Goal: Information Seeking & Learning: Learn about a topic

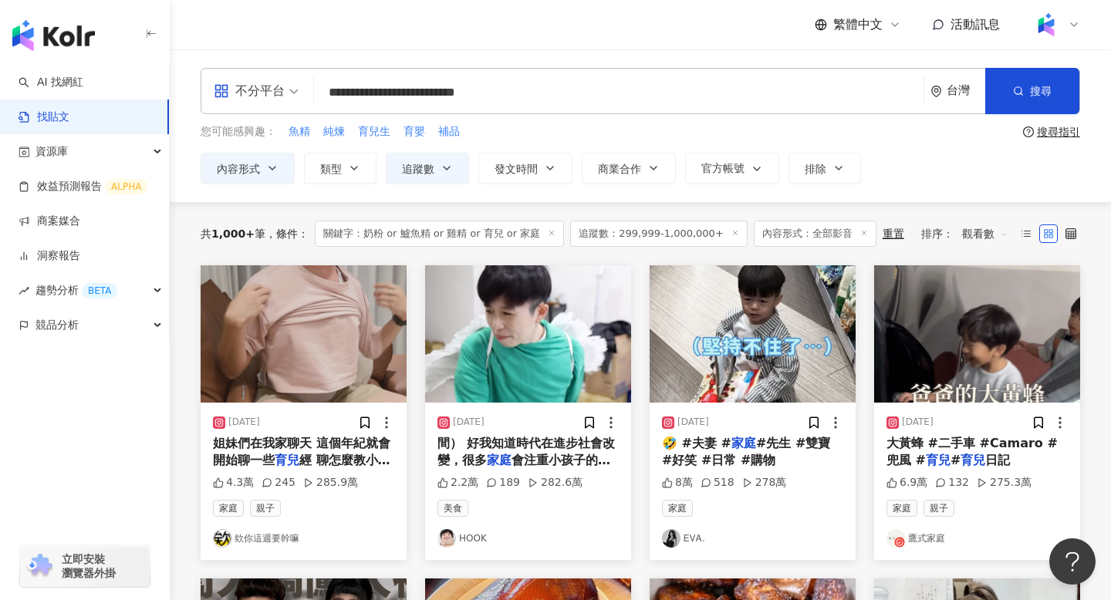
click at [548, 95] on input "**********" at bounding box center [618, 92] width 597 height 33
type input "*"
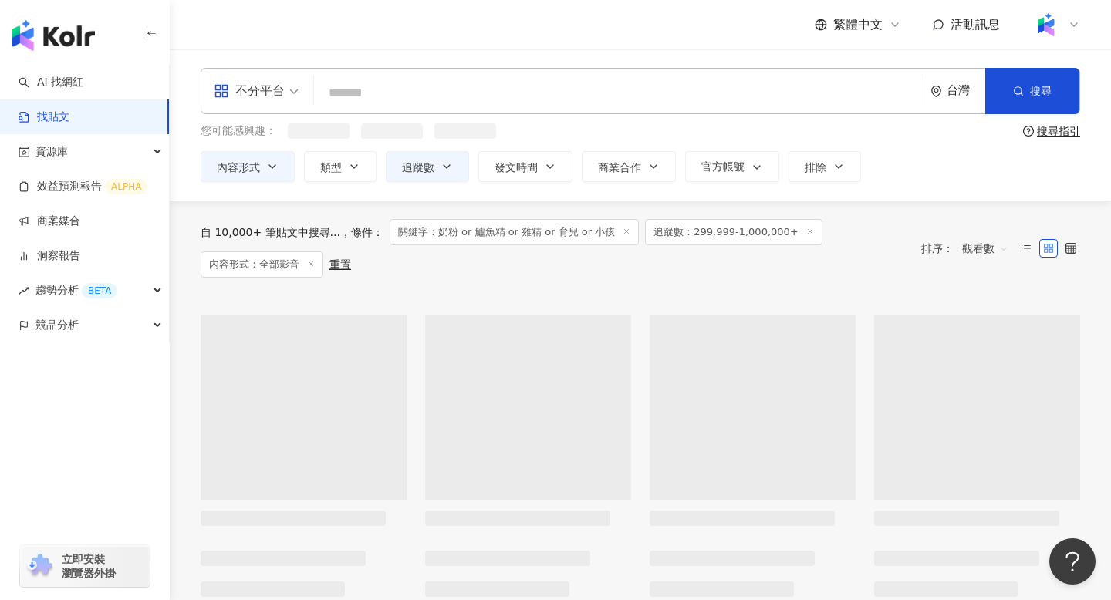
click at [455, 235] on span "關鍵字：奶粉 or 鱸魚精 or 雞精 or 育兒 or 小孩" at bounding box center [514, 232] width 249 height 26
click at [436, 237] on span "關鍵字：奶粉 or 鱸魚精 or 雞精 or 育兒 or 小孩" at bounding box center [514, 234] width 249 height 26
click at [594, 233] on span "關鍵字：奶粉 or 鱸魚精 or 雞精 or 育兒 or 小孩" at bounding box center [514, 234] width 249 height 26
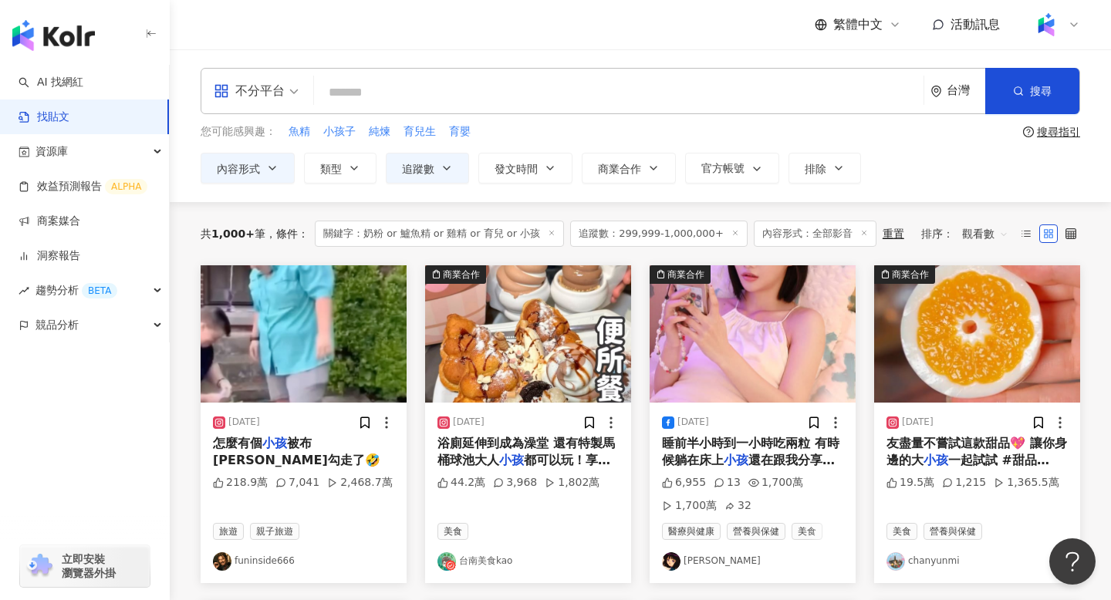
drag, startPoint x: 596, startPoint y: 234, endPoint x: 427, endPoint y: 234, distance: 168.9
click at [426, 234] on span "關鍵字：奶粉 or 鱸魚精 or 雞精 or 育兒 or 小孩" at bounding box center [439, 234] width 249 height 26
drag, startPoint x: 360, startPoint y: 234, endPoint x: 531, endPoint y: 233, distance: 171.2
click at [531, 233] on span "關鍵字：奶粉 or 鱸魚精 or 雞精 or 育兒 or 小孩" at bounding box center [439, 234] width 249 height 26
copy span "奶粉 or 鱸魚精 or 雞精 or 育兒 or 小孩"
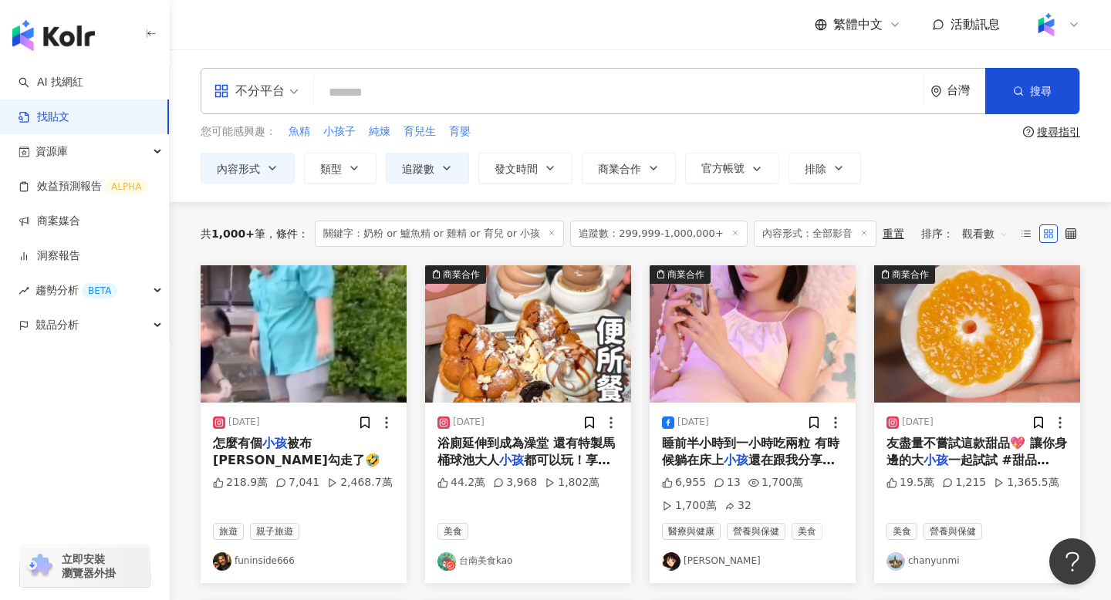
click at [462, 118] on div "不分平台 台灣 搜尋 searchOperator 插入語法 完全符合 "" 聯集 OR 交集 AND 排除 - 群組 {} 您可能感興趣： 魚精 小孩子 純…" at bounding box center [640, 126] width 941 height 116
click at [437, 95] on input "search" at bounding box center [618, 92] width 597 height 33
paste input "**********"
drag, startPoint x: 519, startPoint y: 94, endPoint x: 548, endPoint y: 94, distance: 29.3
click at [548, 94] on input "**********" at bounding box center [618, 92] width 597 height 33
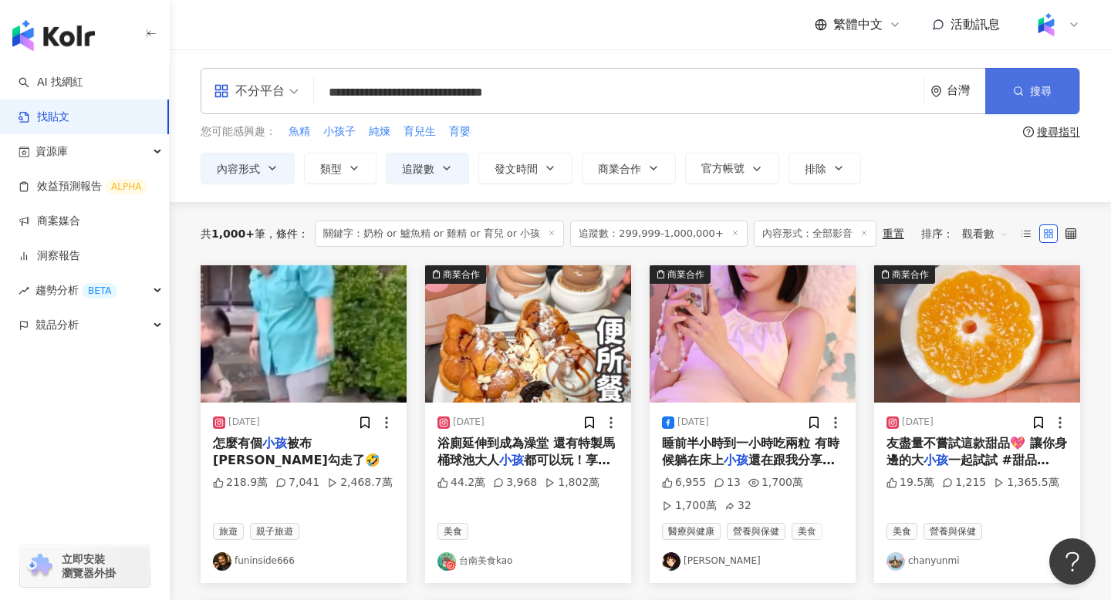
click at [1051, 93] on span "搜尋" at bounding box center [1041, 91] width 22 height 12
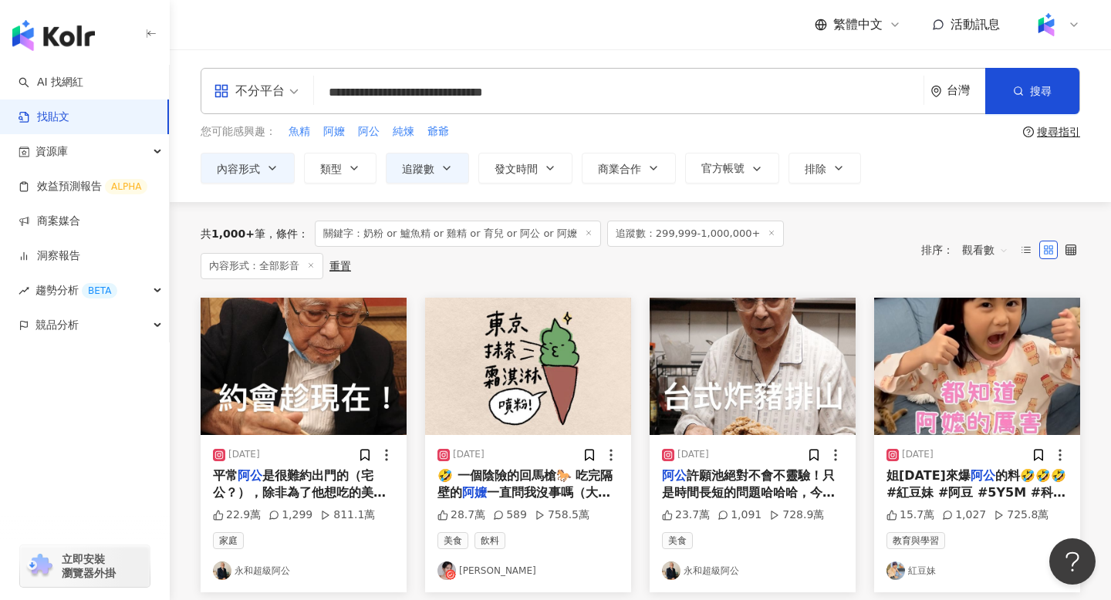
click at [965, 367] on img at bounding box center [977, 366] width 206 height 137
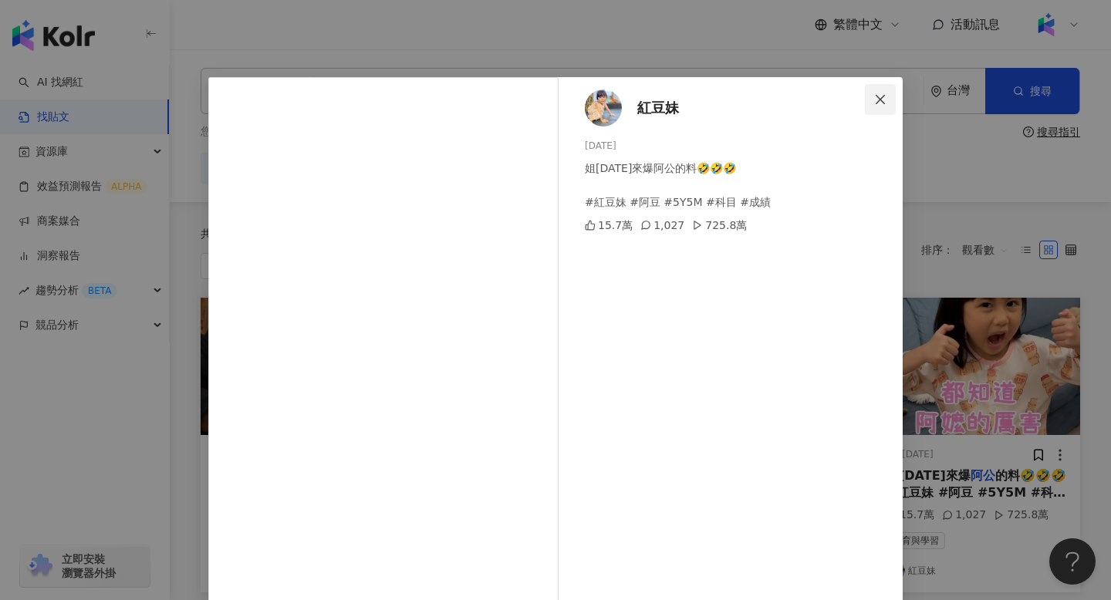
click at [875, 98] on icon "close" at bounding box center [880, 99] width 12 height 12
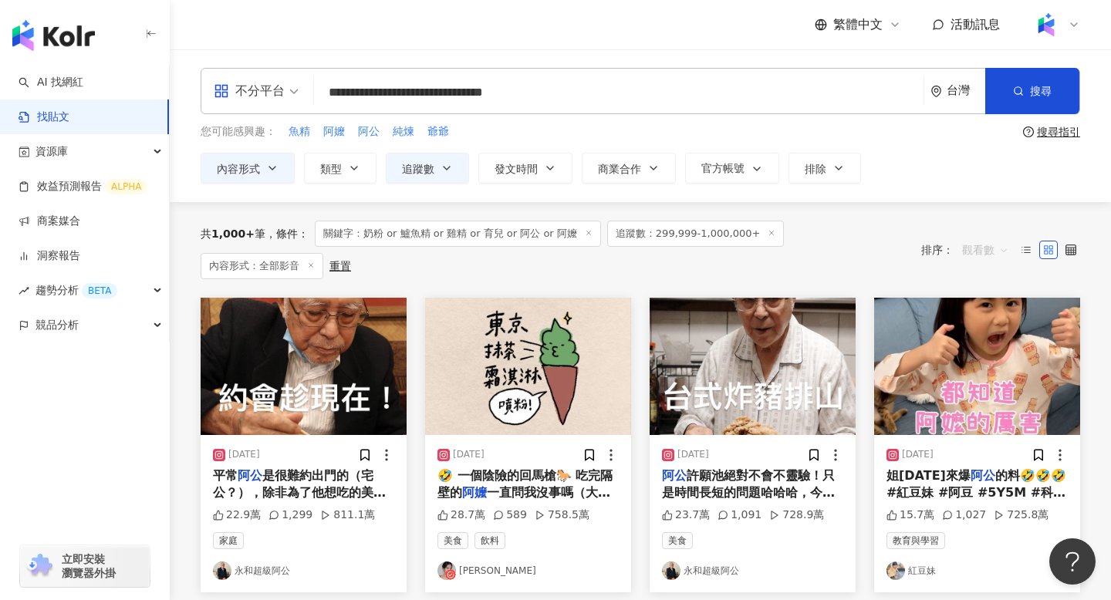
click at [982, 247] on span "觀看數" at bounding box center [985, 250] width 46 height 25
click at [957, 218] on div "共 1,000+ 筆 條件 ： 關鍵字：奶粉 or 鱸魚精 or 雞精 or 育兒 or 阿公 or 阿嬤 追蹤數：299,999-1,000,000+ 內容…" at bounding box center [640, 250] width 879 height 96
click at [325, 468] on span "是很難約出門的（宅公？），除非為了他想吃的美食😂 那天回去剛好上班公還沒吃飯，隨口一說他之前提過的肥前屋，居！然！答！應！ 哇一下子啟動一個不可能任務，那時候…" at bounding box center [303, 561] width 180 height 187
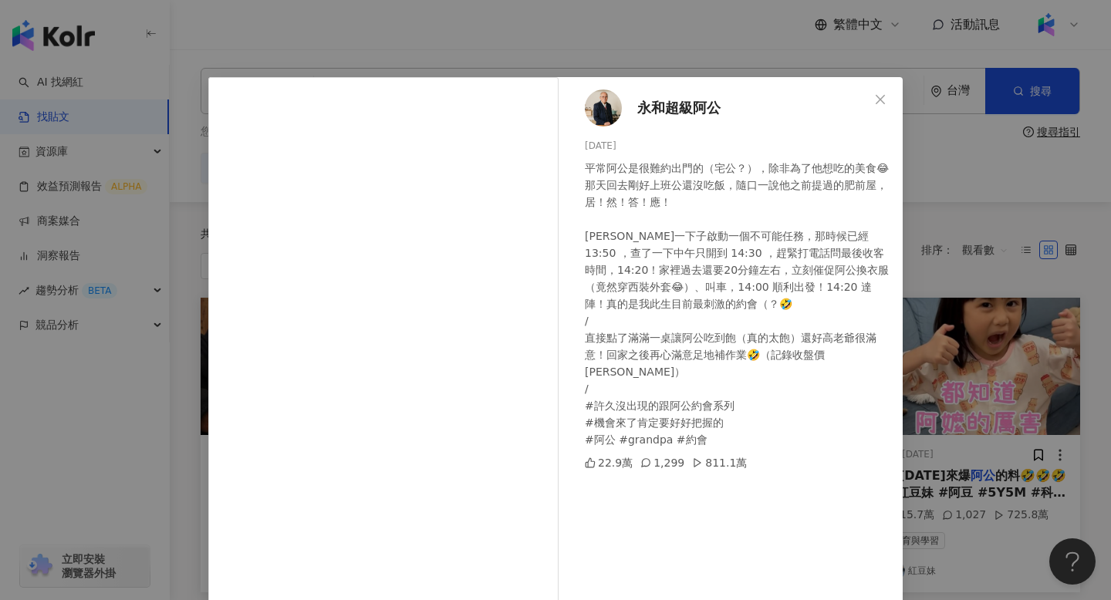
click at [676, 114] on span "永和超級阿公" at bounding box center [678, 108] width 83 height 22
click at [881, 98] on icon "close" at bounding box center [879, 98] width 9 height 9
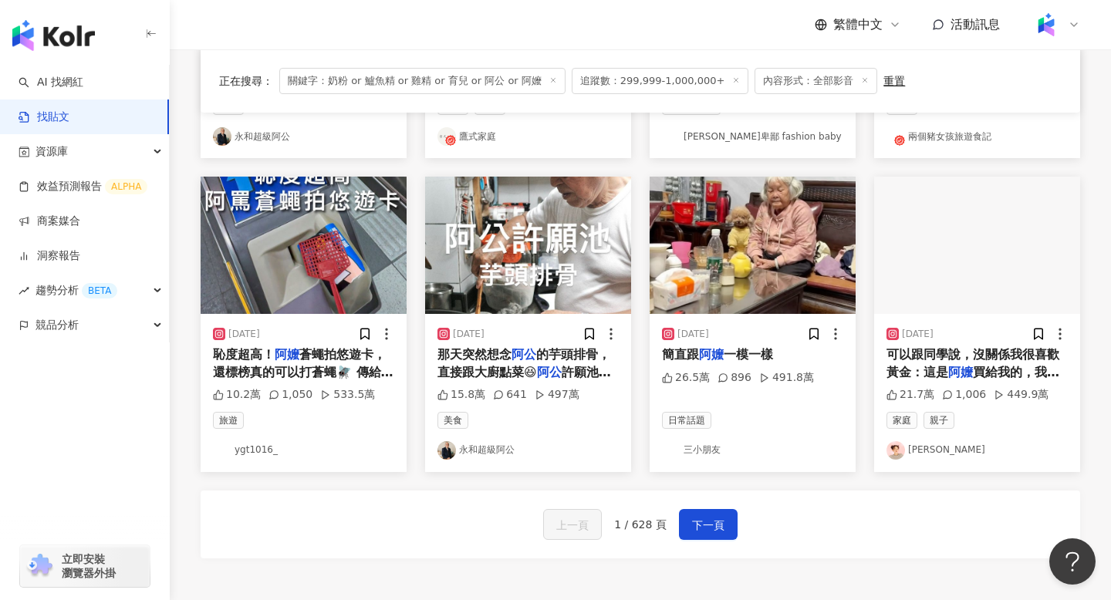
scroll to position [717, 0]
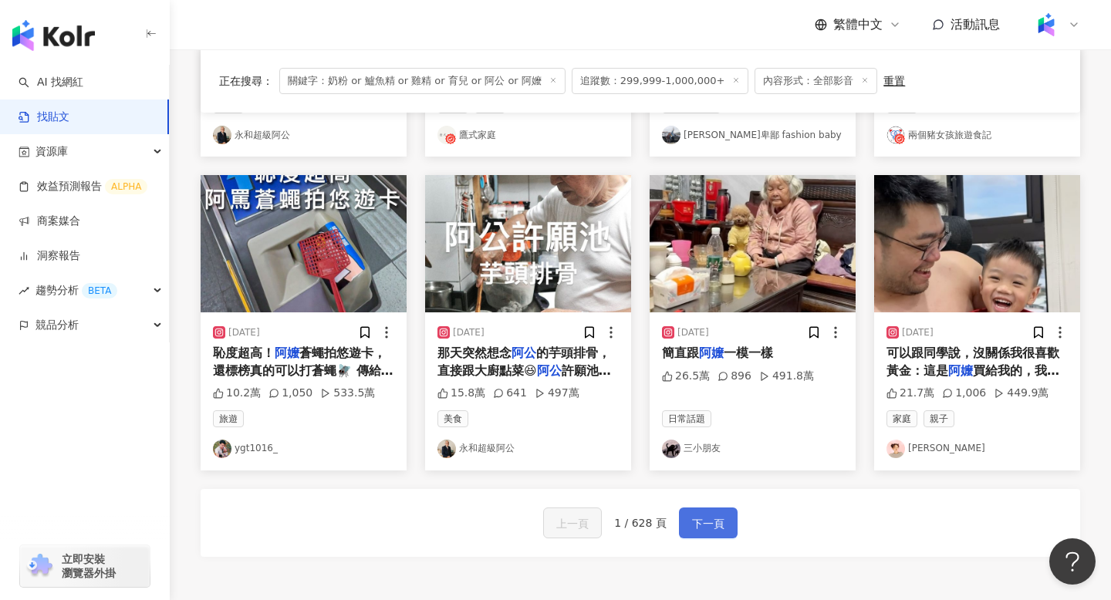
click at [719, 523] on span "下一頁" at bounding box center [708, 523] width 32 height 19
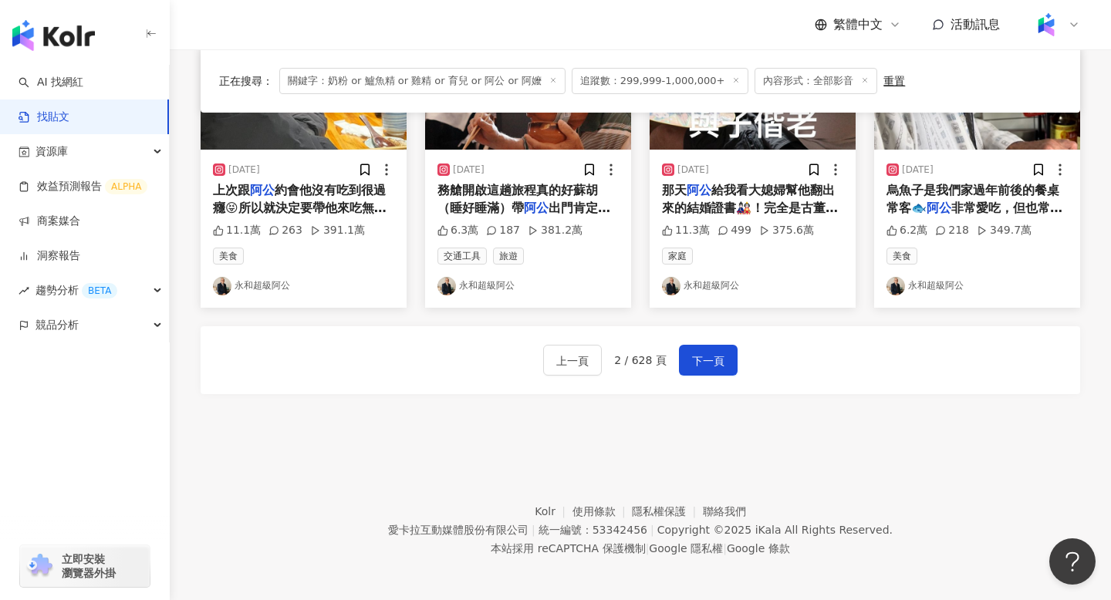
scroll to position [883, 0]
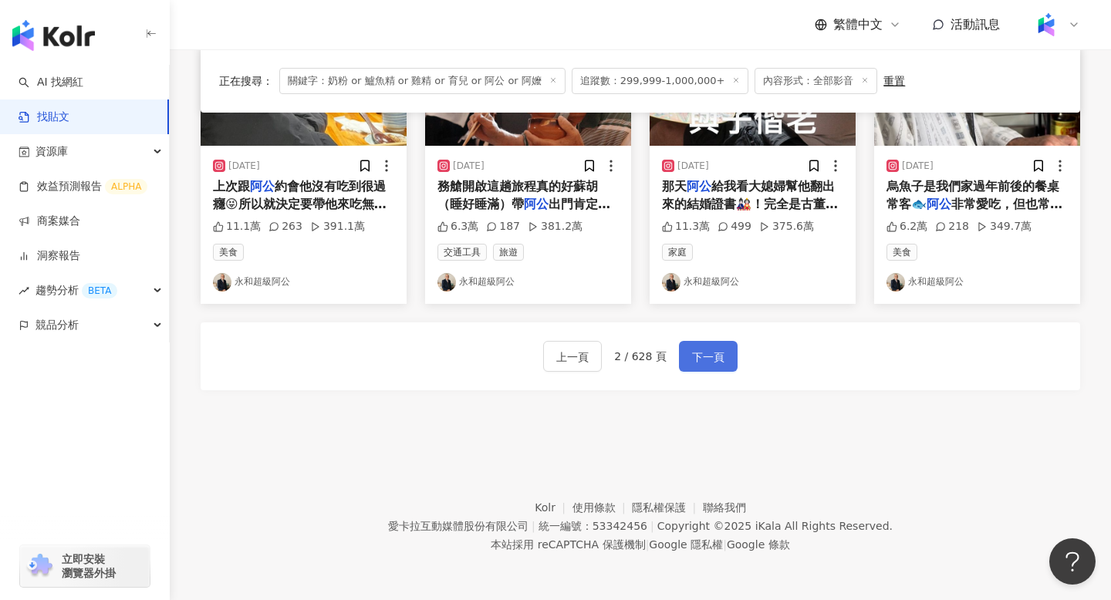
click at [703, 356] on span "下一頁" at bounding box center [708, 357] width 32 height 19
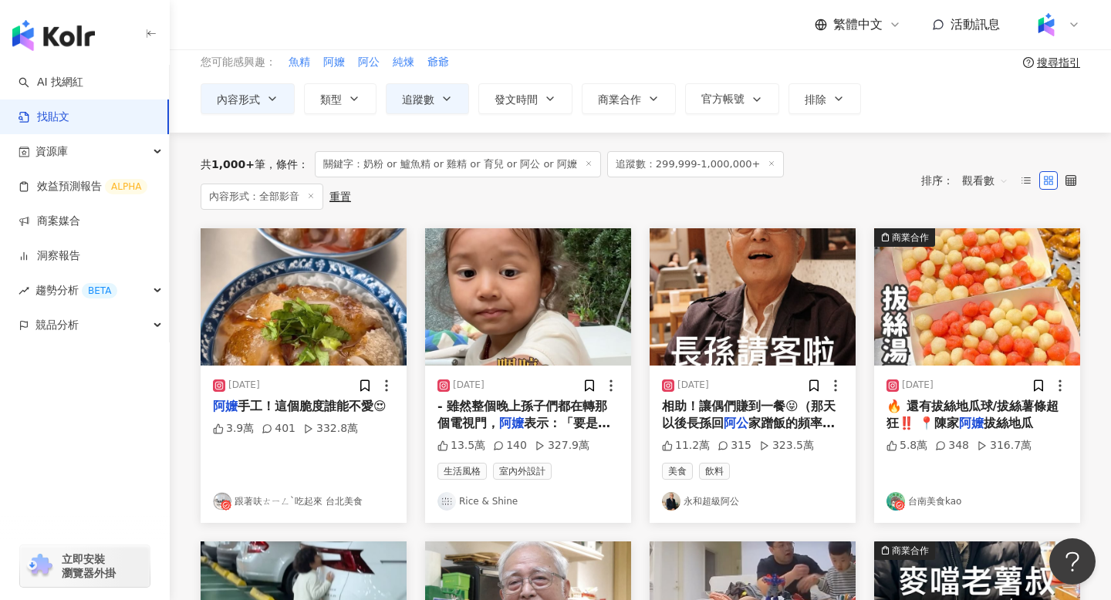
scroll to position [66, 0]
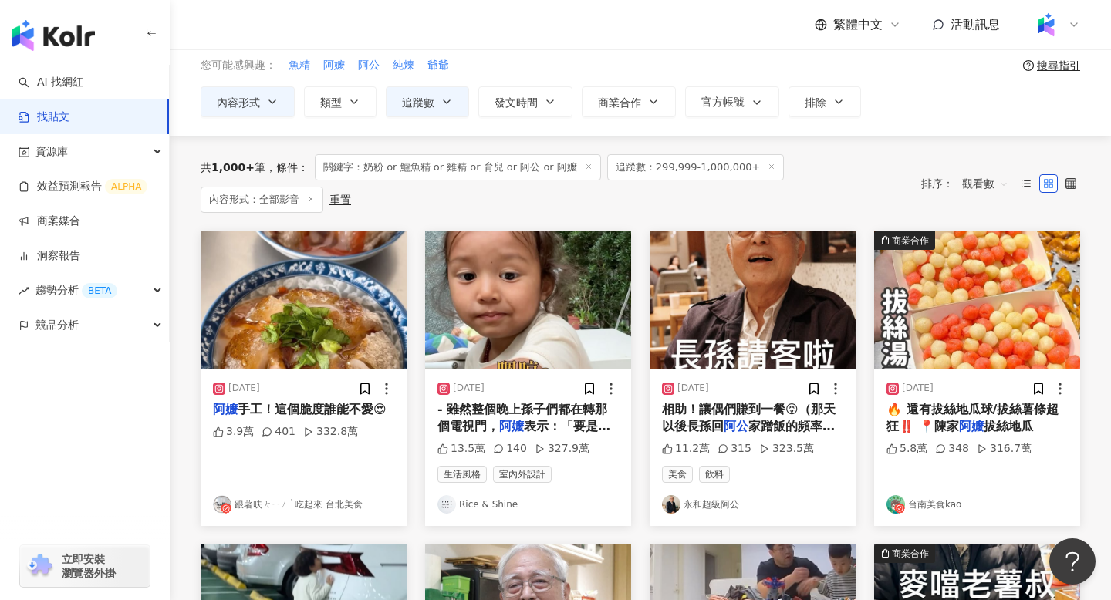
click at [545, 419] on span "表示：「要是壞了帳單會送去葡萄牙噢！" at bounding box center [523, 435] width 173 height 32
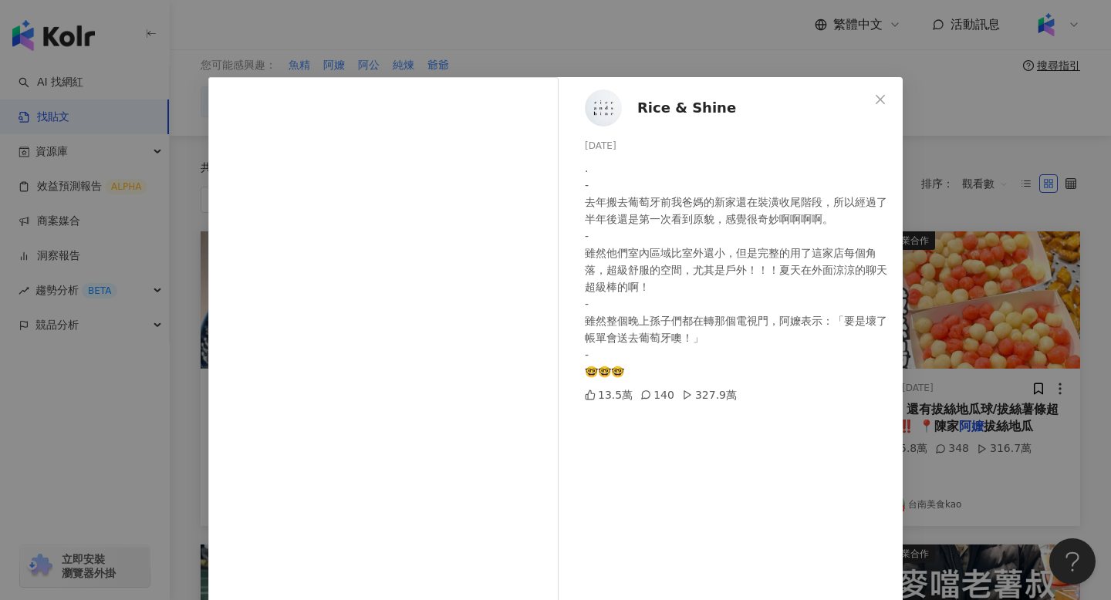
click at [676, 113] on span "Rice & Shine" at bounding box center [686, 108] width 99 height 22
click at [879, 100] on icon "close" at bounding box center [879, 98] width 9 height 9
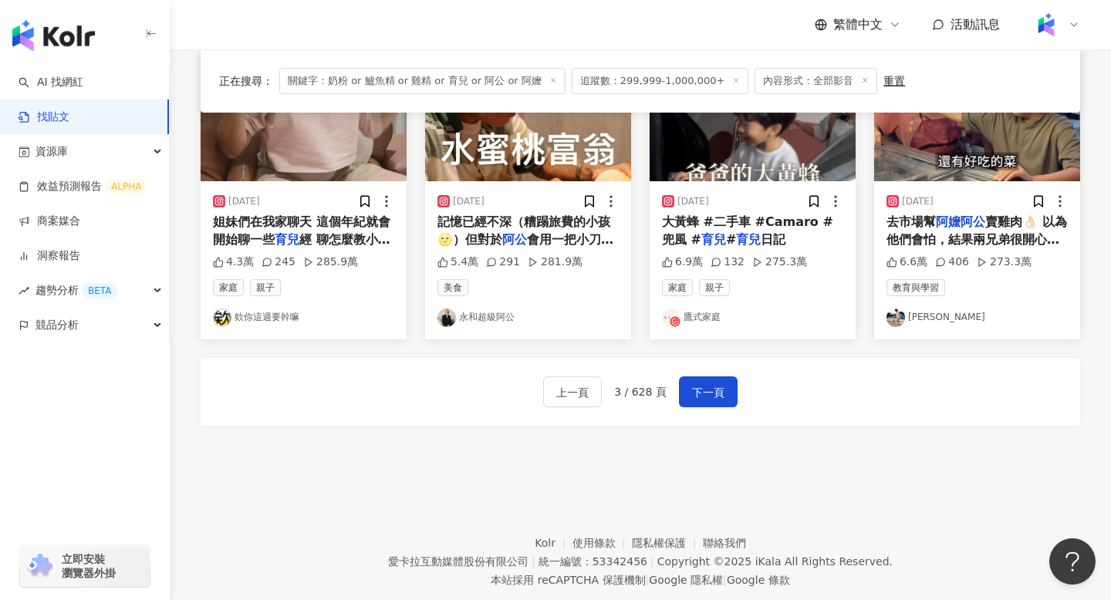
scroll to position [848, 0]
click at [913, 317] on link "王君萍" at bounding box center [976, 317] width 181 height 19
click at [710, 385] on span "下一頁" at bounding box center [708, 392] width 32 height 19
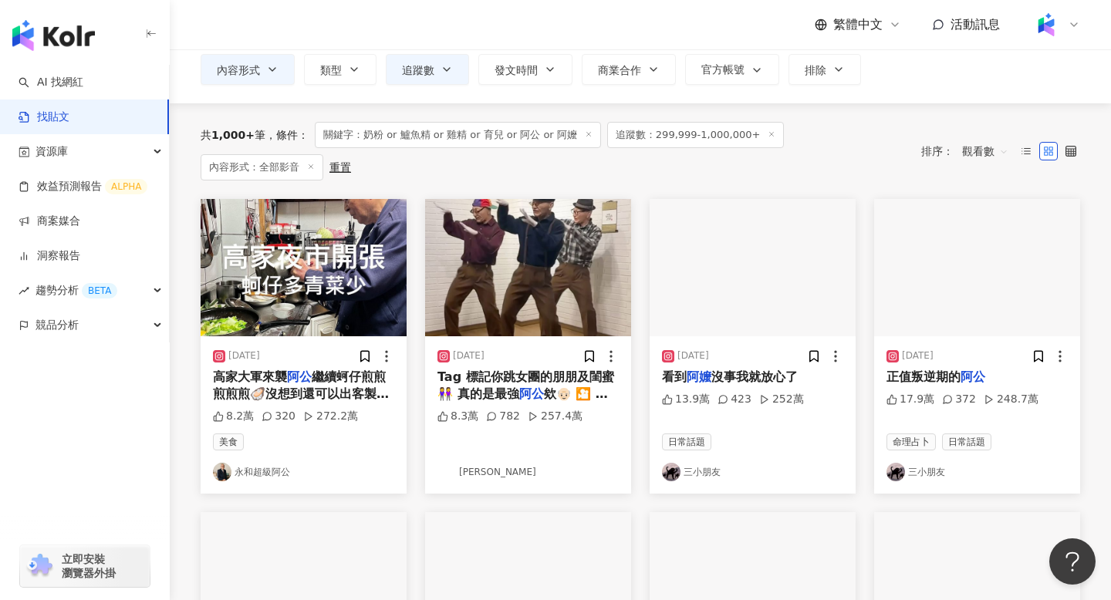
scroll to position [99, 0]
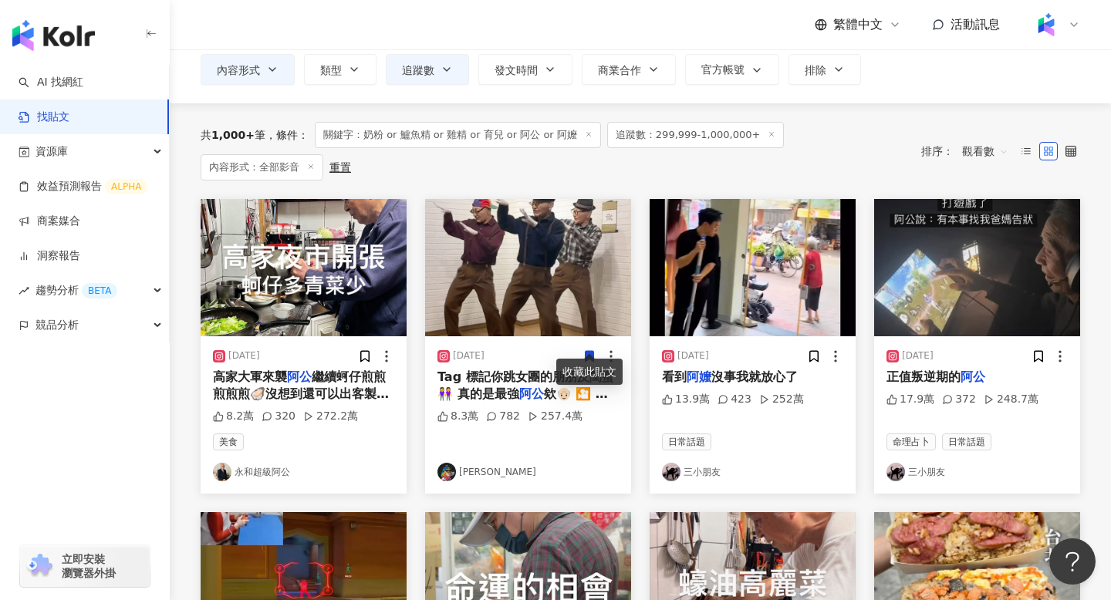
click at [706, 463] on link "三小朋友" at bounding box center [752, 472] width 181 height 19
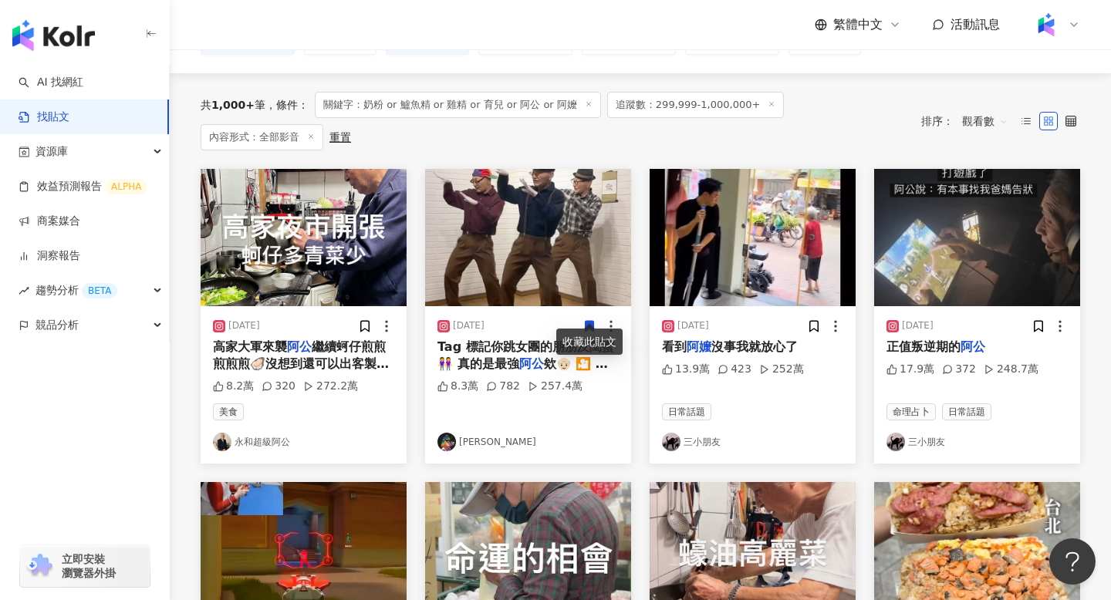
click at [466, 433] on link "Nick" at bounding box center [527, 442] width 181 height 19
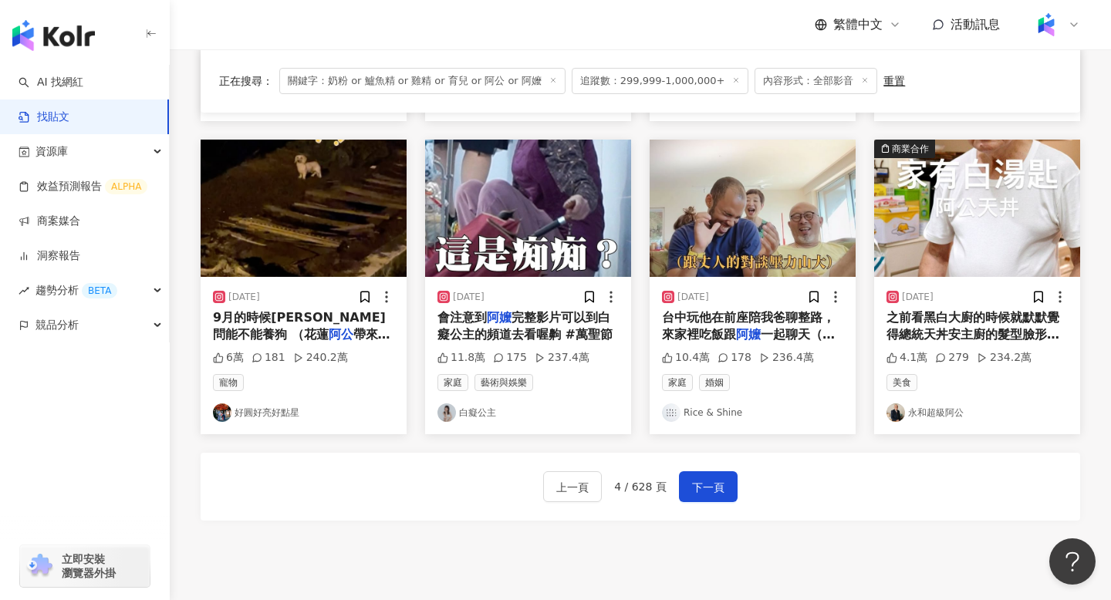
scroll to position [890, 0]
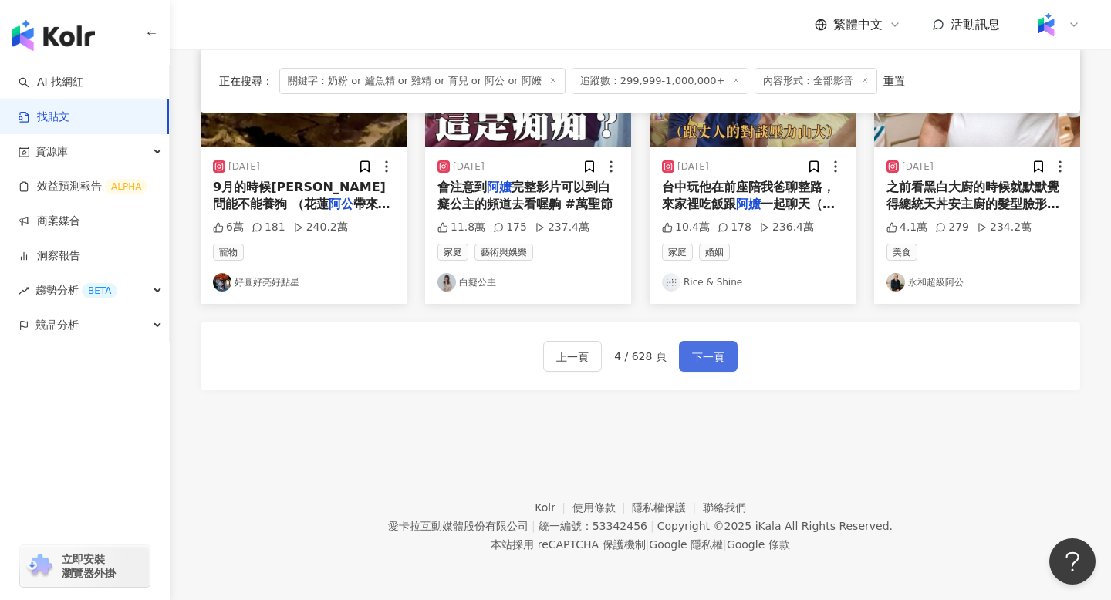
click at [703, 364] on span "下一頁" at bounding box center [708, 357] width 32 height 19
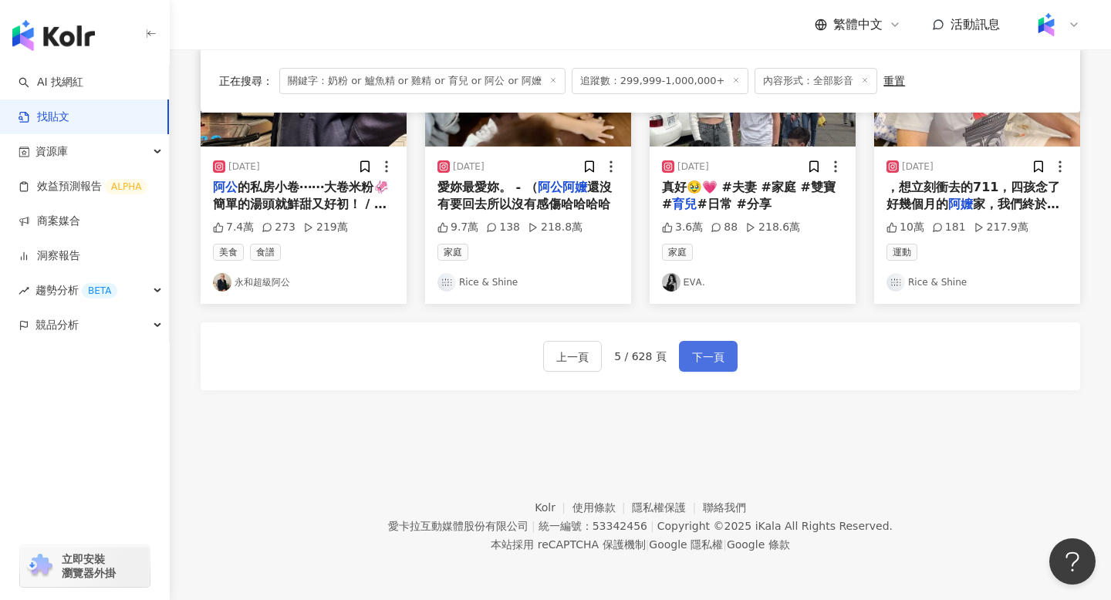
click at [702, 349] on span "下一頁" at bounding box center [708, 357] width 32 height 19
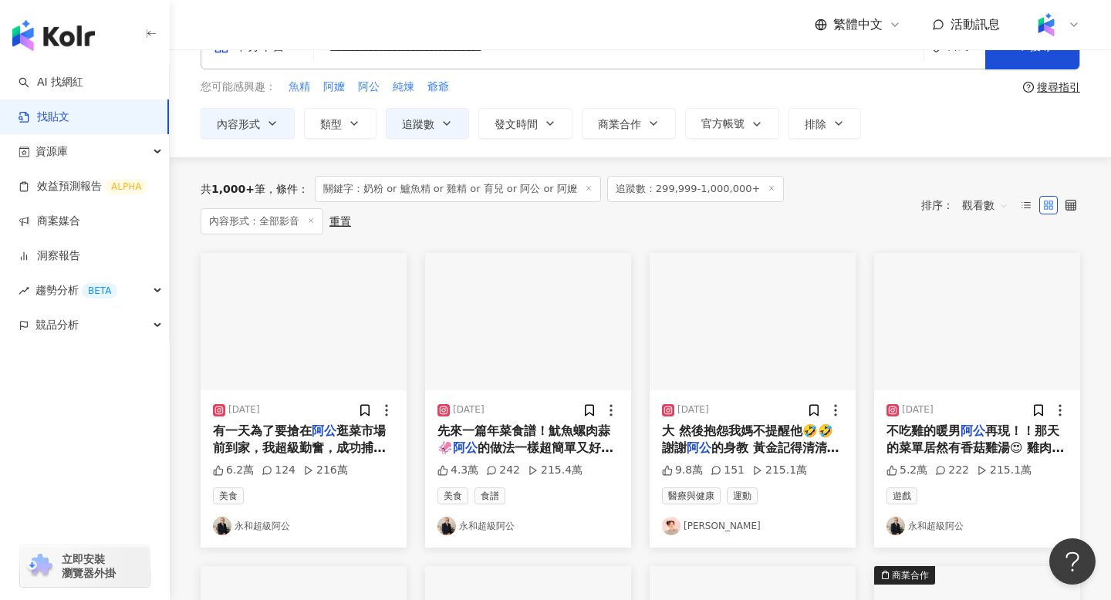
scroll to position [0, 0]
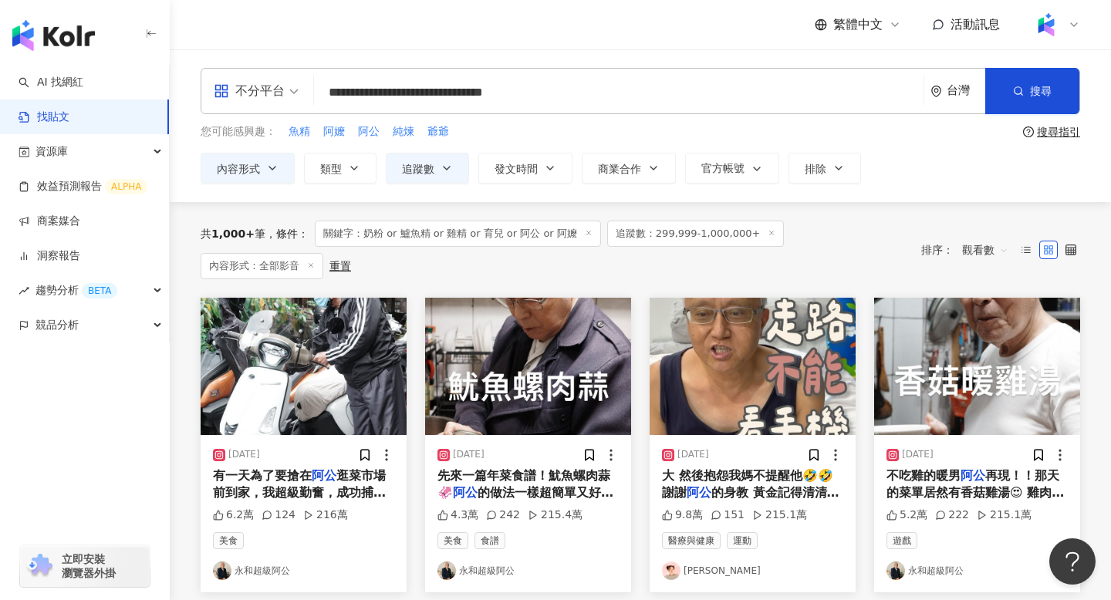
click at [597, 95] on input "**********" at bounding box center [618, 92] width 597 height 33
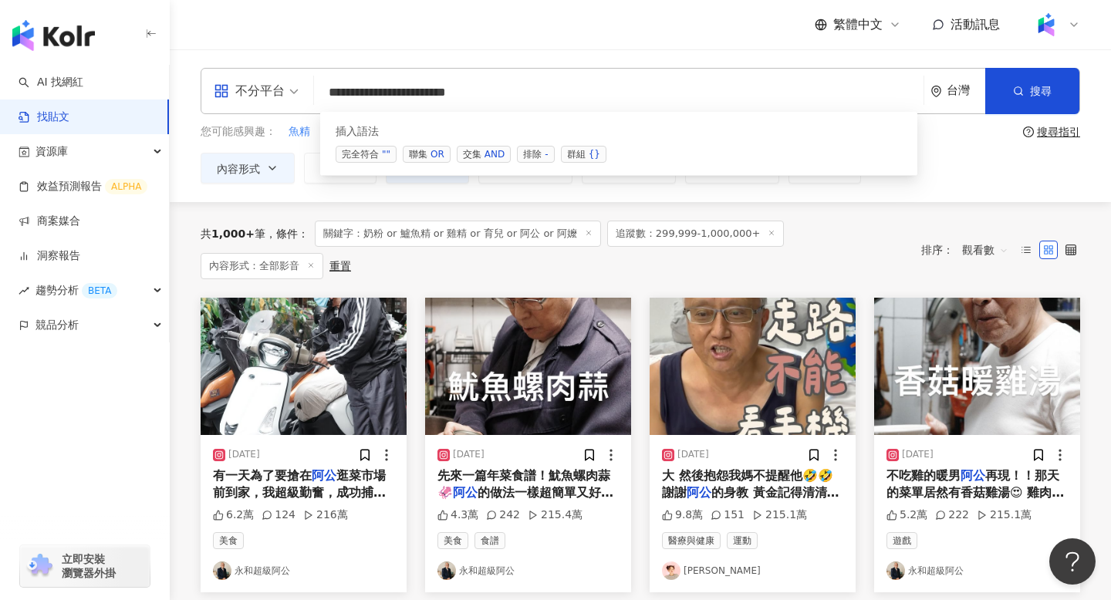
click at [432, 97] on input "**********" at bounding box center [618, 92] width 597 height 33
click at [548, 92] on input "**********" at bounding box center [618, 92] width 597 height 33
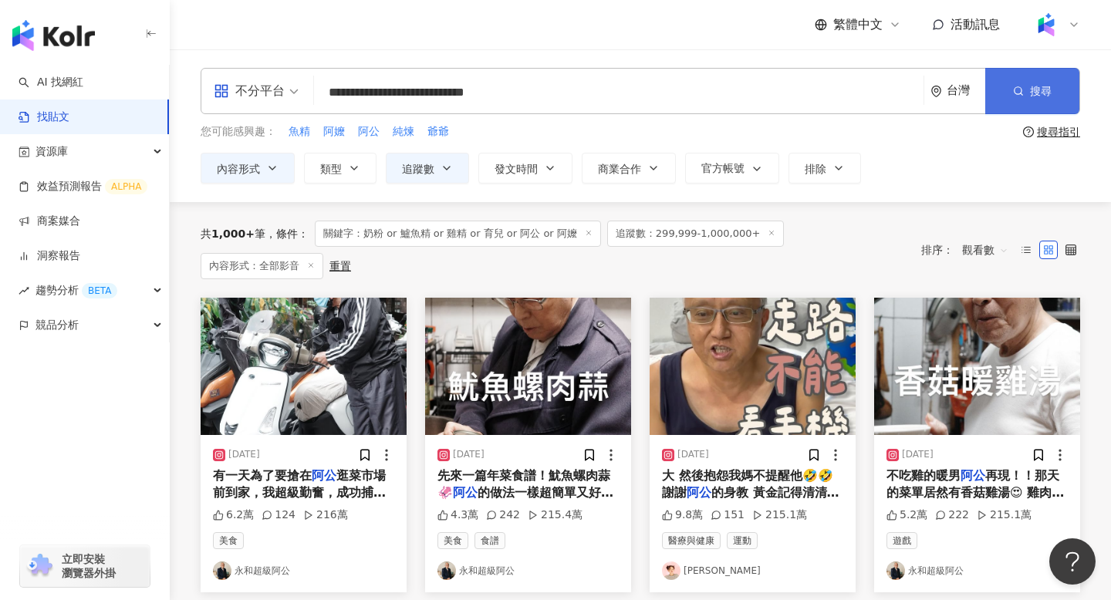
type input "**********"
click at [1030, 89] on span "搜尋" at bounding box center [1041, 91] width 22 height 12
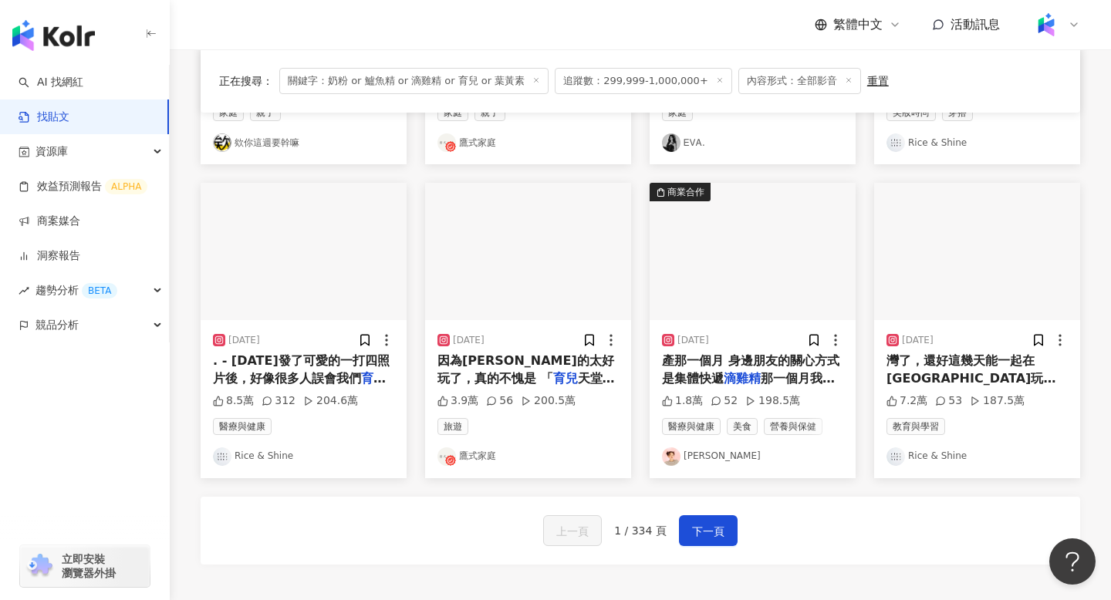
scroll to position [716, 0]
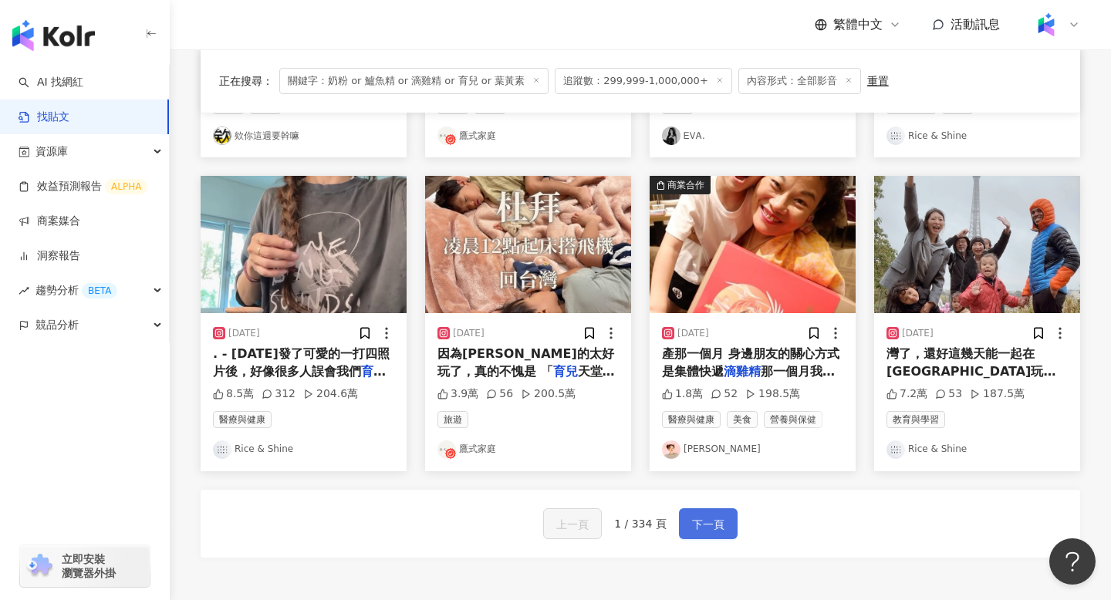
click at [720, 516] on span "下一頁" at bounding box center [708, 524] width 32 height 19
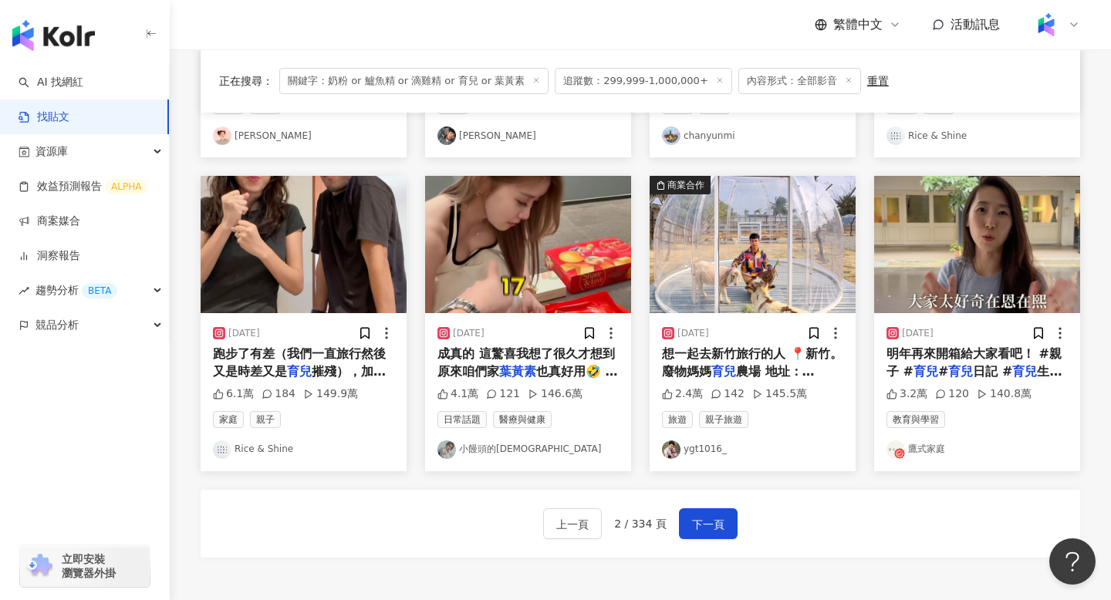
click at [487, 447] on link "小饅頭的媽" at bounding box center [527, 449] width 181 height 19
click at [706, 450] on link "ygt1016_" at bounding box center [752, 449] width 181 height 19
click at [714, 528] on span "下一頁" at bounding box center [708, 524] width 32 height 19
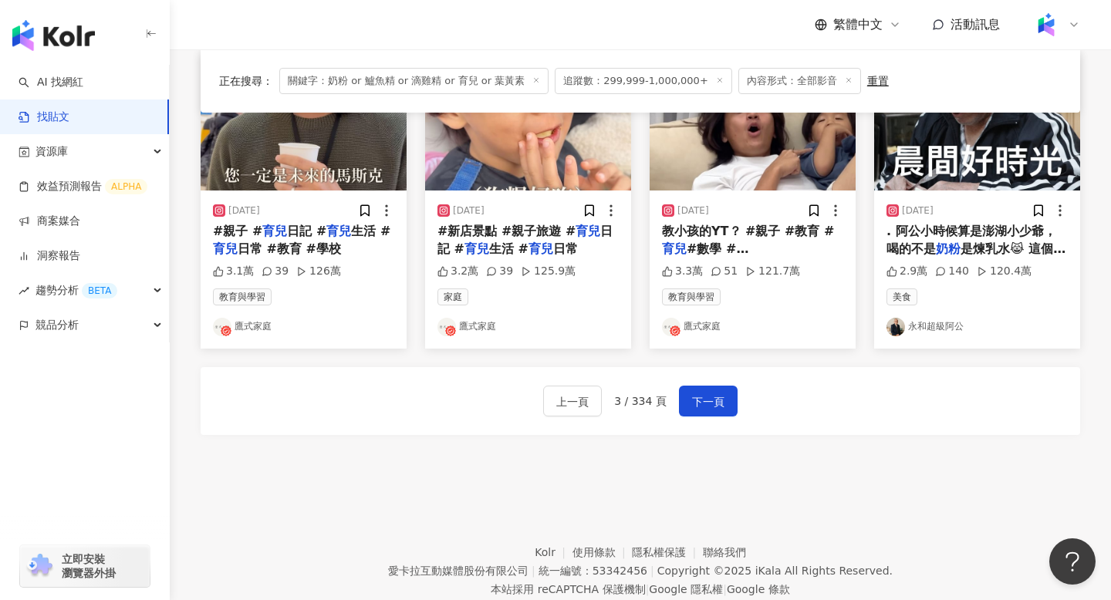
scroll to position [883, 0]
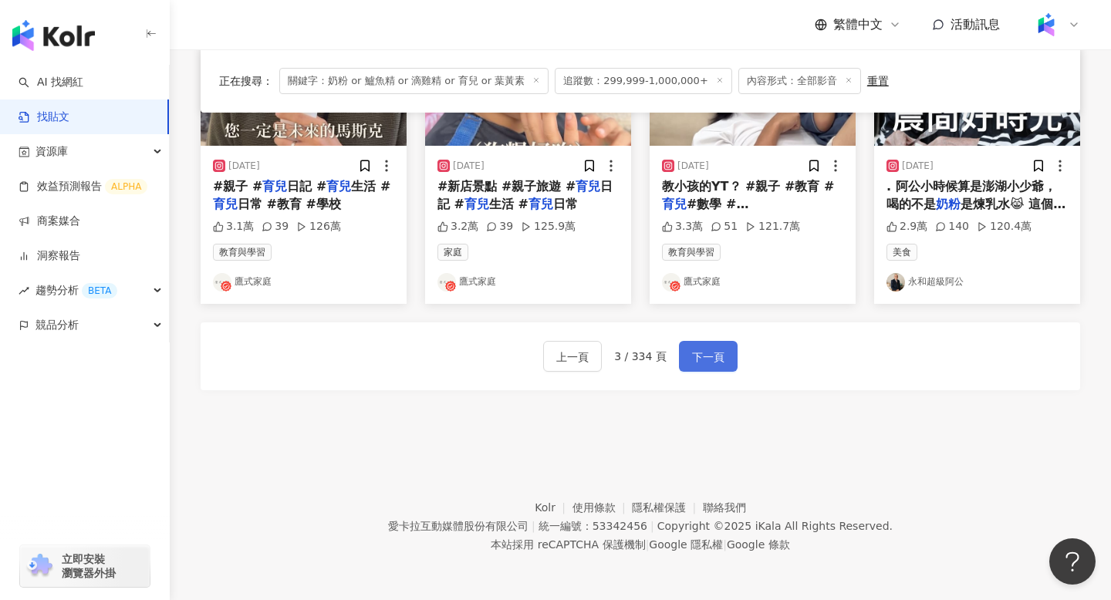
click at [696, 351] on span "下一頁" at bounding box center [708, 357] width 32 height 19
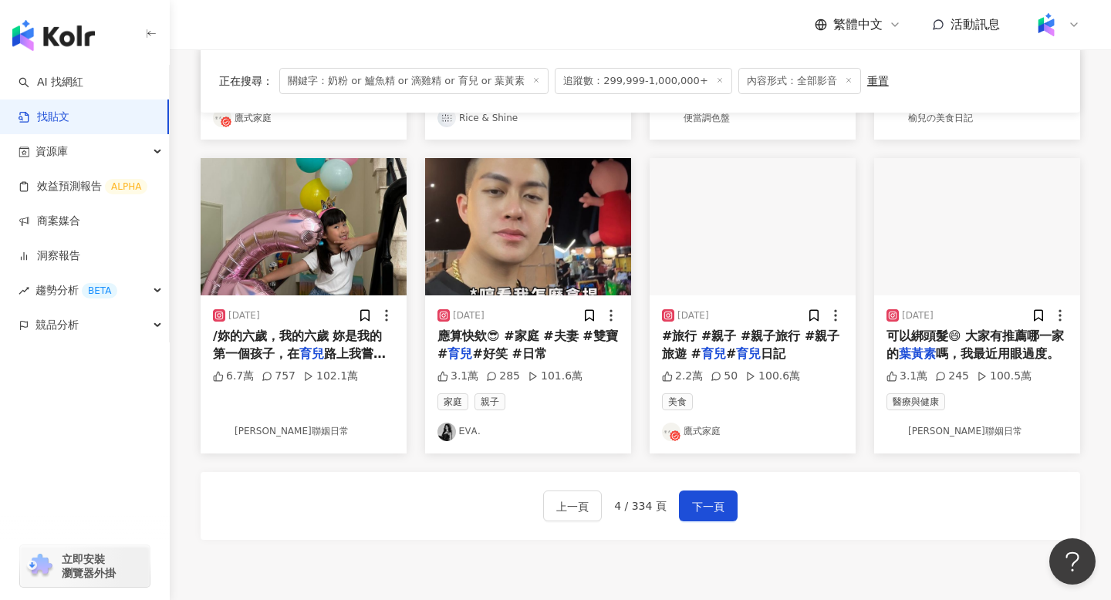
scroll to position [732, 0]
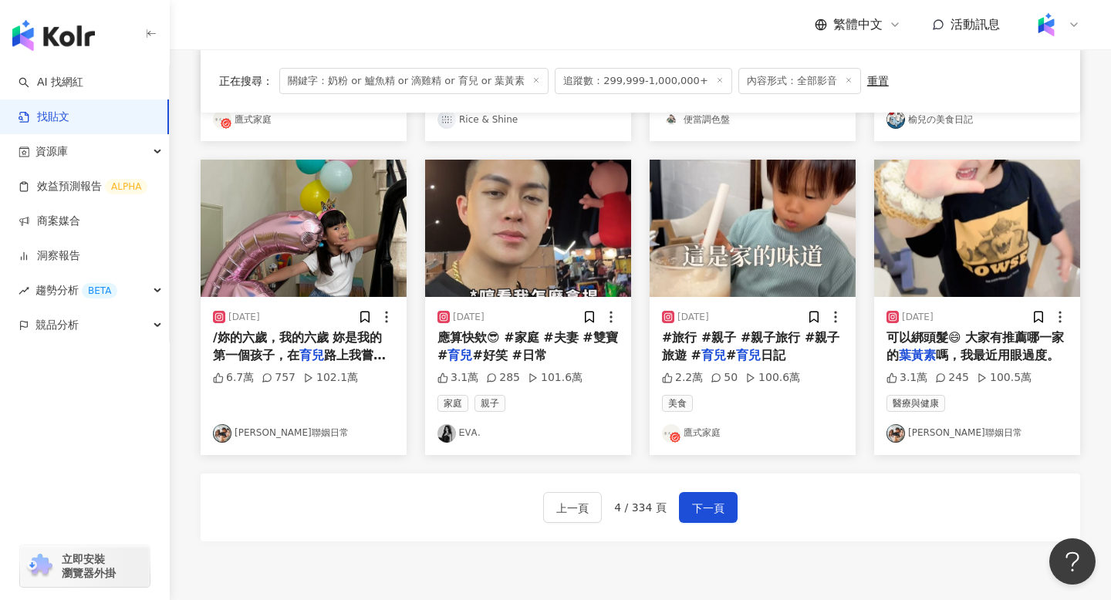
click at [924, 437] on link "朱李聯姻日常" at bounding box center [976, 433] width 181 height 19
click at [720, 517] on span "下一頁" at bounding box center [708, 508] width 32 height 19
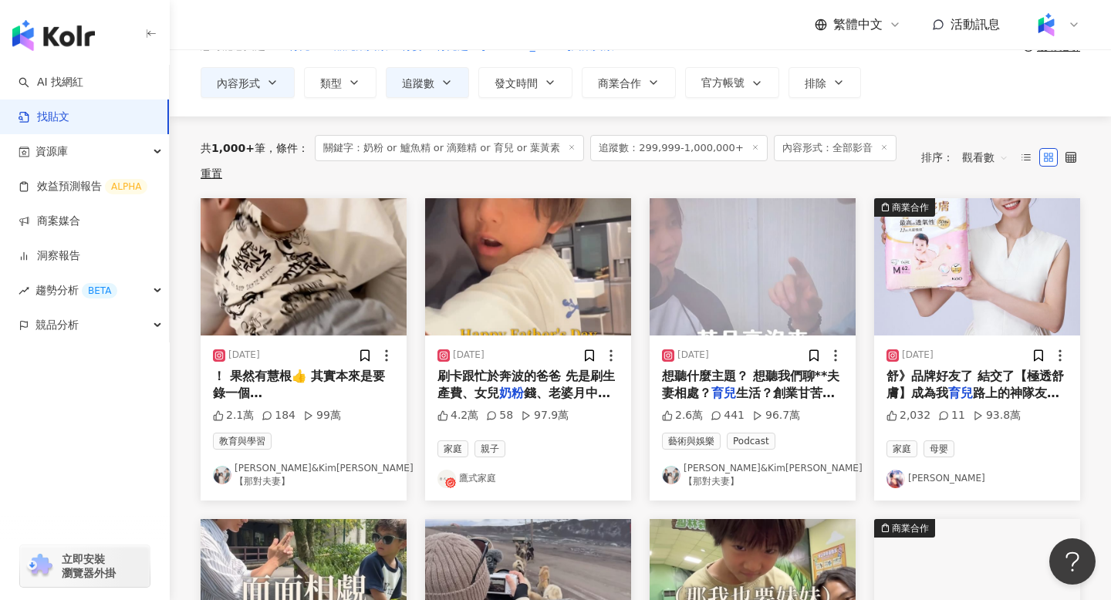
scroll to position [82, 0]
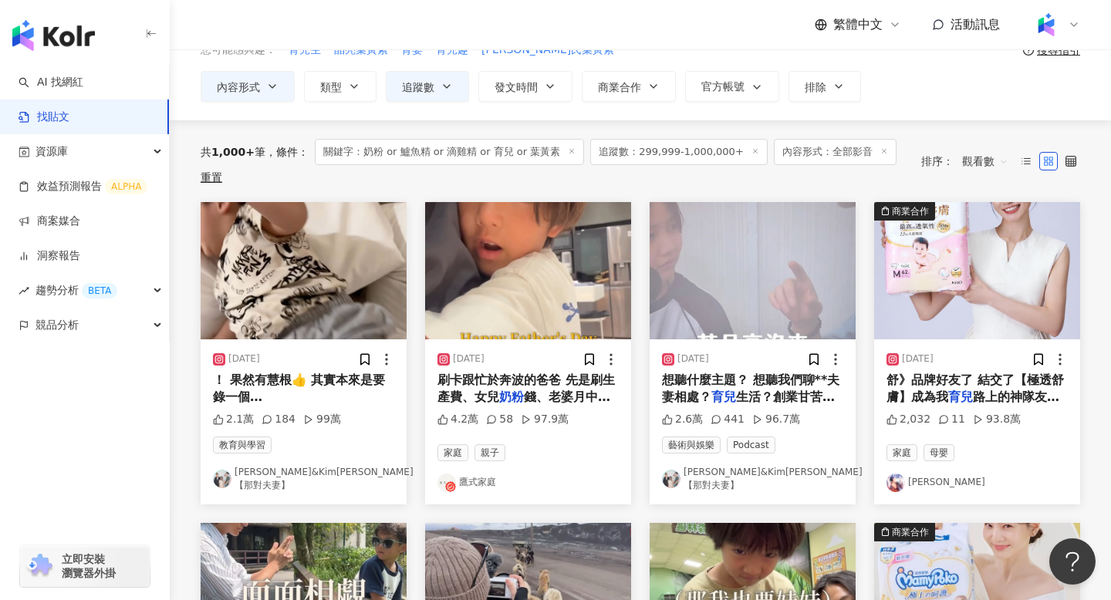
click at [761, 466] on link "Nico品筠&Kim京燁【那對夫妻】" at bounding box center [752, 479] width 181 height 26
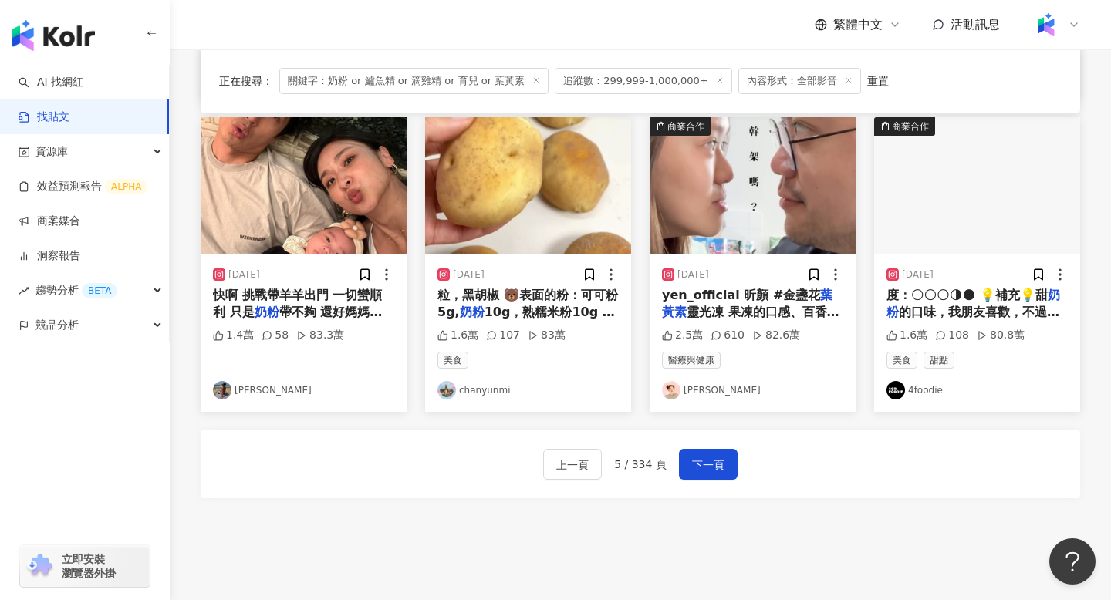
scroll to position [883, 0]
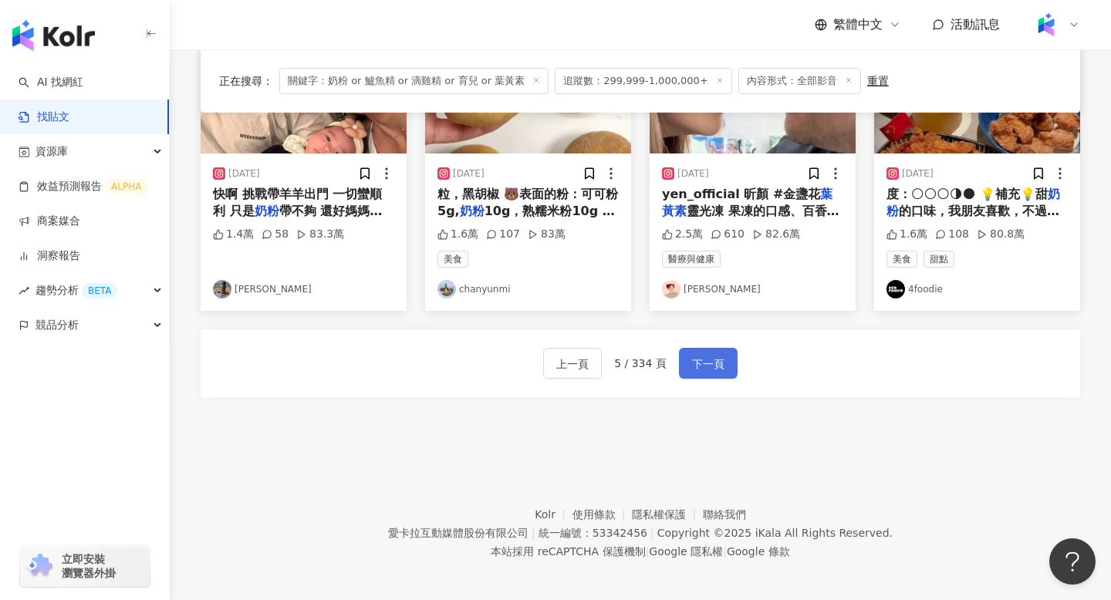
click at [712, 363] on span "下一頁" at bounding box center [708, 364] width 32 height 19
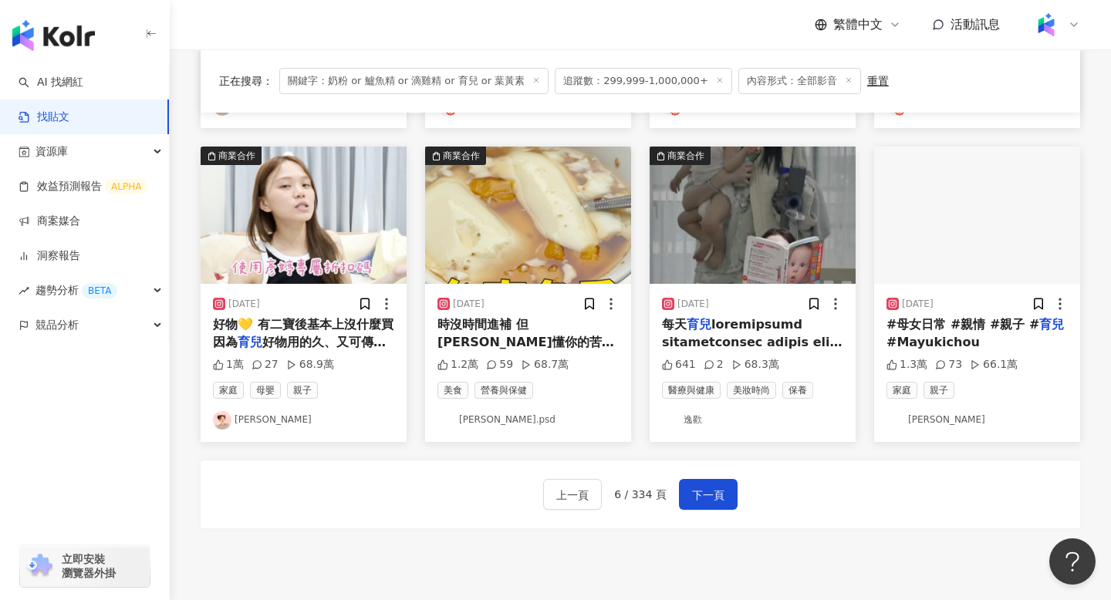
scroll to position [760, 0]
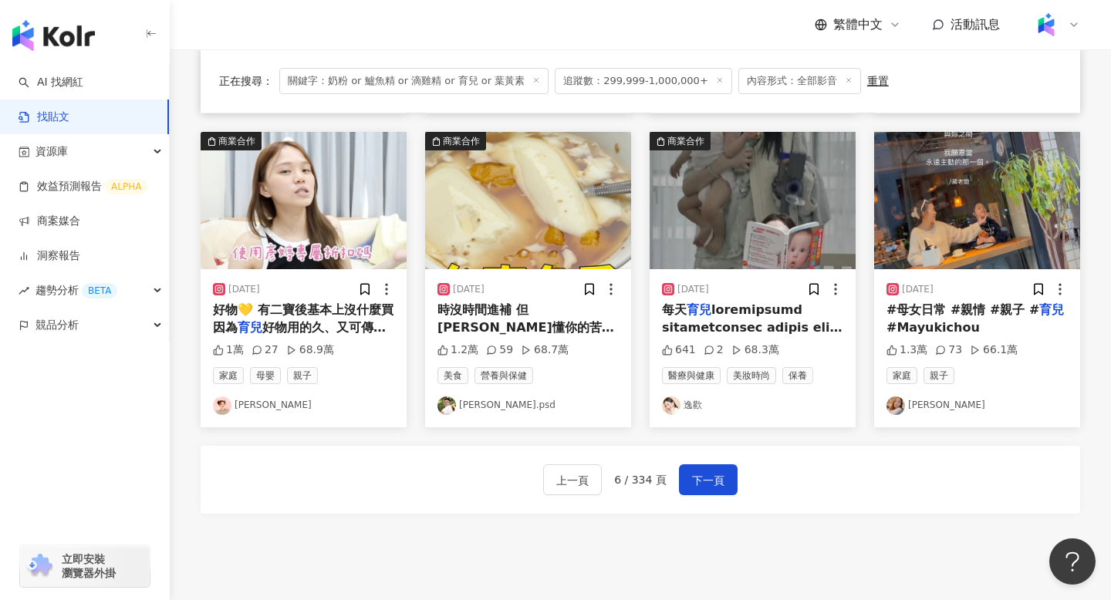
click at [752, 328] on span at bounding box center [752, 516] width 181 height 429
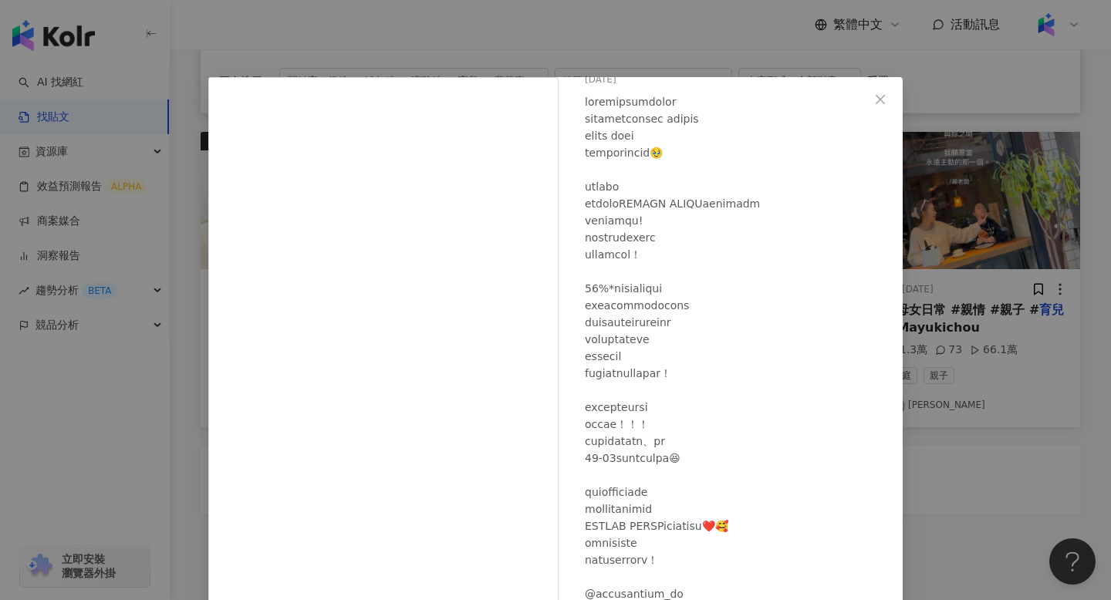
scroll to position [147, 0]
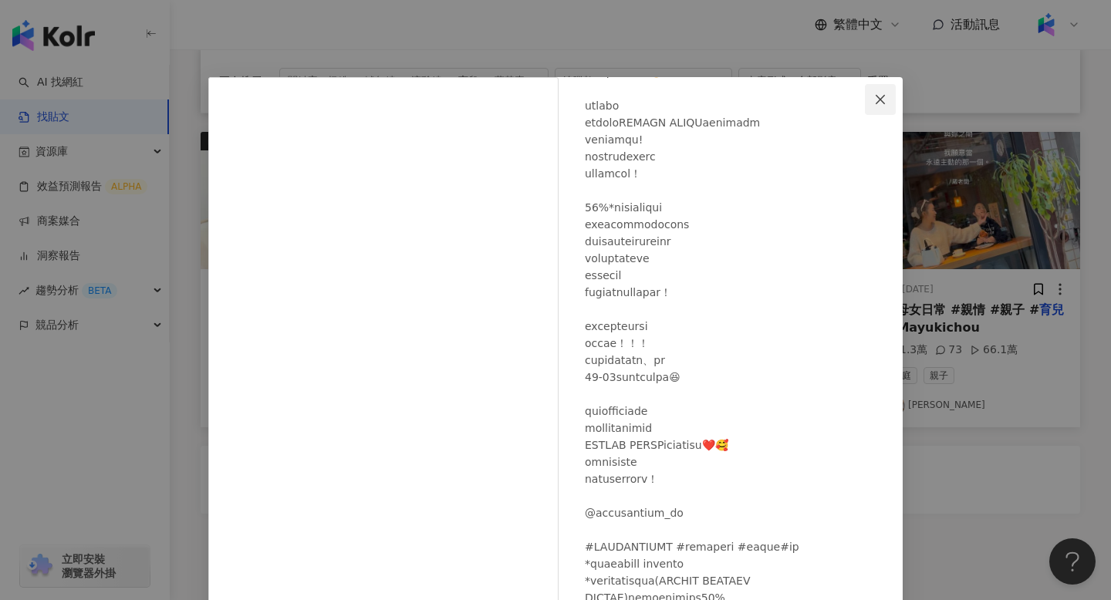
click at [882, 100] on icon "close" at bounding box center [880, 99] width 12 height 12
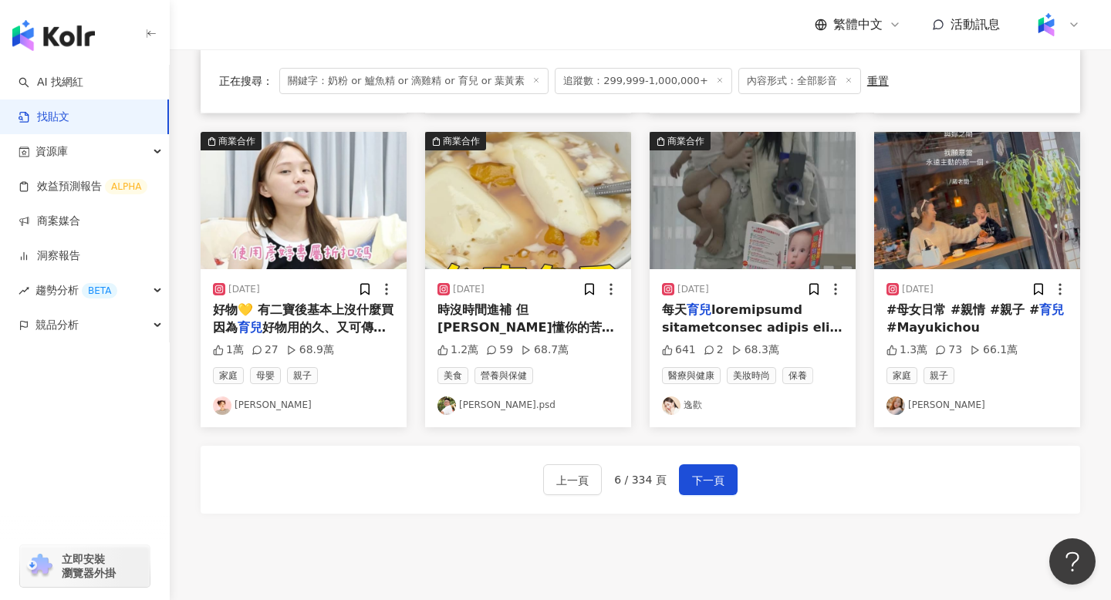
click at [693, 403] on link "逸歡" at bounding box center [752, 405] width 181 height 19
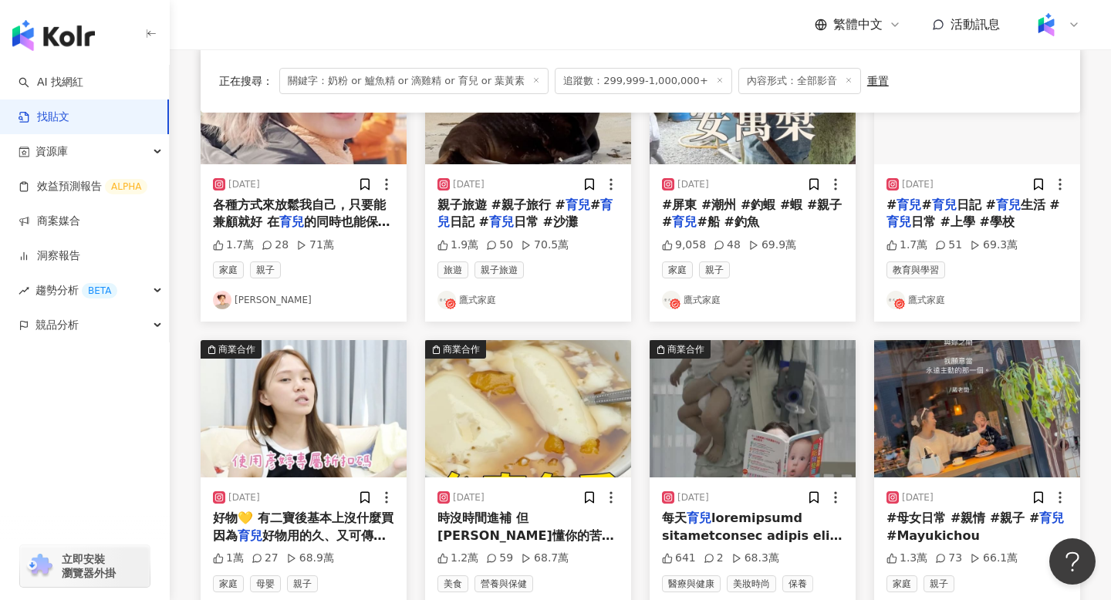
scroll to position [455, 0]
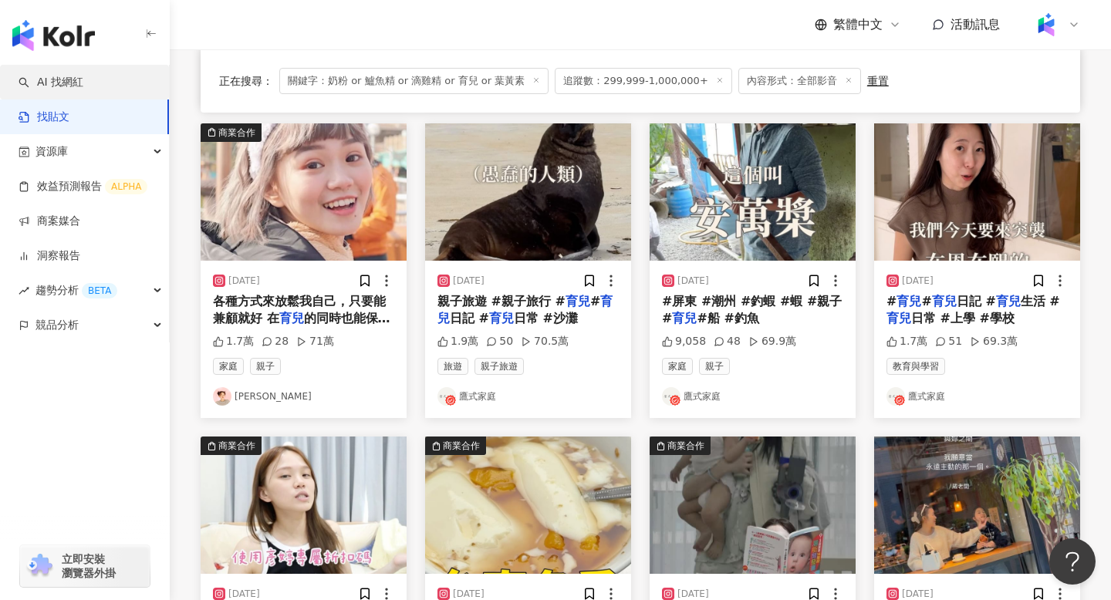
click at [83, 89] on link "AI 找網紅" at bounding box center [51, 82] width 65 height 15
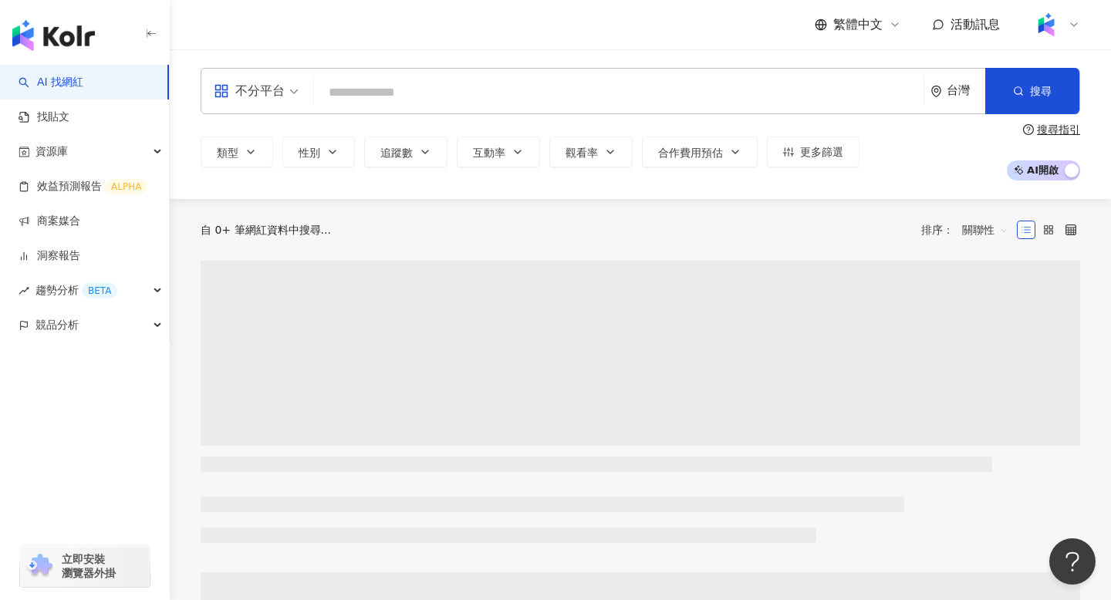
click at [383, 88] on input "search" at bounding box center [618, 92] width 597 height 29
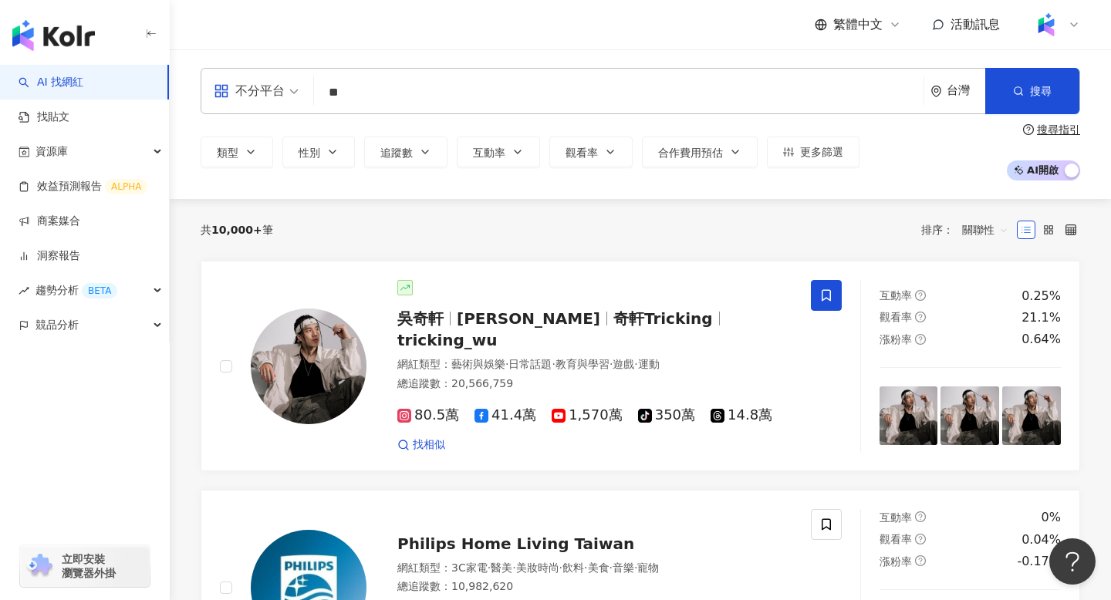
type input "*"
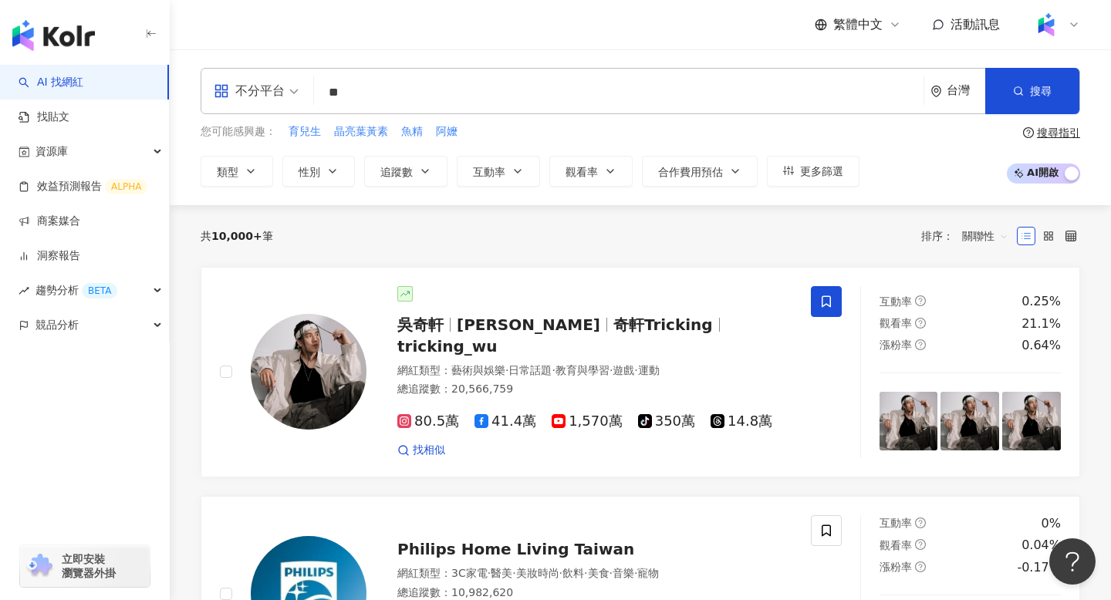
type input "**"
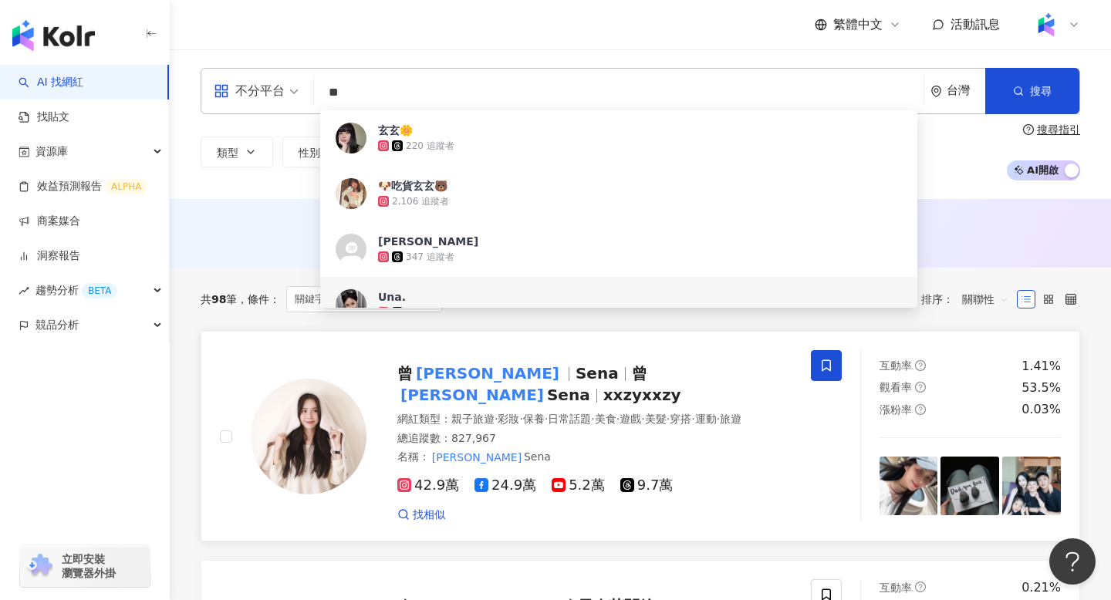
click at [575, 376] on span "Sena" at bounding box center [596, 373] width 43 height 19
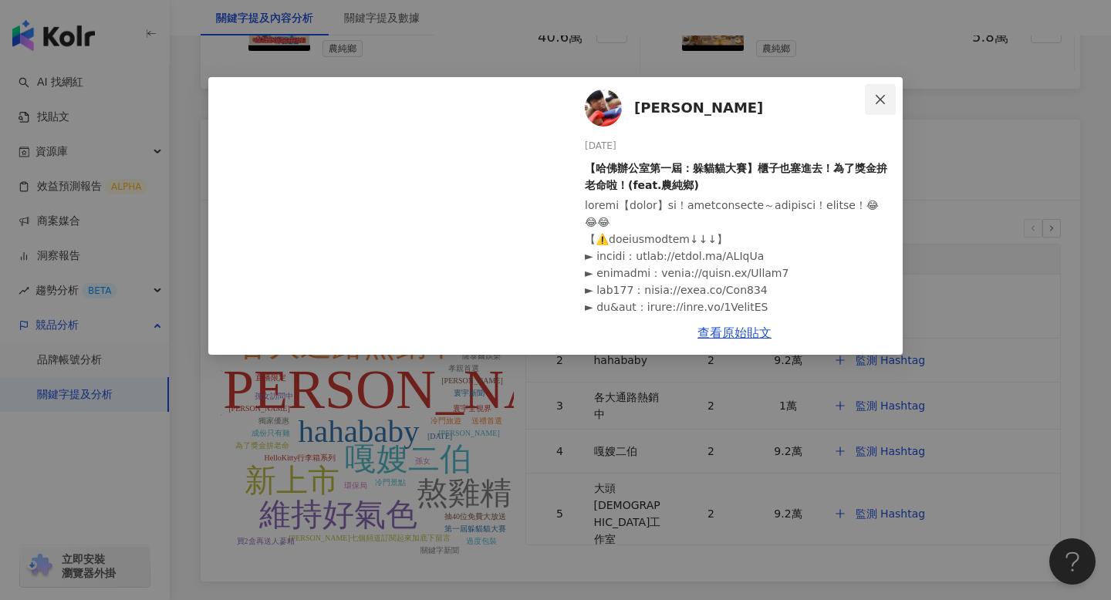
click at [893, 103] on span "Close" at bounding box center [880, 99] width 31 height 12
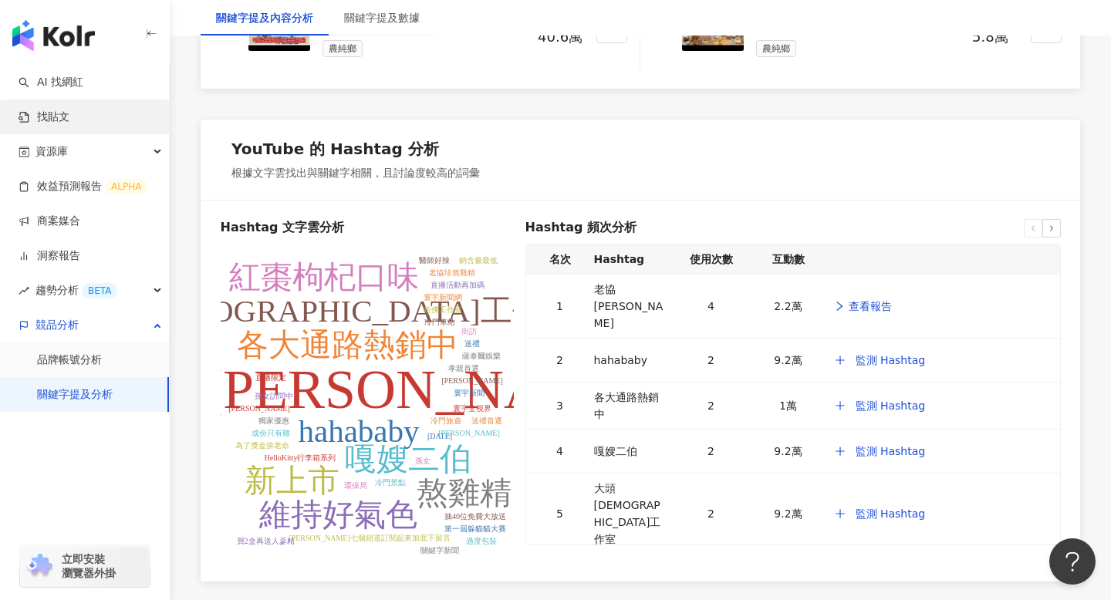
click at [69, 125] on link "找貼文" at bounding box center [44, 117] width 51 height 15
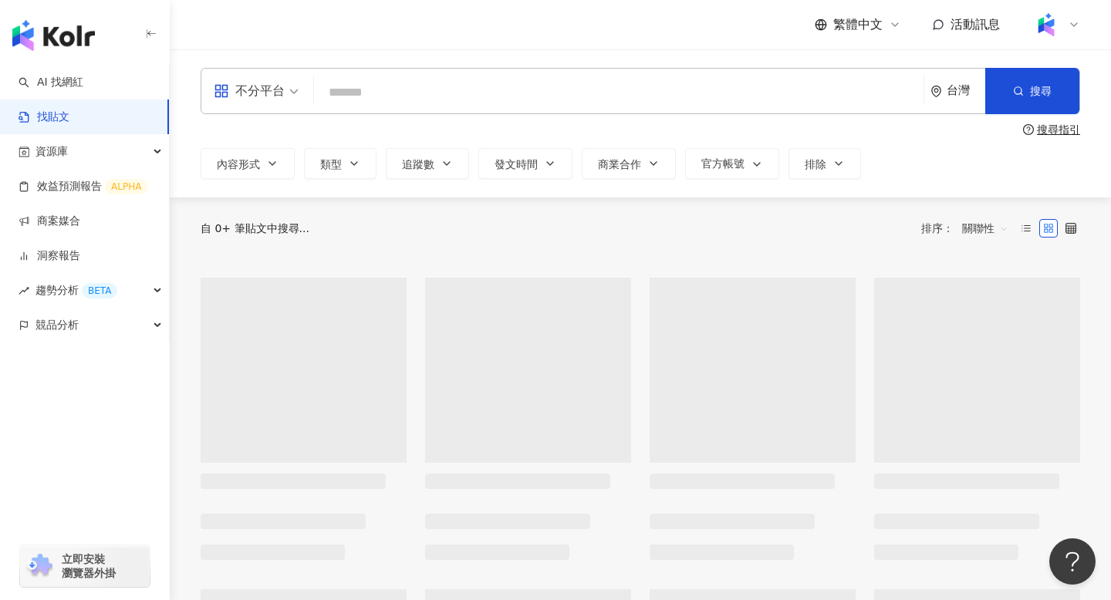
click at [363, 87] on input "search" at bounding box center [618, 92] width 597 height 33
paste input "*****"
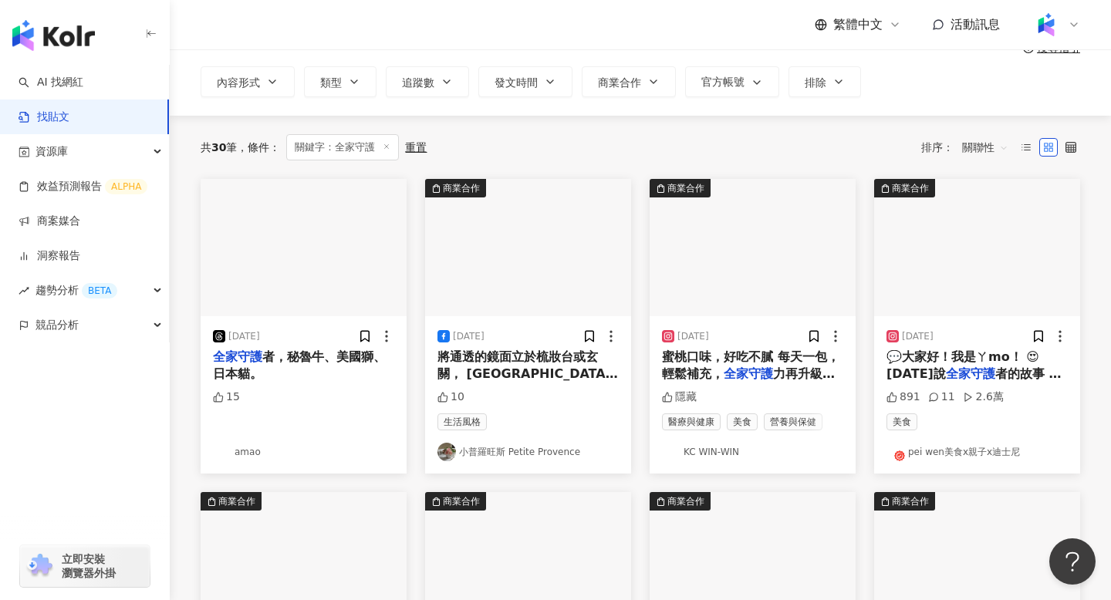
scroll to position [86, 0]
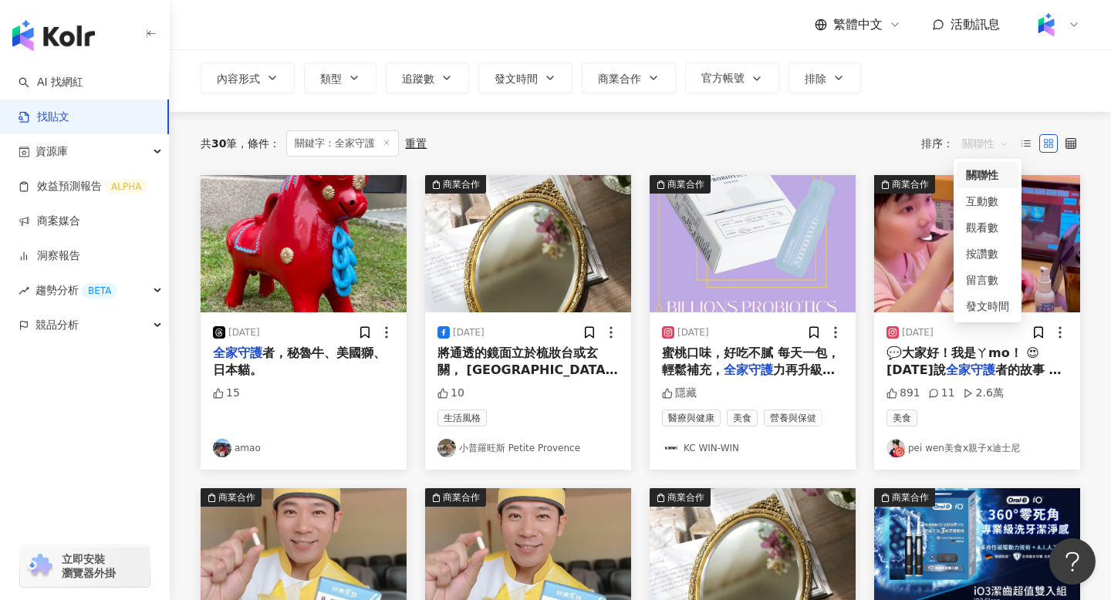
click at [982, 147] on span "關聯性" at bounding box center [985, 143] width 46 height 25
click at [1040, 302] on img at bounding box center [977, 243] width 206 height 137
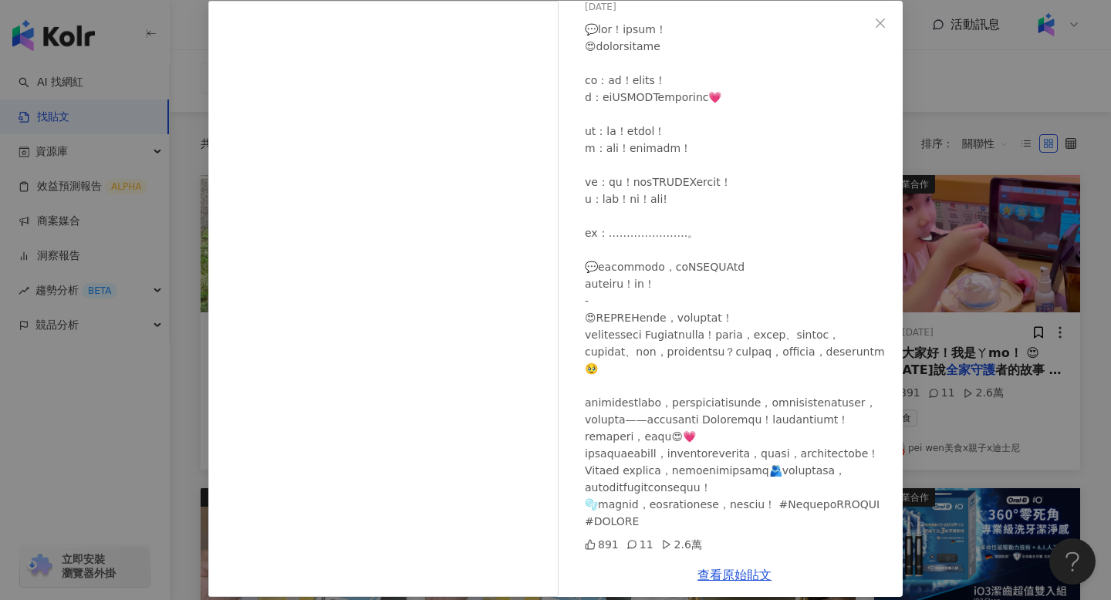
scroll to position [90, 0]
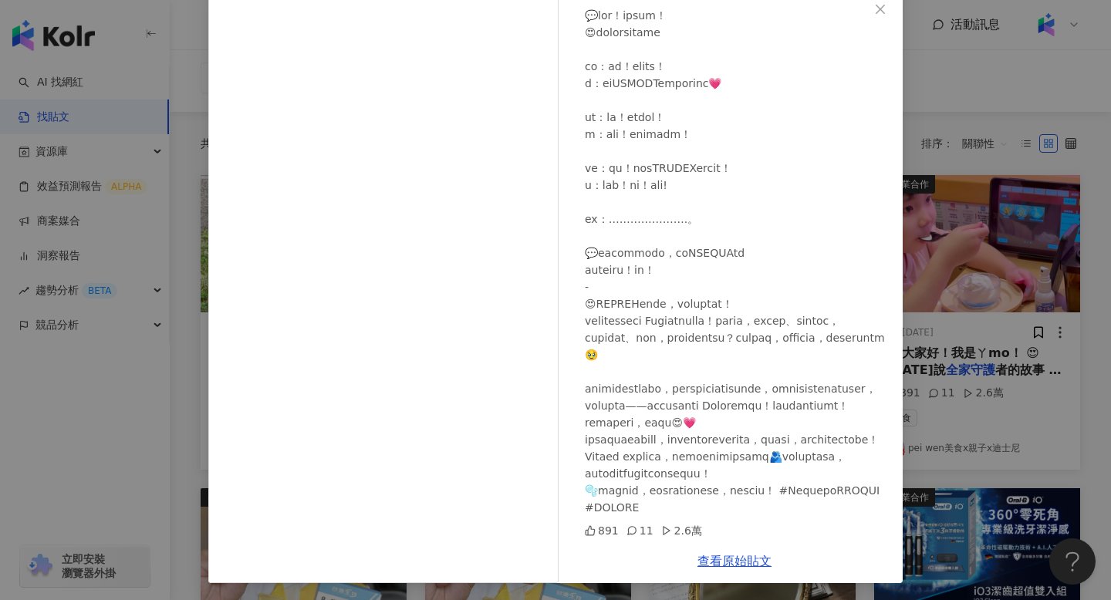
click at [1007, 262] on div "pei wen美食x親子x迪士尼 2024/12/22 891 11 2.6萬 查看原始貼文" at bounding box center [555, 300] width 1111 height 600
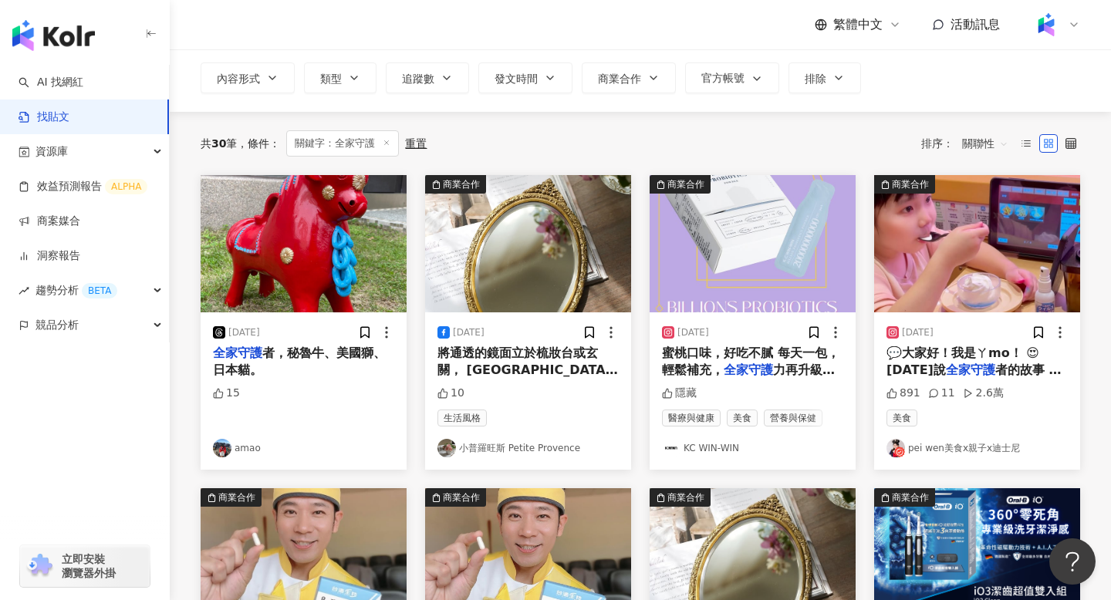
click at [989, 151] on span "關聯性" at bounding box center [985, 143] width 46 height 25
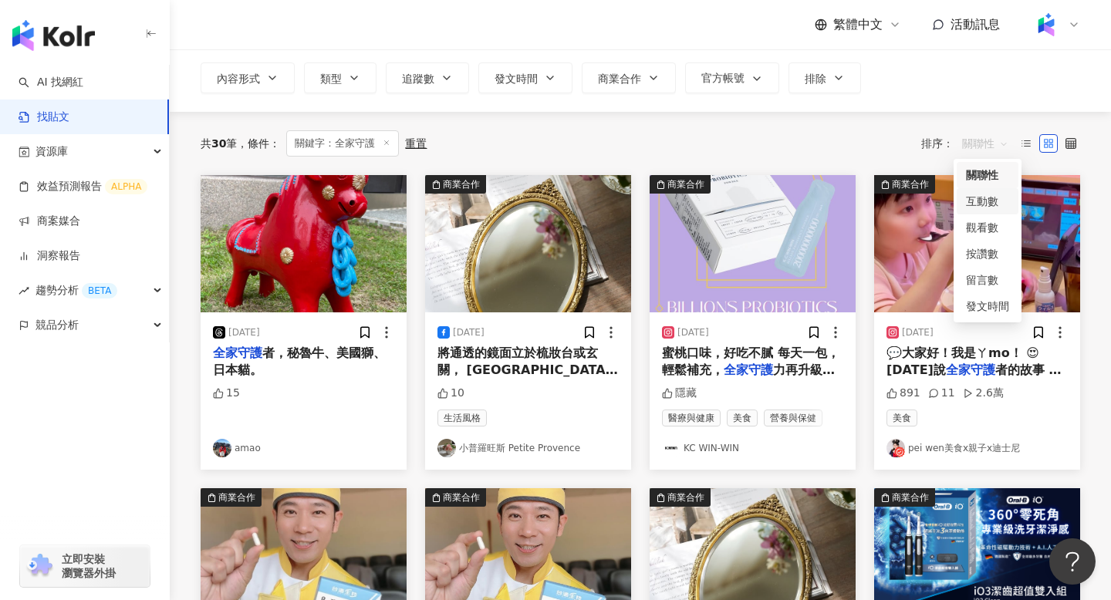
click at [991, 202] on div "互動數" at bounding box center [987, 201] width 43 height 17
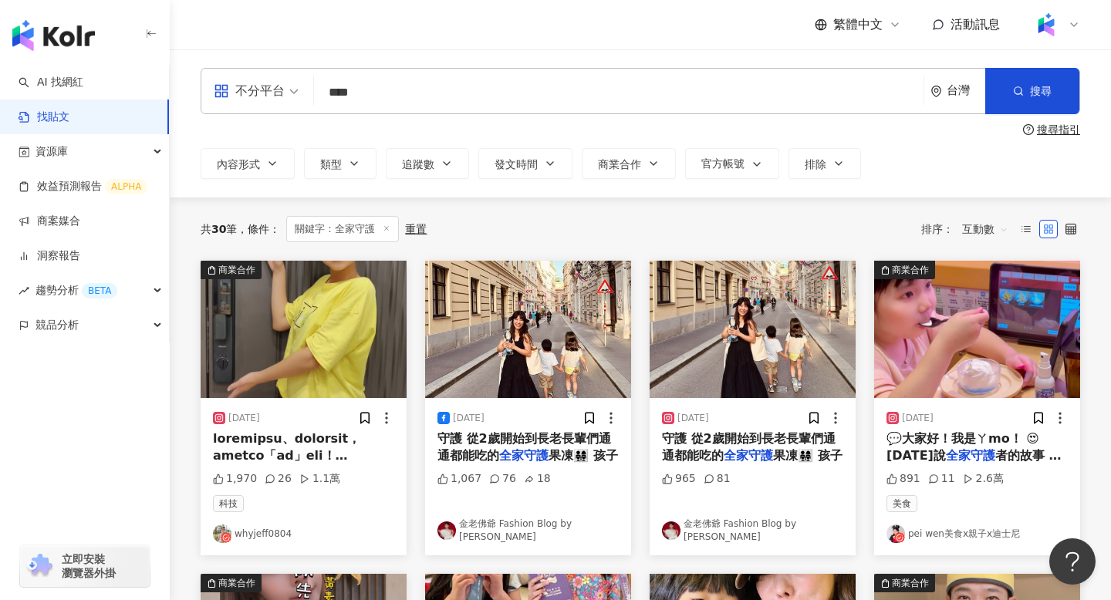
click at [289, 373] on img at bounding box center [304, 329] width 206 height 137
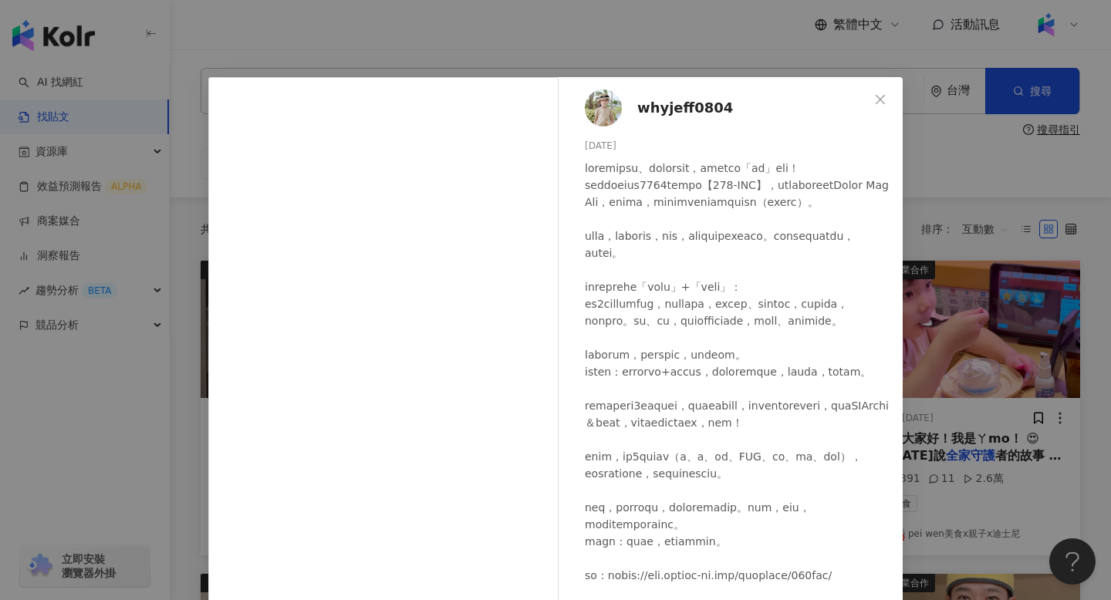
click at [123, 470] on div "whyjeff0804 2025/5/29 1,970 26 1.1萬 查看原始貼文" at bounding box center [555, 300] width 1111 height 600
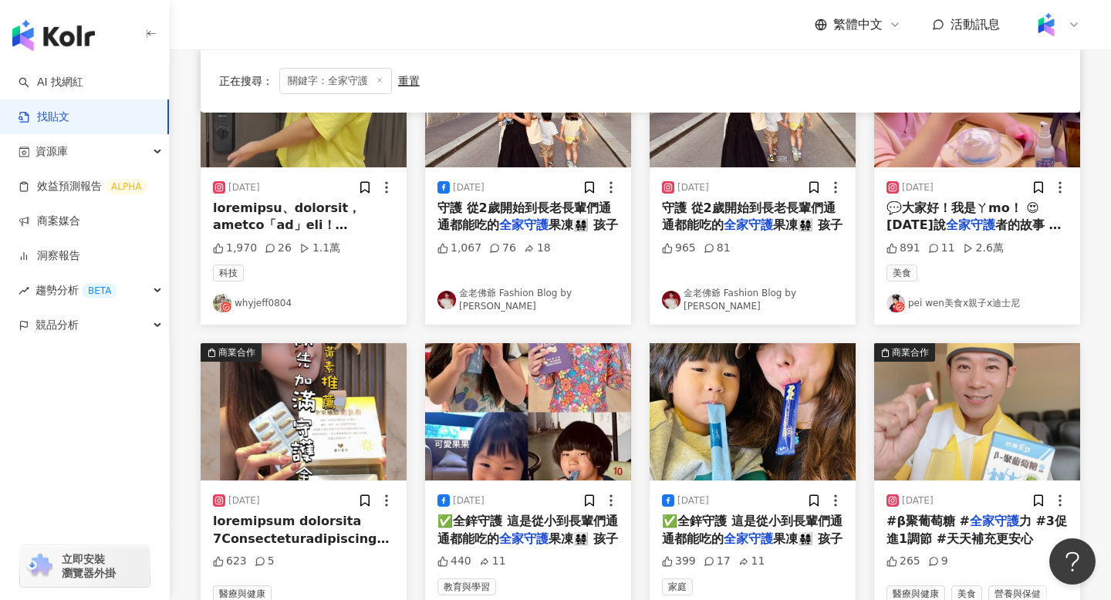
scroll to position [232, 0]
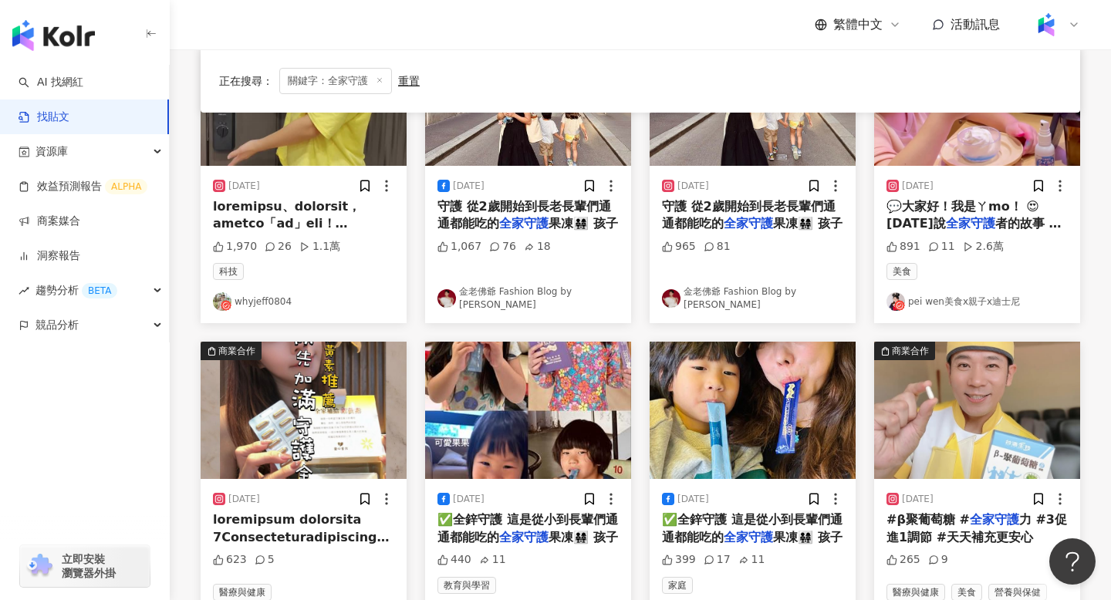
click at [308, 422] on img at bounding box center [304, 410] width 206 height 137
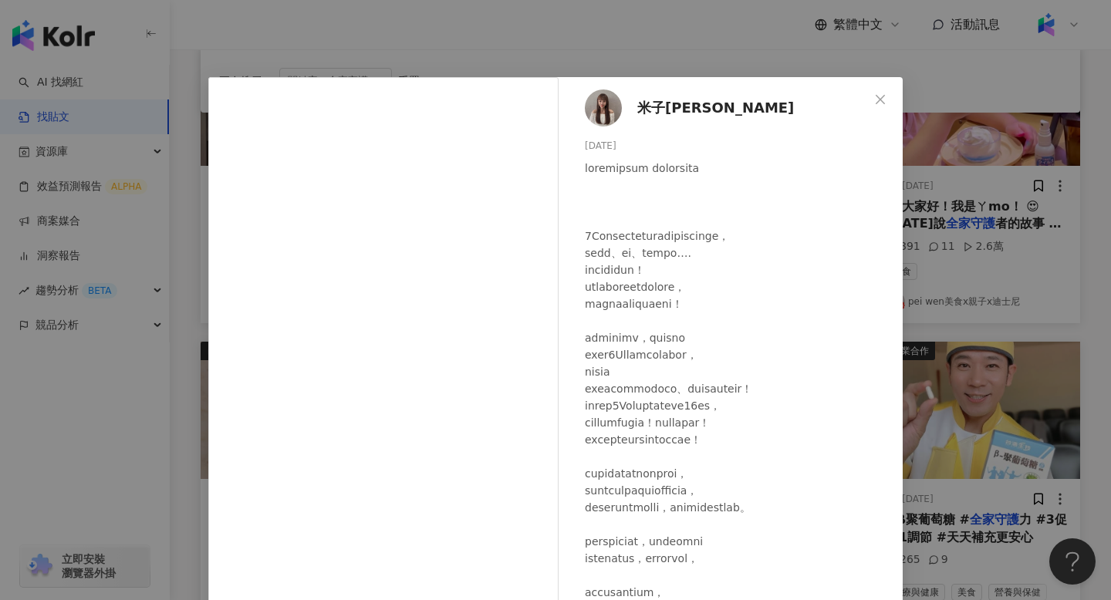
click at [559, 339] on div at bounding box center [384, 375] width 352 height 596
click at [148, 407] on div "米子舒MeLoDy 2023/12/12 623 5 查看原始貼文" at bounding box center [555, 300] width 1111 height 600
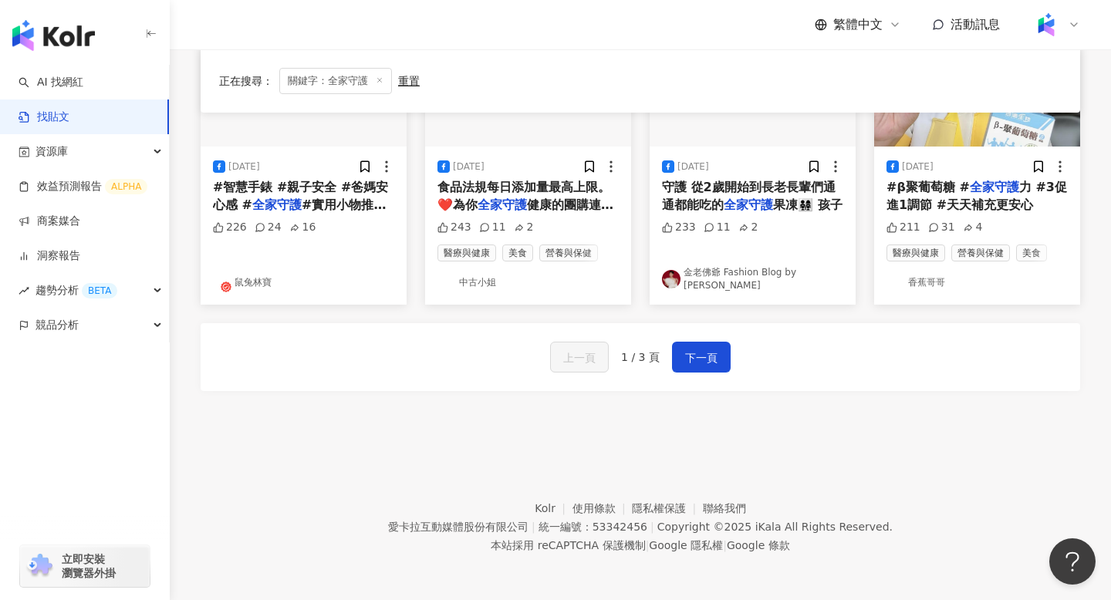
scroll to position [886, 0]
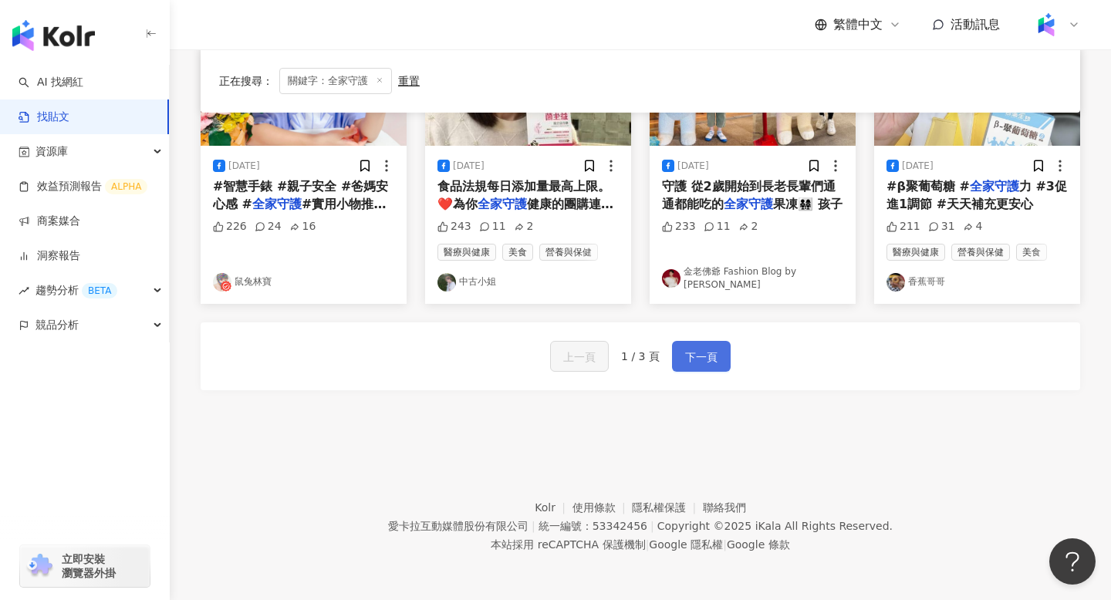
click at [710, 356] on span "下一頁" at bounding box center [701, 357] width 32 height 19
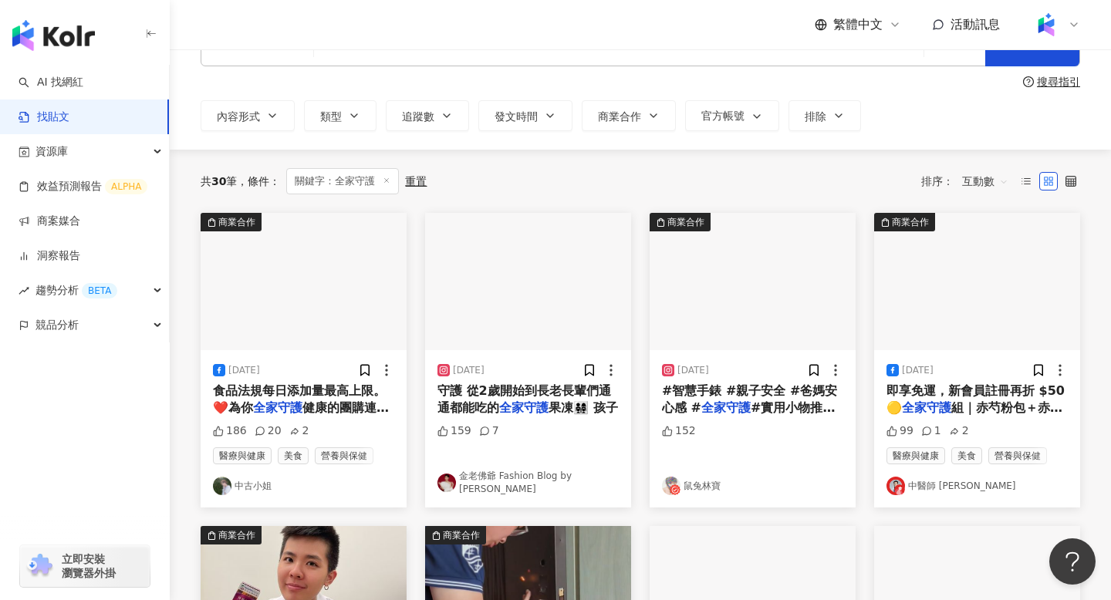
scroll to position [0, 0]
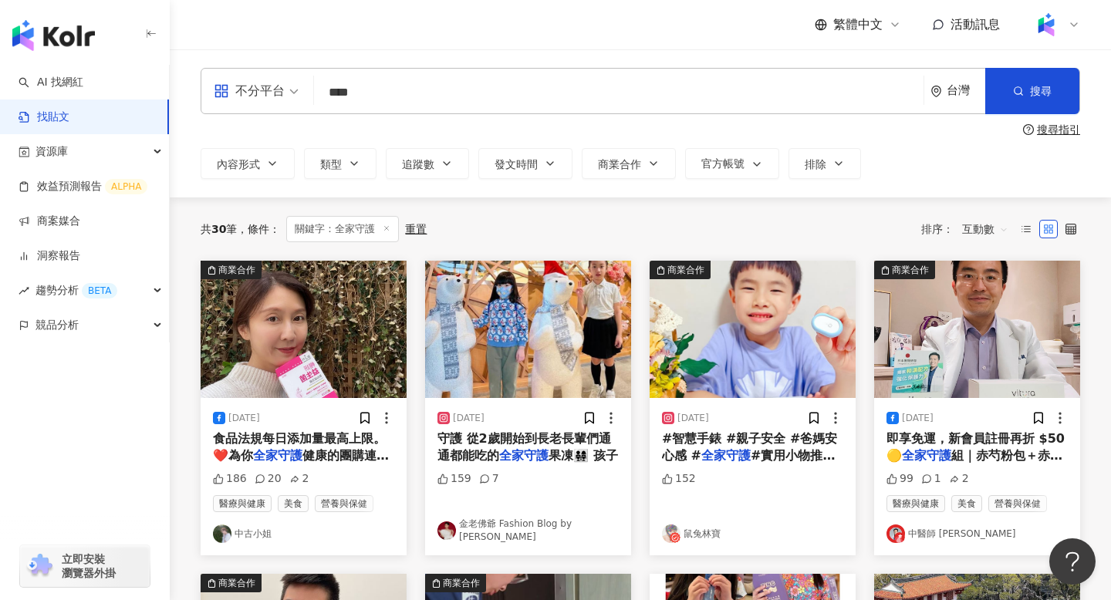
click at [390, 88] on input "****" at bounding box center [618, 92] width 597 height 33
drag, startPoint x: 393, startPoint y: 92, endPoint x: 315, endPoint y: 89, distance: 77.9
click at [315, 89] on div "不分平台 全家守護 **** 台灣 搜尋" at bounding box center [640, 91] width 879 height 46
type input "*"
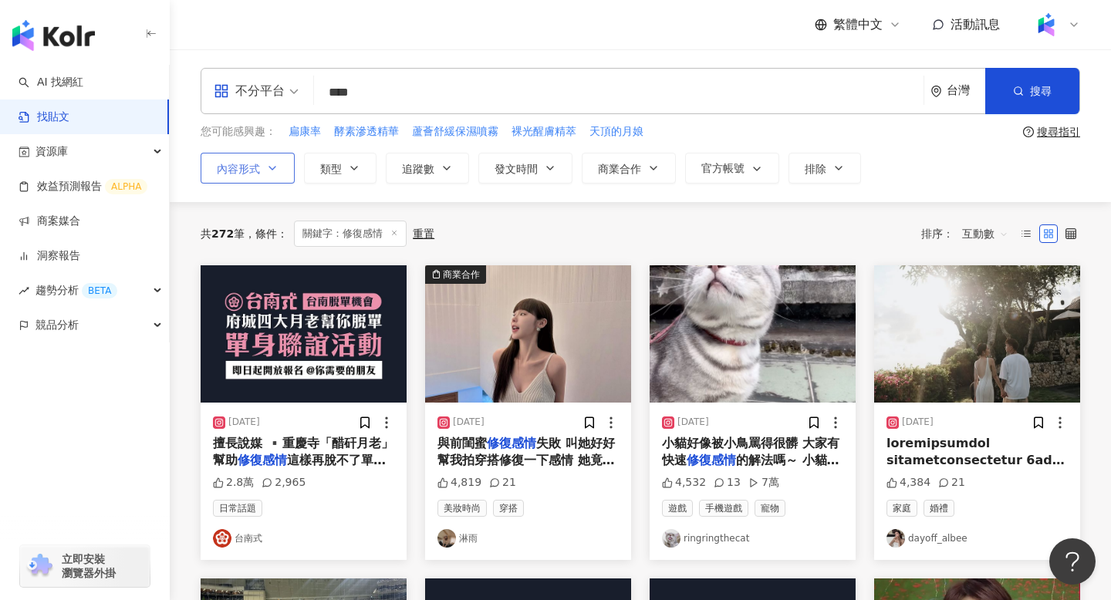
click at [251, 163] on span "內容形式" at bounding box center [238, 169] width 43 height 12
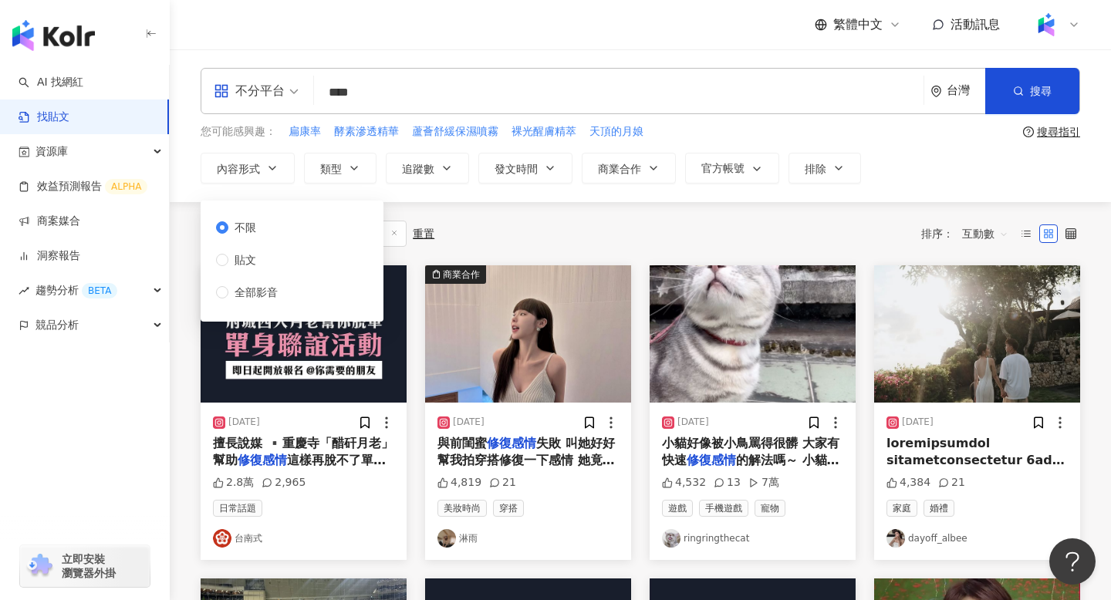
click at [272, 301] on div "不限 貼文 全部影音" at bounding box center [292, 261] width 164 height 103
click at [261, 289] on span "全部影音" at bounding box center [256, 292] width 56 height 17
click at [528, 213] on div "共 272 筆 條件 ： 關鍵字：修復感情 重置 排序： 互動數" at bounding box center [640, 233] width 879 height 63
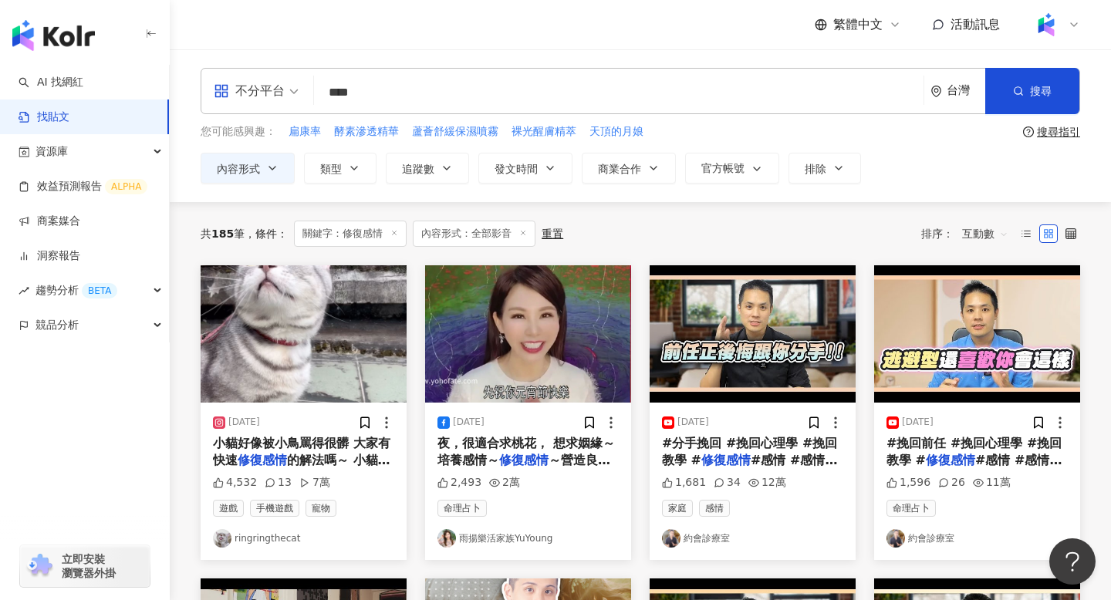
click at [494, 83] on input "****" at bounding box center [618, 92] width 597 height 33
click at [503, 83] on input "****" at bounding box center [618, 92] width 597 height 33
type input "**"
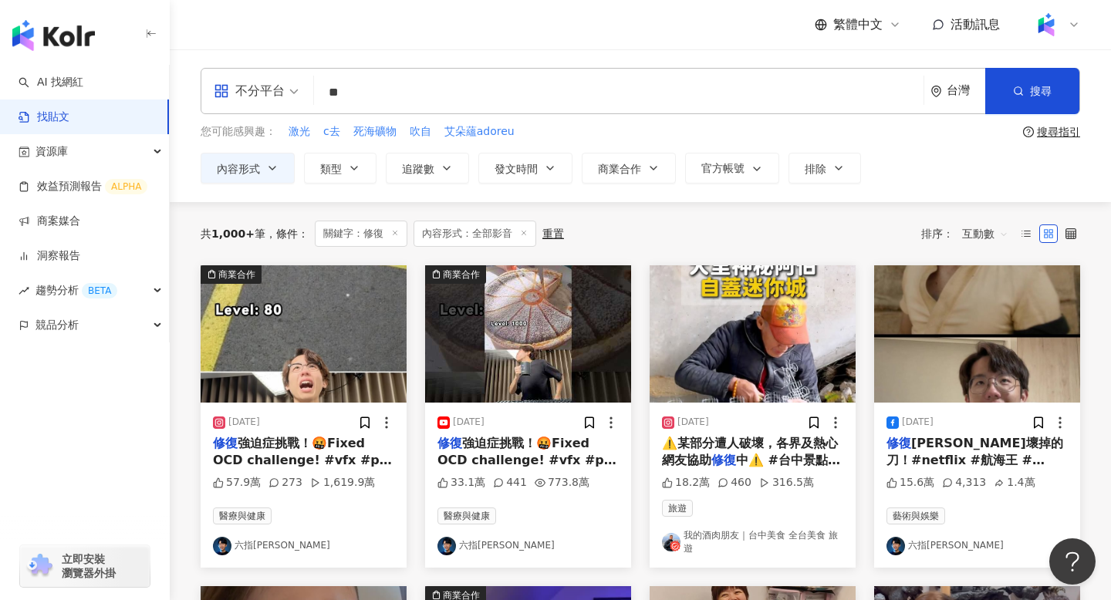
click at [337, 356] on img at bounding box center [304, 333] width 206 height 137
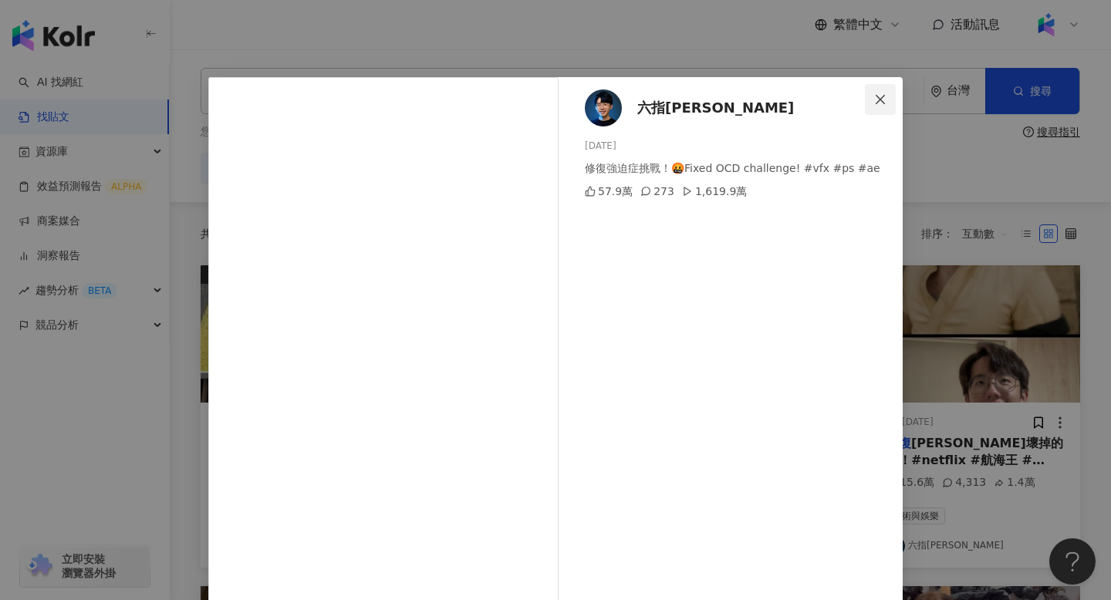
click at [884, 94] on icon "close" at bounding box center [880, 99] width 12 height 12
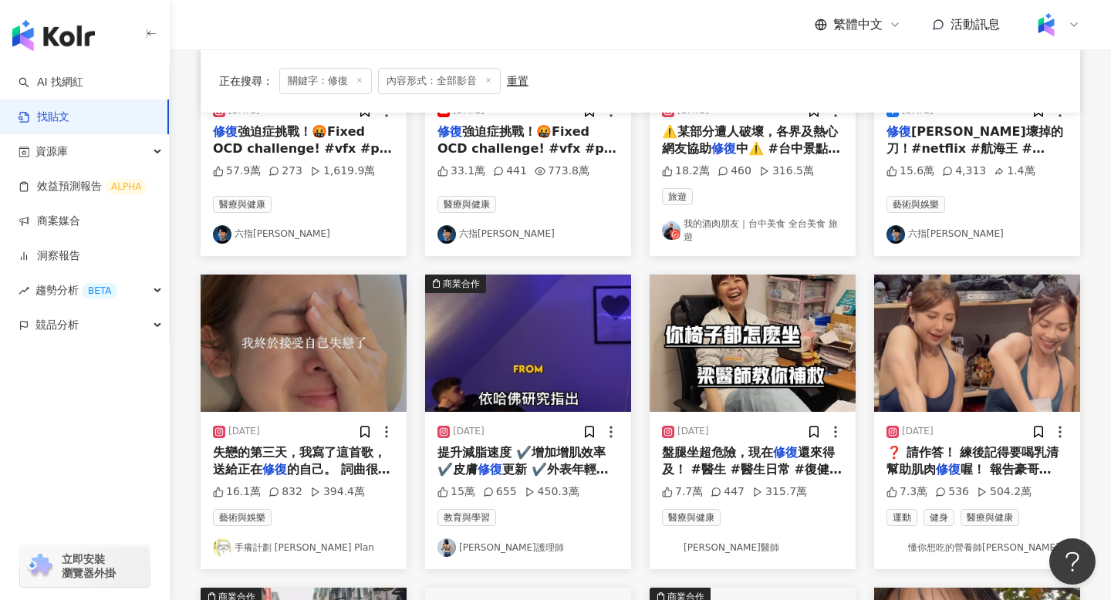
scroll to position [312, 0]
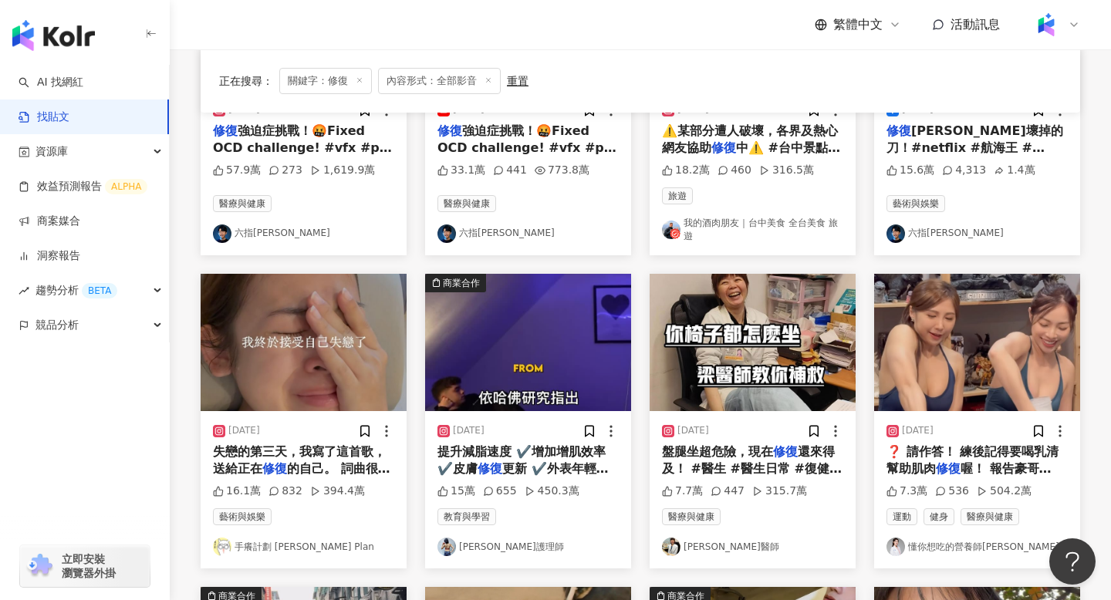
click at [548, 344] on img at bounding box center [528, 342] width 206 height 137
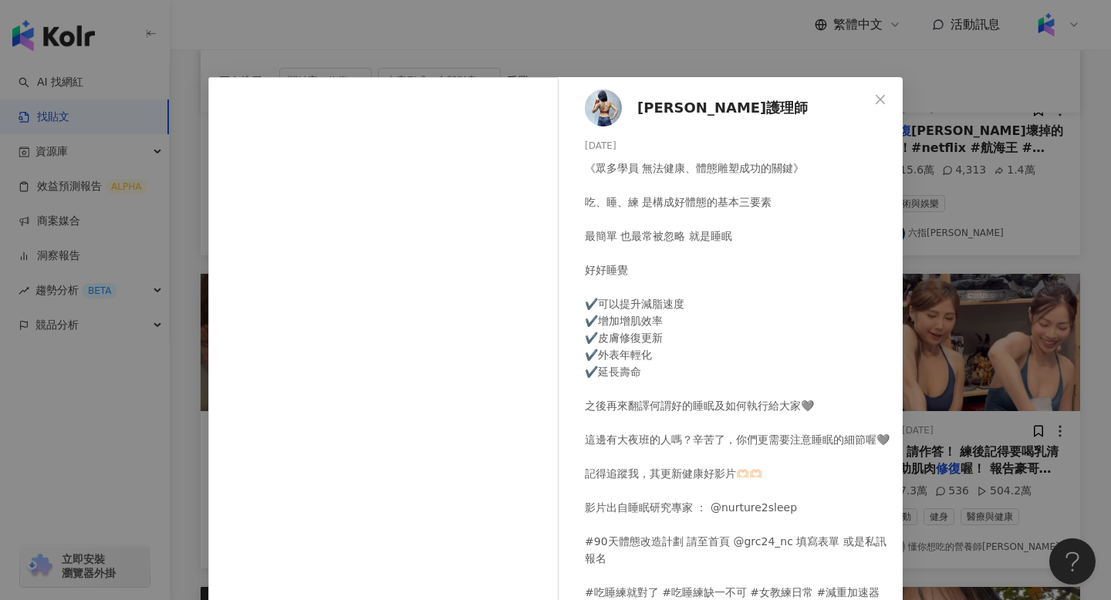
click at [107, 437] on div "Grace健身護理師 2025/2/26 《眾多學員 無法健康、體態雕塑成功的關鍵》 吃、睡、練 是構成好體態的基本三要素 最簡單 也最常被忽略 就是睡眠 好…" at bounding box center [555, 300] width 1111 height 600
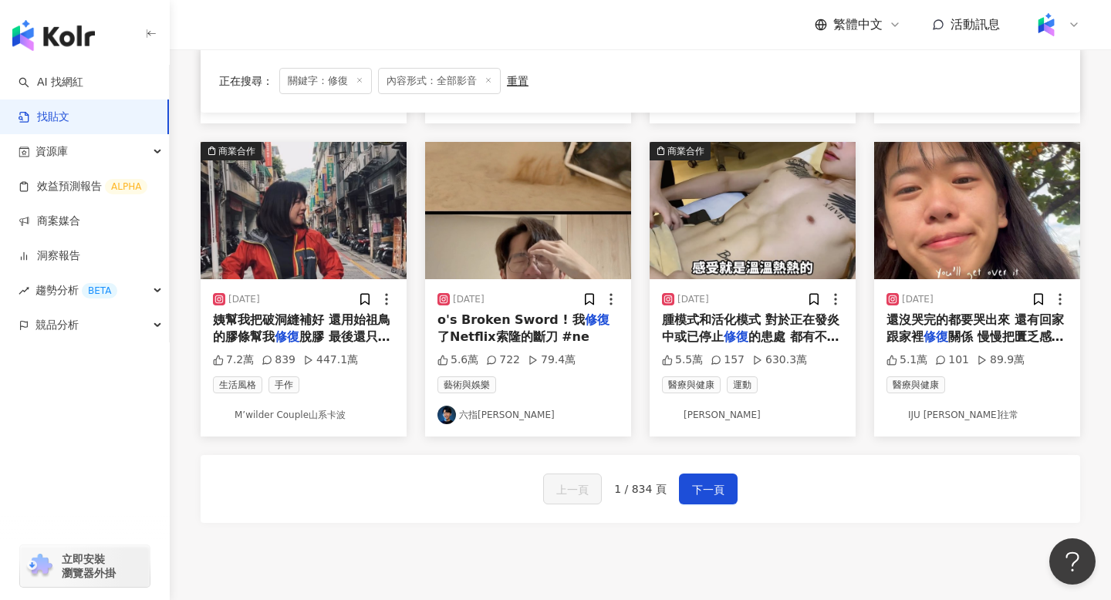
scroll to position [752, 0]
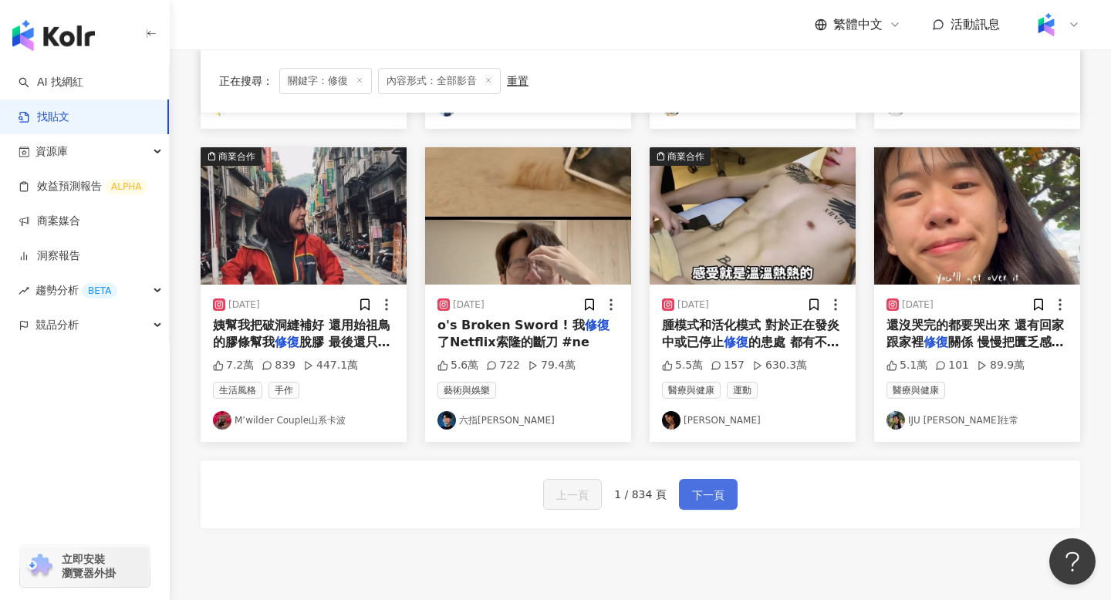
click at [707, 492] on span "下一頁" at bounding box center [708, 495] width 32 height 19
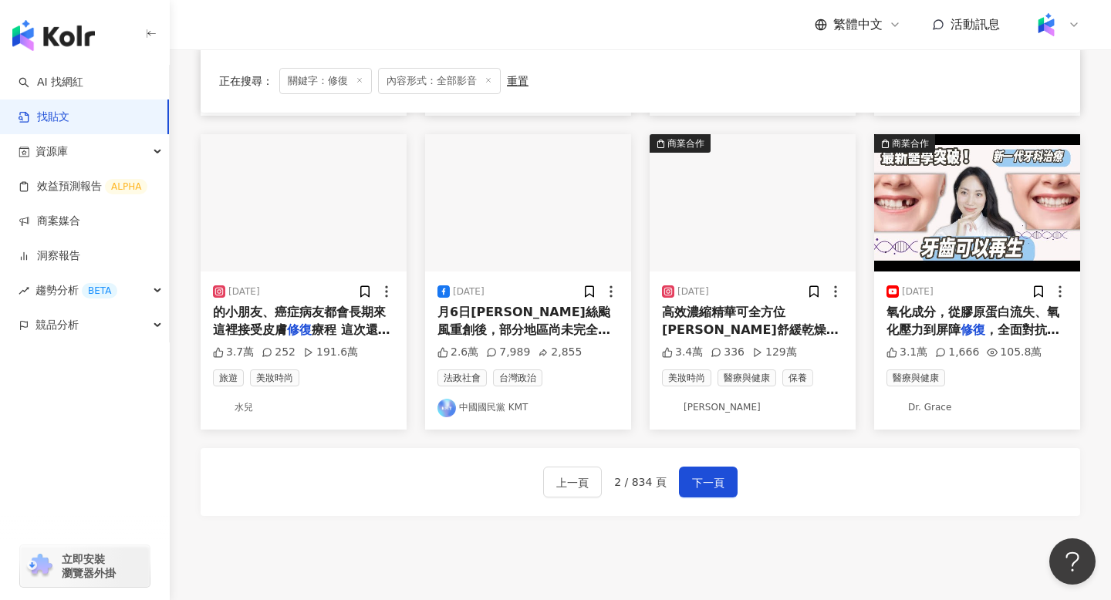
scroll to position [744, 0]
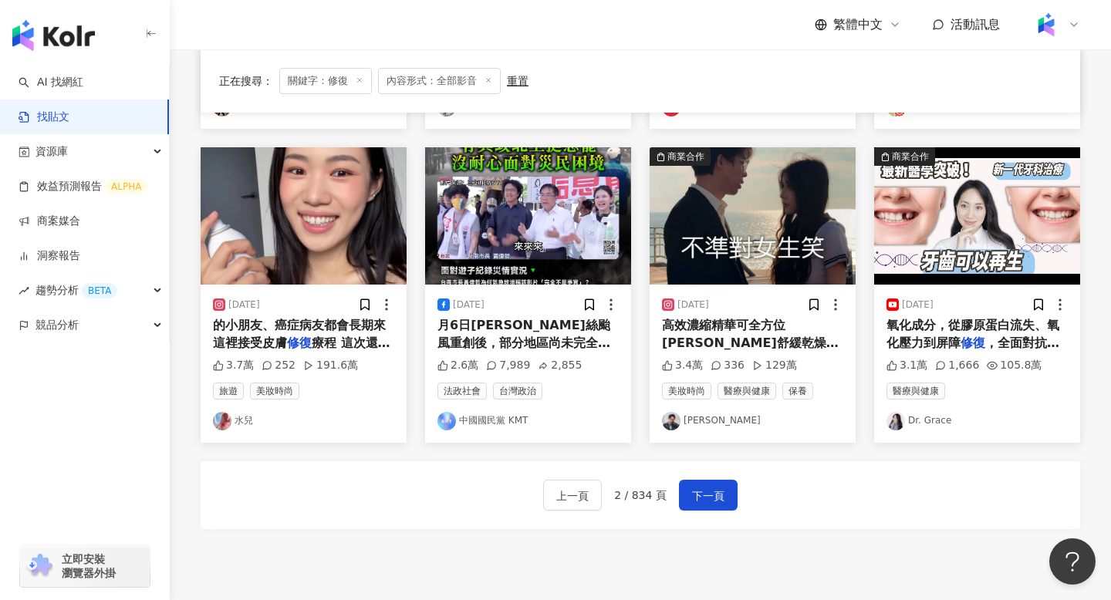
click at [310, 239] on img at bounding box center [304, 215] width 206 height 137
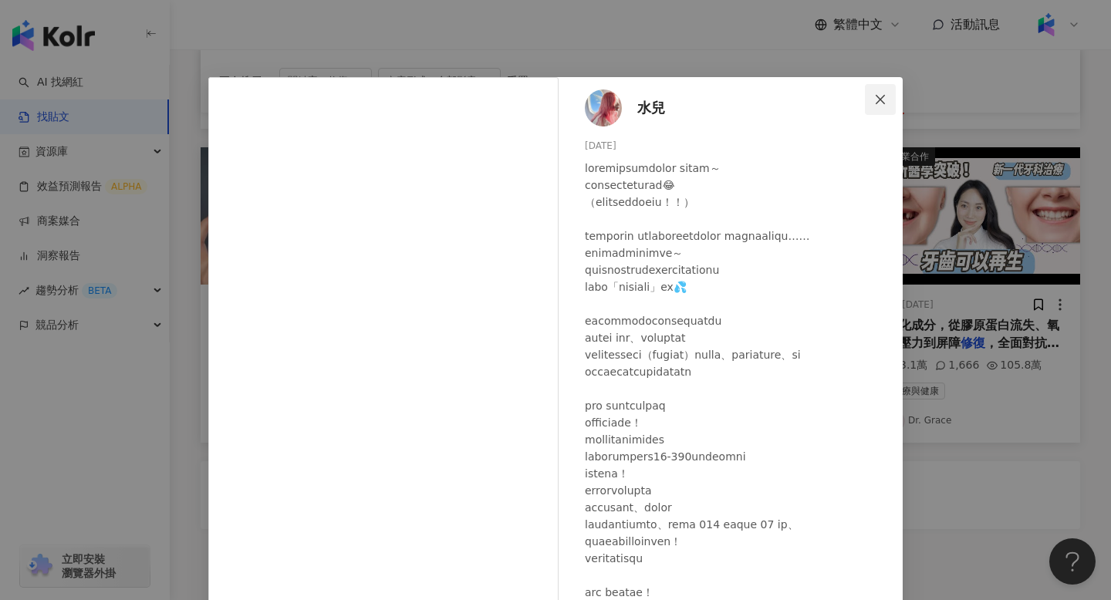
click at [886, 100] on icon "close" at bounding box center [880, 99] width 12 height 12
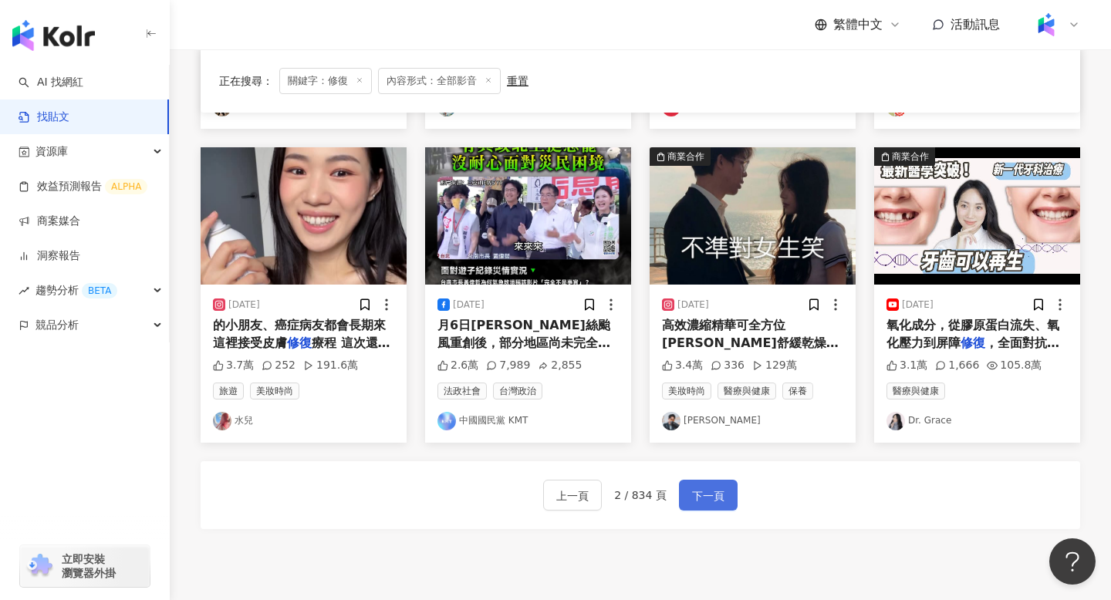
click at [707, 494] on span "下一頁" at bounding box center [708, 496] width 32 height 19
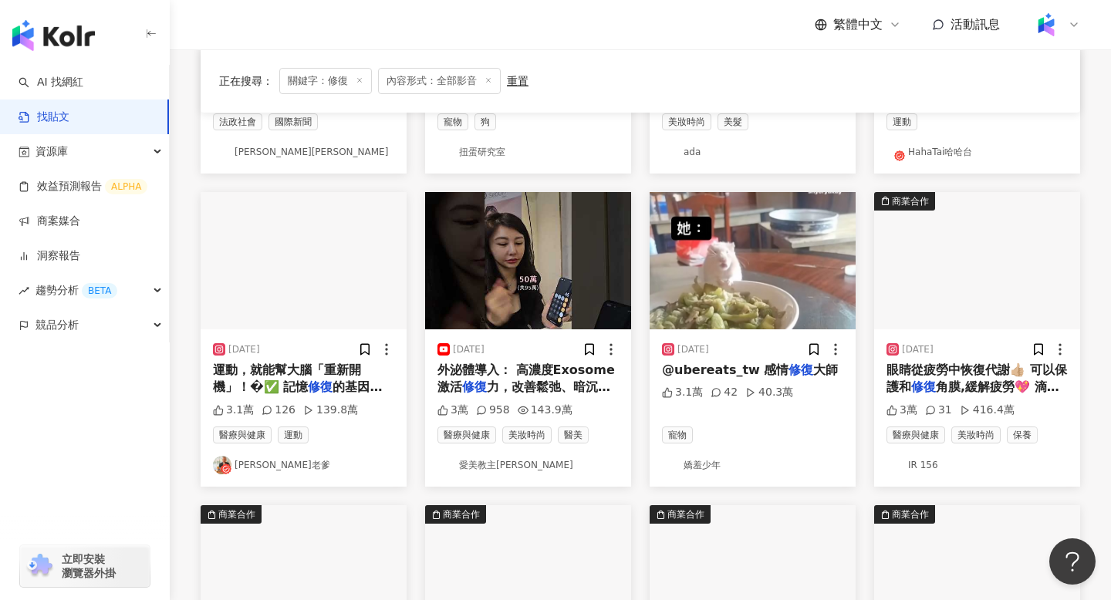
scroll to position [386, 0]
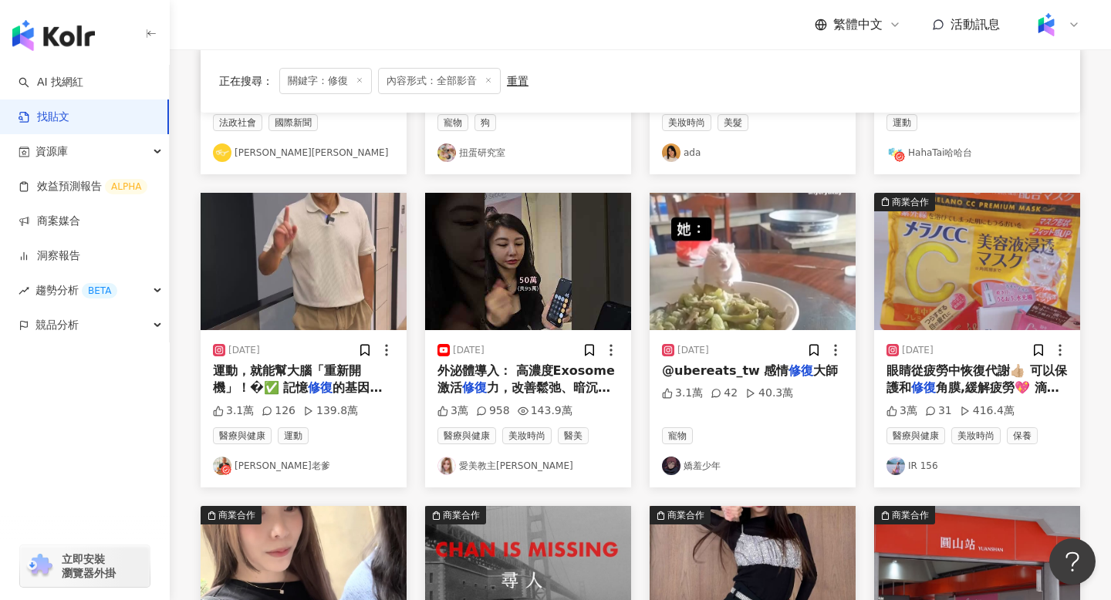
click at [791, 298] on img at bounding box center [752, 261] width 206 height 137
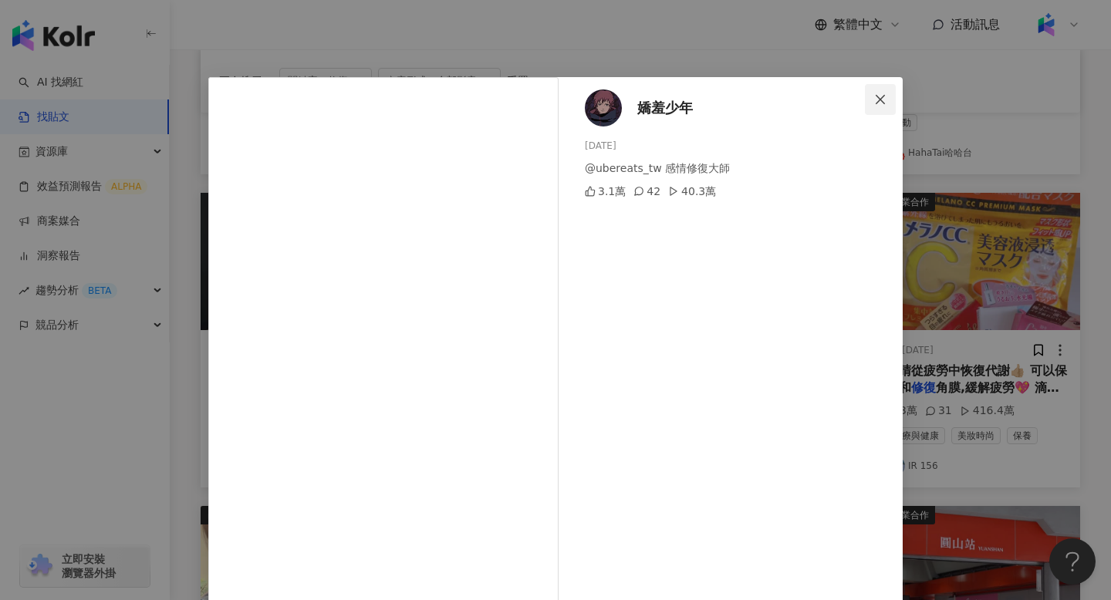
click at [880, 101] on icon "close" at bounding box center [880, 99] width 12 height 12
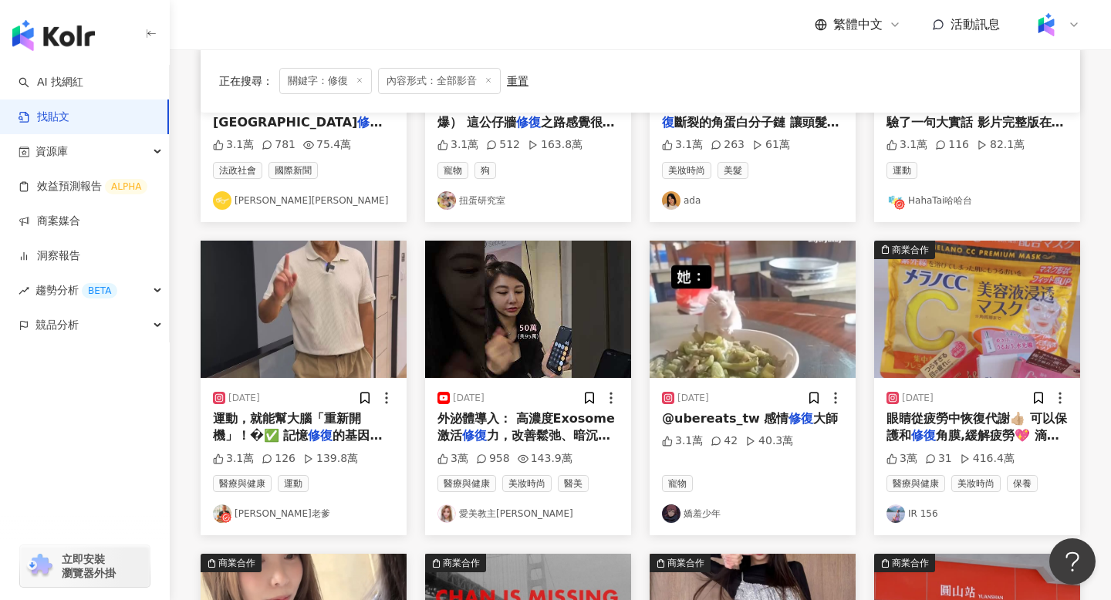
scroll to position [334, 0]
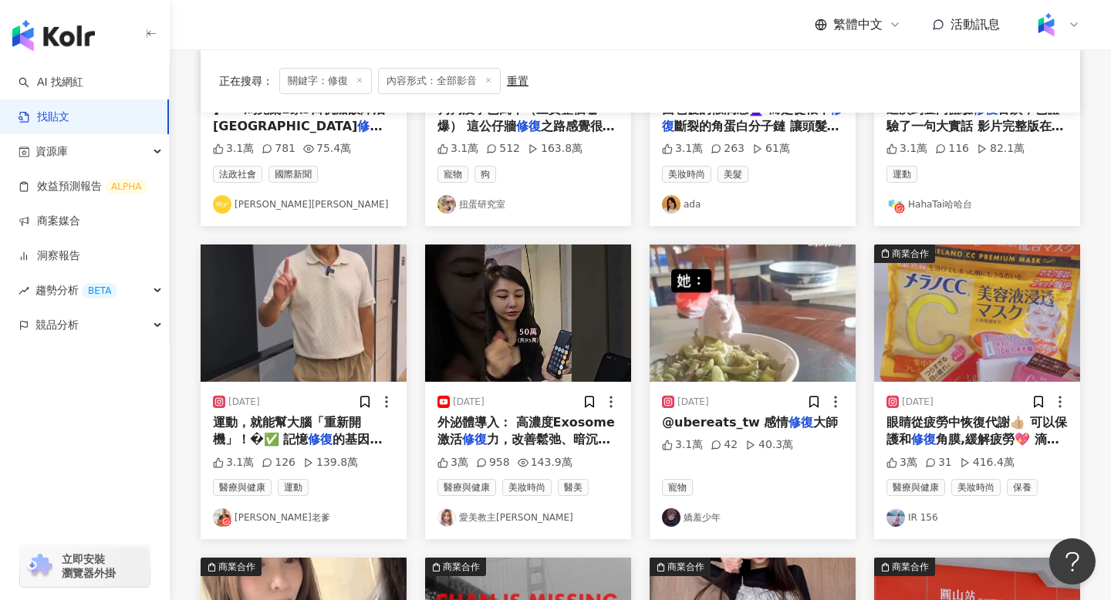
click at [339, 336] on img at bounding box center [304, 313] width 206 height 137
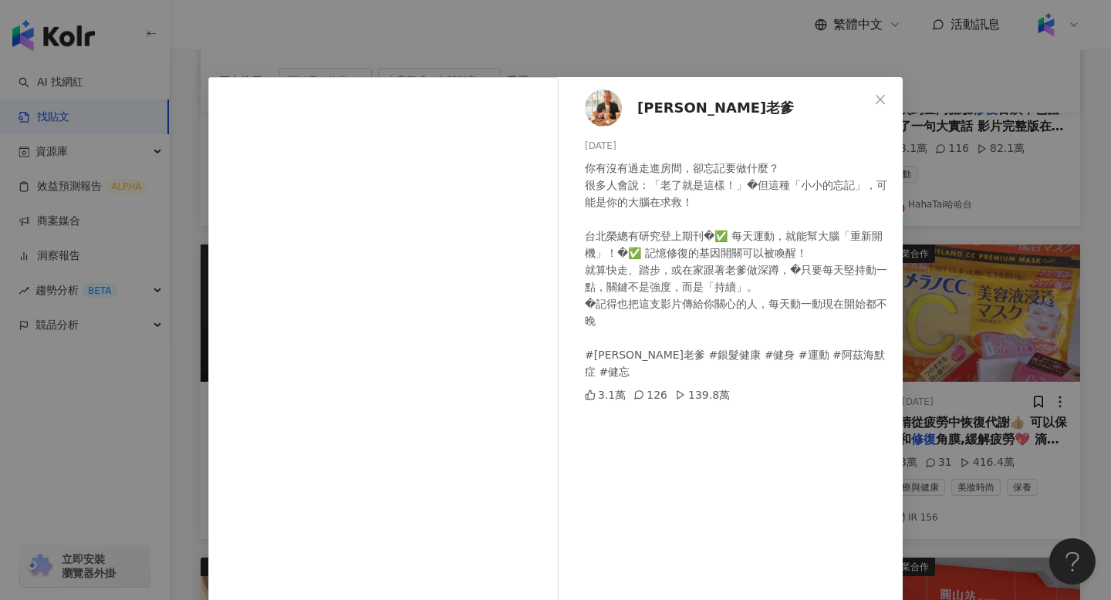
click at [164, 425] on div "金剛老爹 2025/7/8 你有沒有過走進房間，卻忘記要做什麼？ 很多人會說：「老了就是這樣！」�但這種「小小的忘記」，可能是你的大腦在求救！ 台北榮總有研究…" at bounding box center [555, 300] width 1111 height 600
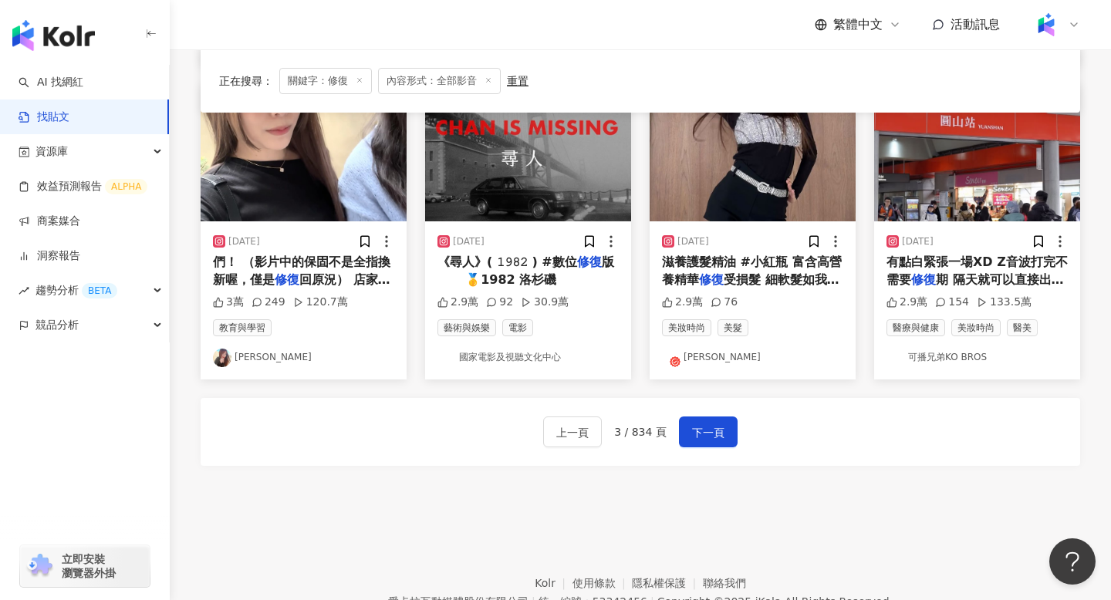
scroll to position [883, 0]
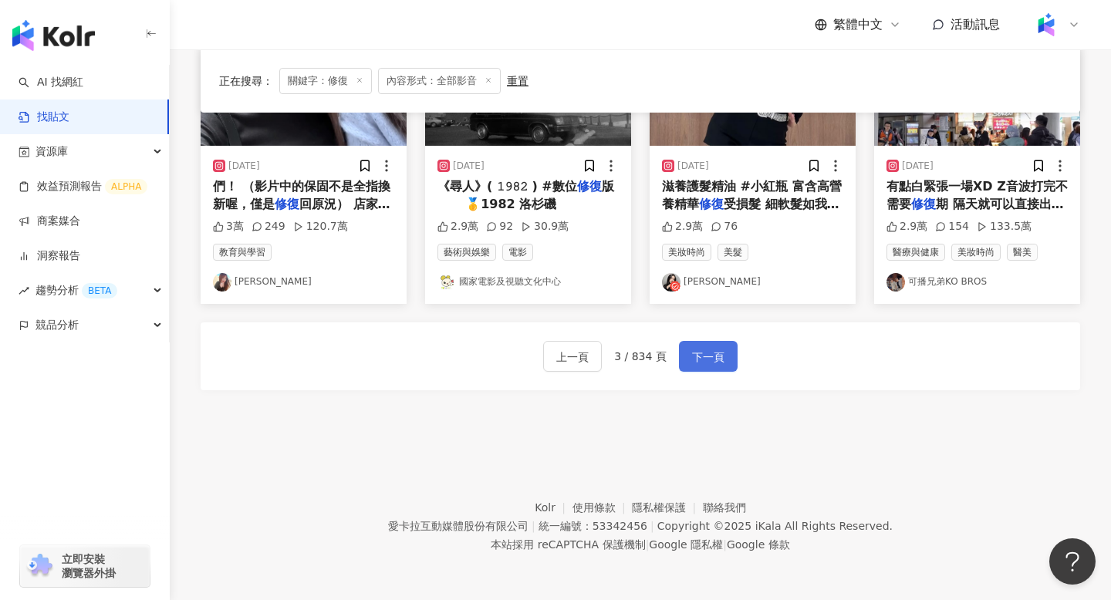
click at [723, 356] on button "下一頁" at bounding box center [708, 356] width 59 height 31
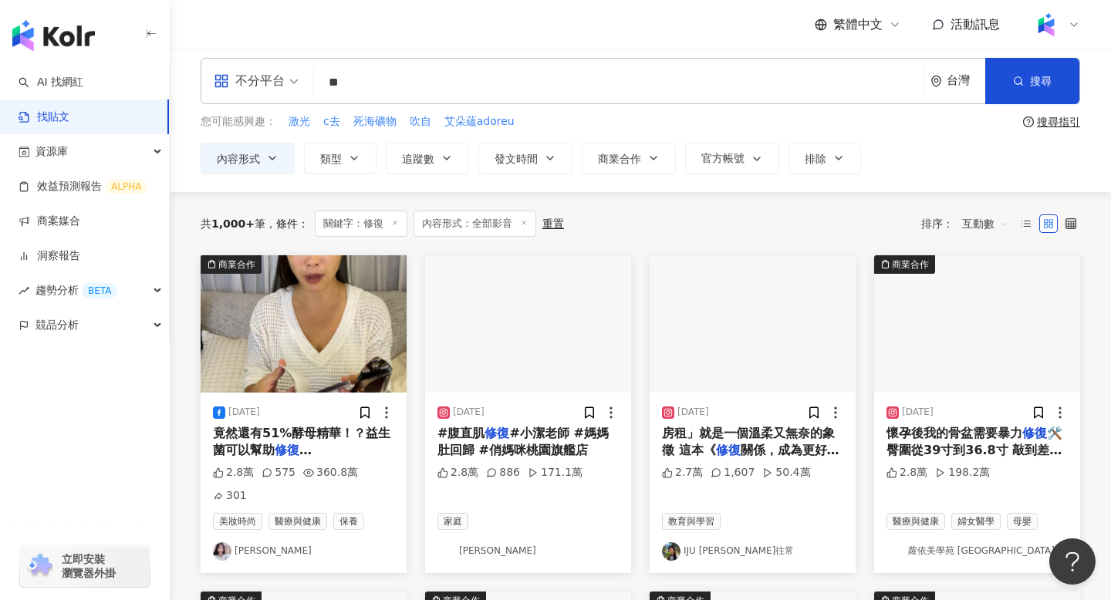
scroll to position [0, 0]
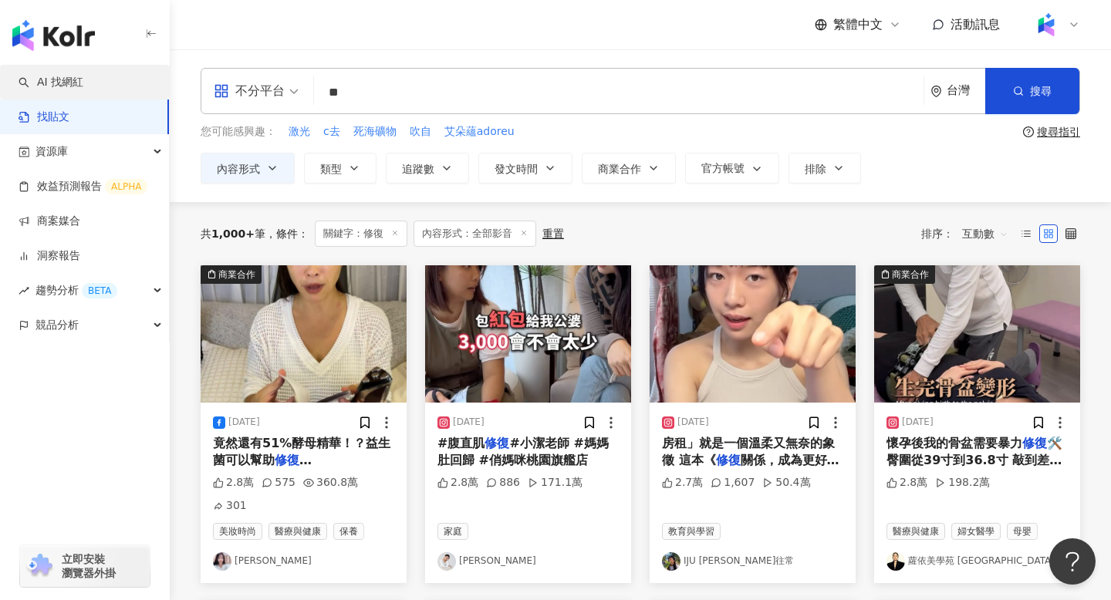
click at [83, 90] on link "AI 找網紅" at bounding box center [51, 82] width 65 height 15
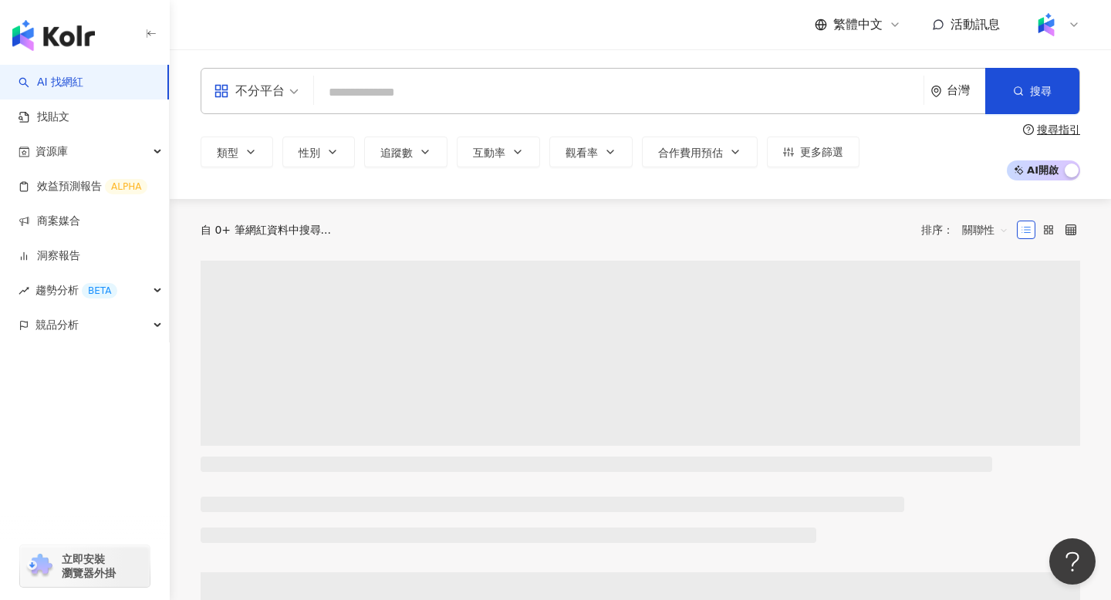
click at [376, 94] on input "search" at bounding box center [618, 92] width 597 height 29
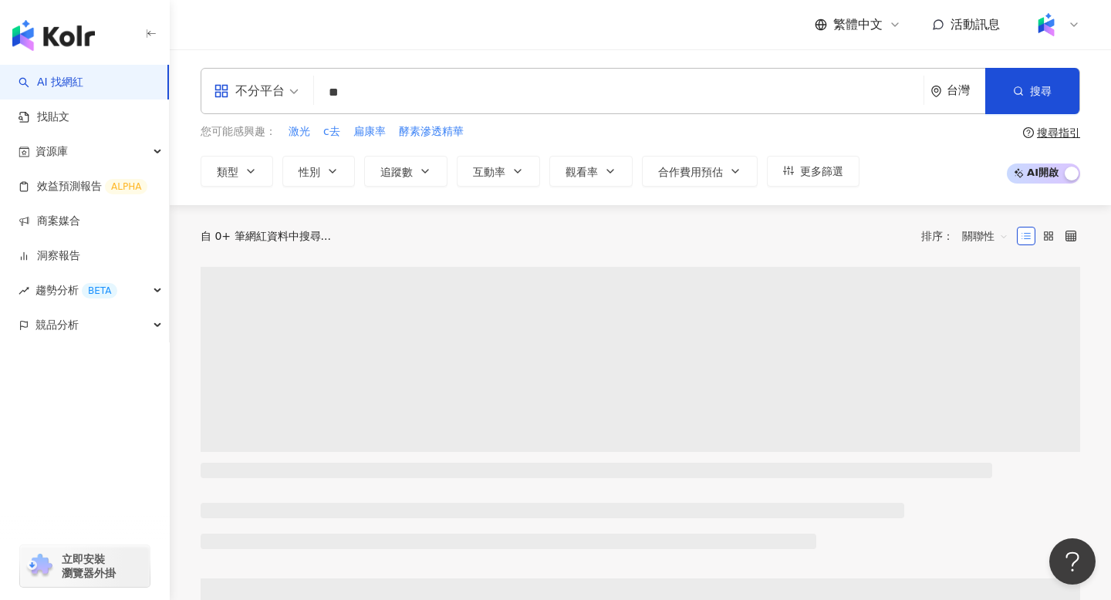
type input "*"
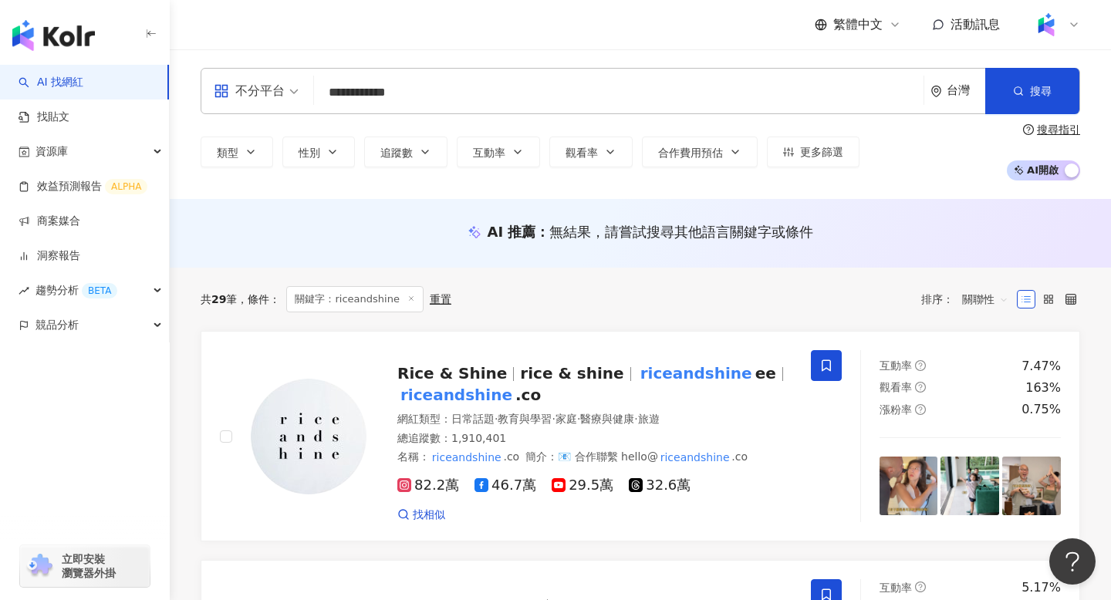
click at [372, 96] on input "**********" at bounding box center [618, 92] width 597 height 29
type input "**********"
click at [356, 403] on img at bounding box center [309, 437] width 116 height 116
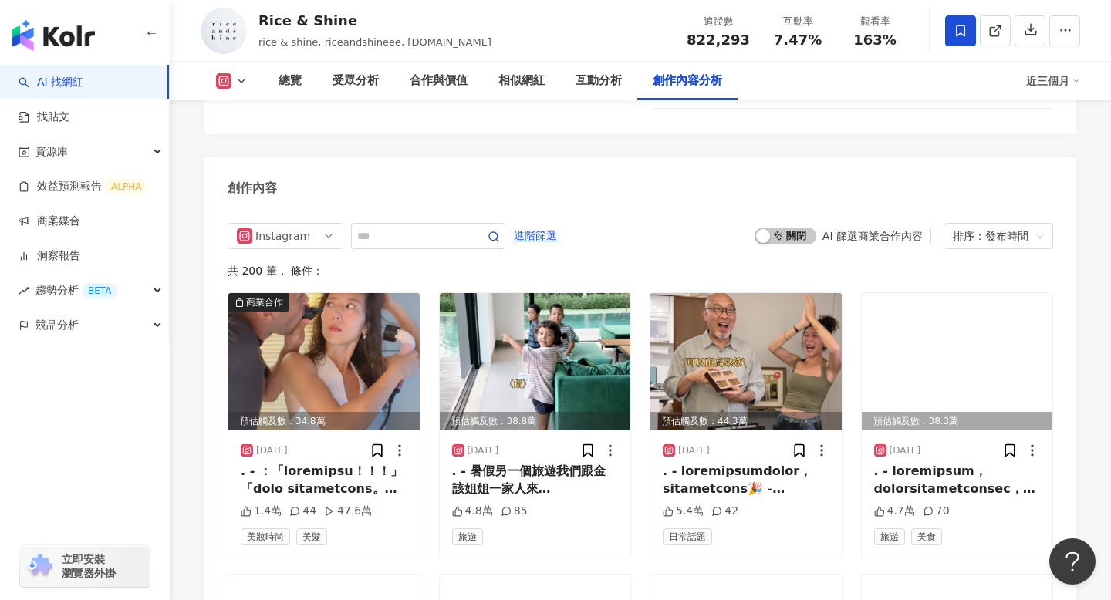
scroll to position [4788, 0]
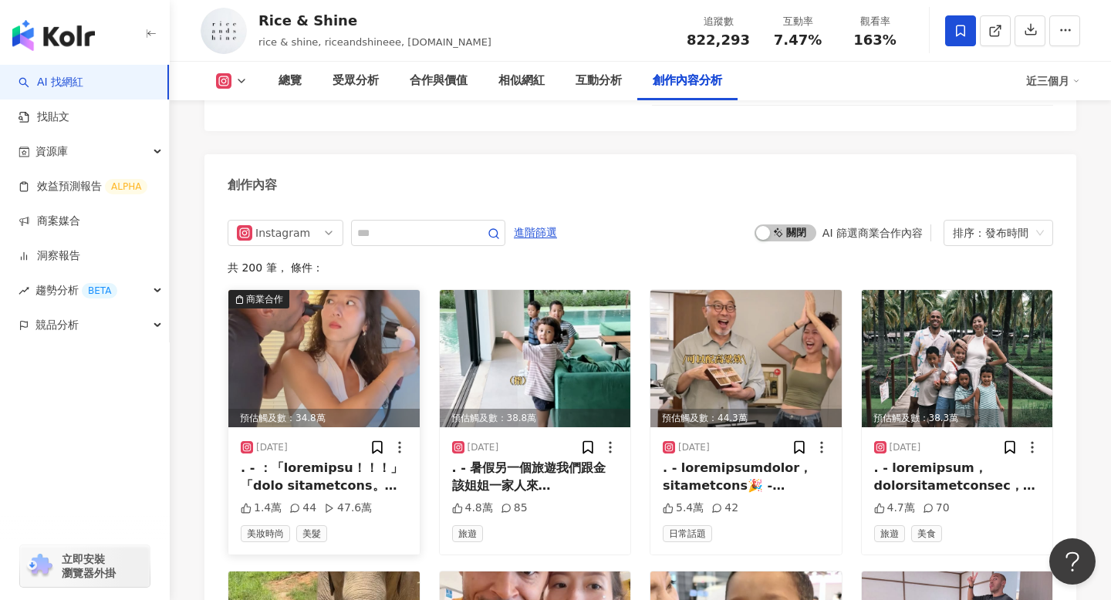
click at [369, 460] on div at bounding box center [324, 477] width 167 height 35
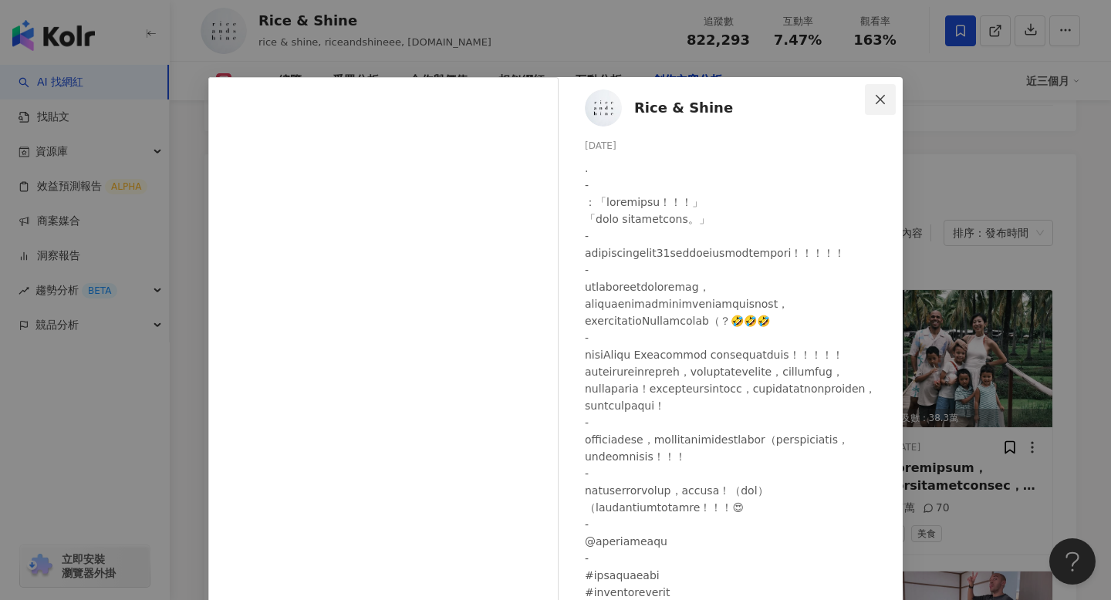
click at [885, 112] on button "Close" at bounding box center [880, 99] width 31 height 31
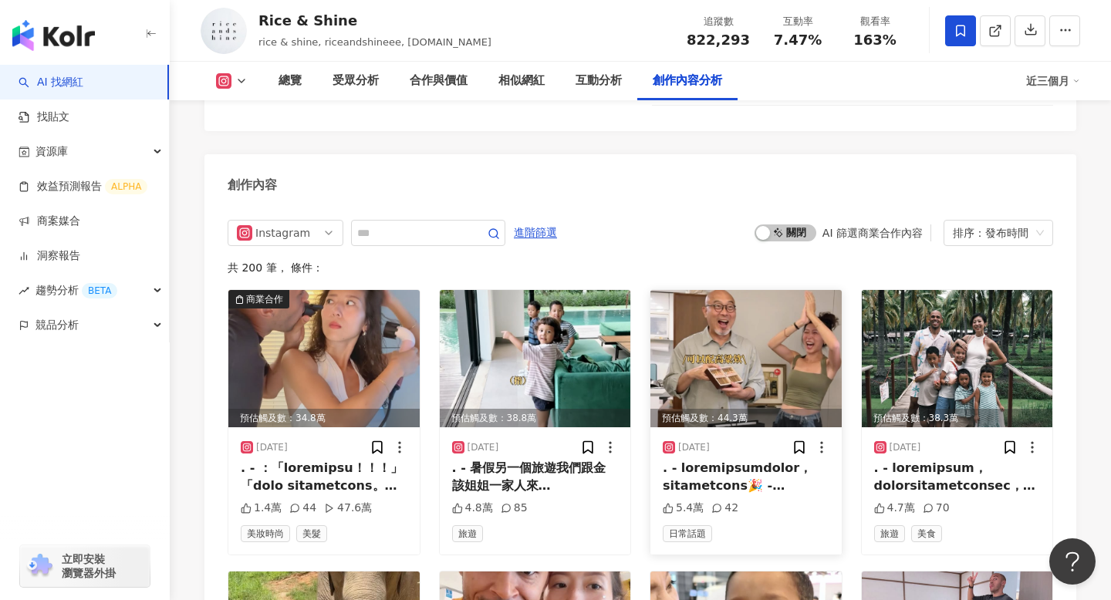
click at [761, 290] on img at bounding box center [745, 358] width 191 height 137
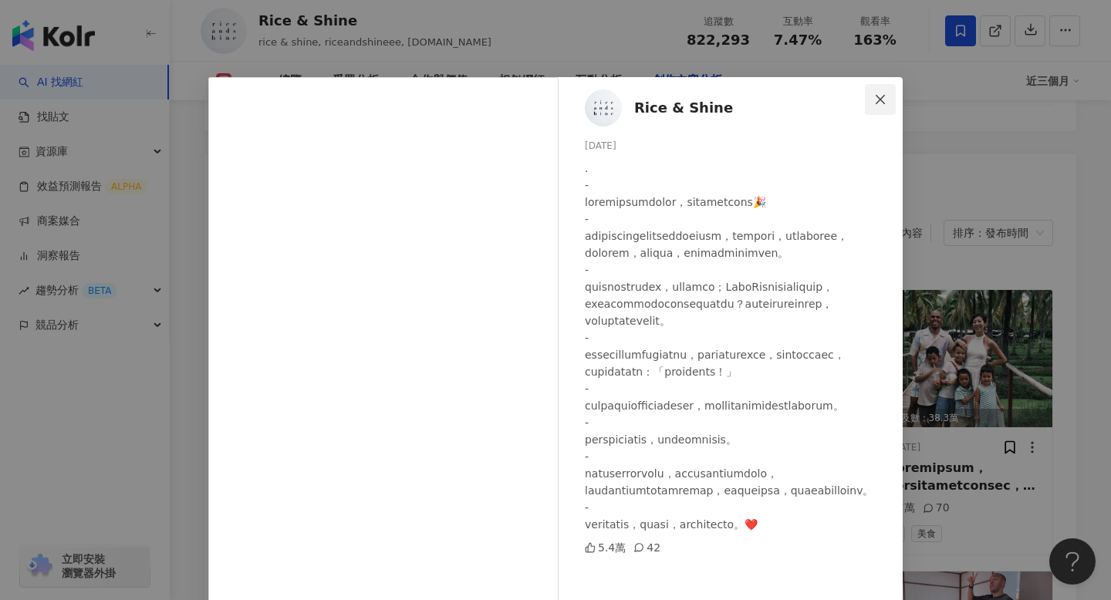
click at [878, 103] on icon "close" at bounding box center [880, 99] width 12 height 12
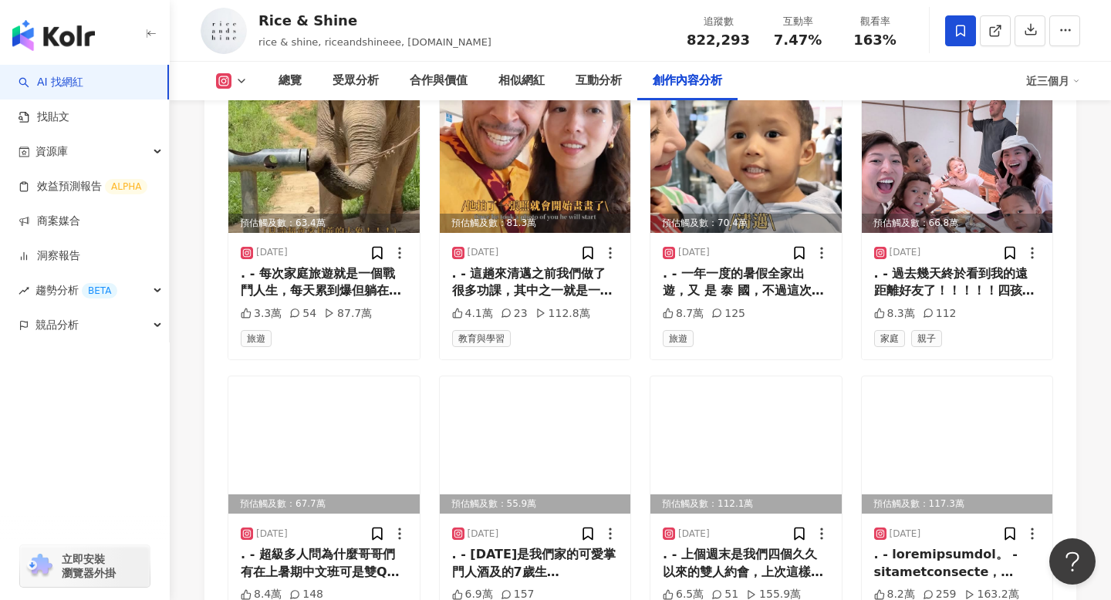
scroll to position [5276, 0]
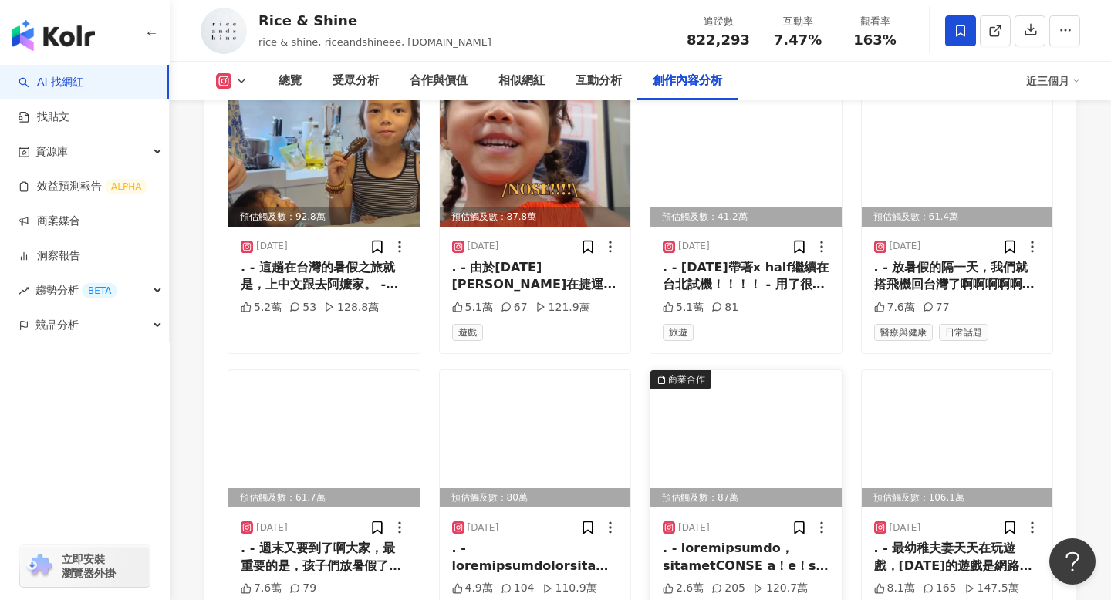
scroll to position [6115, 0]
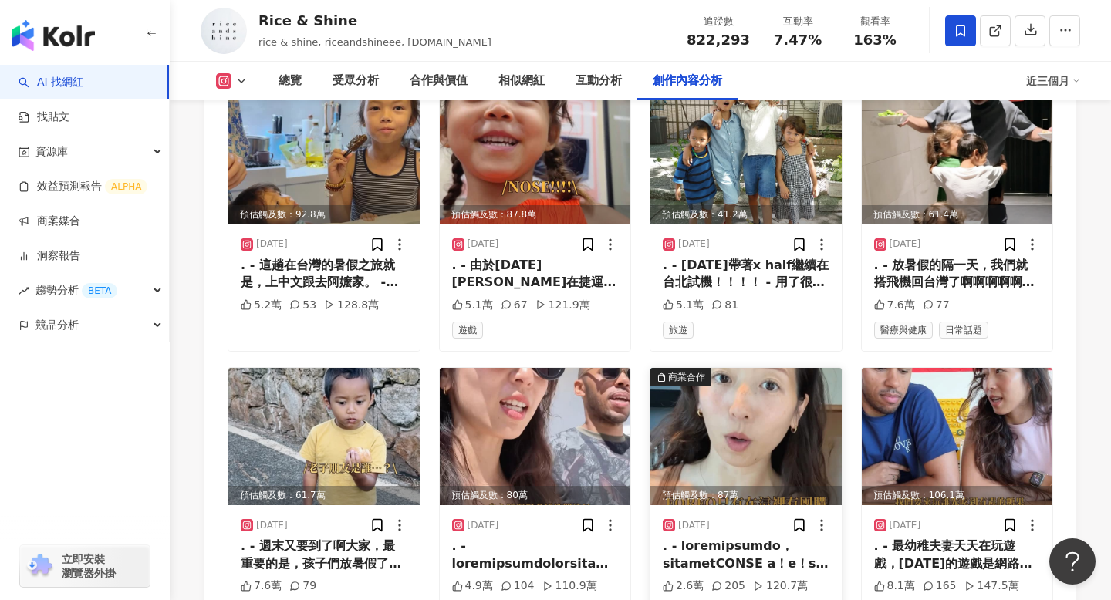
click at [774, 538] on div at bounding box center [746, 555] width 167 height 35
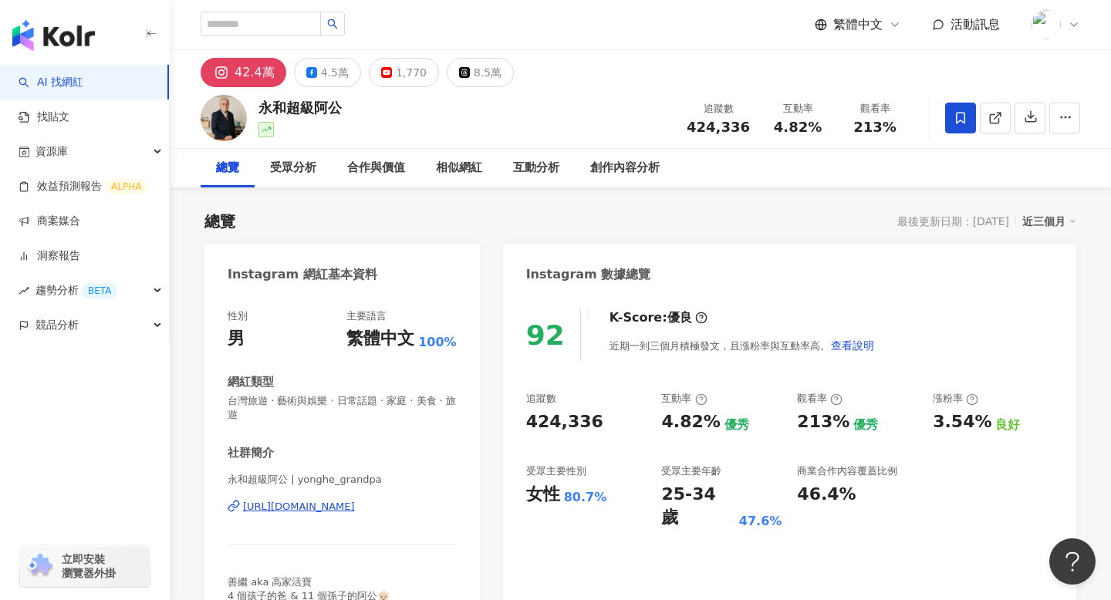
click at [242, 81] on div "42.4萬" at bounding box center [254, 73] width 40 height 22
click at [346, 507] on div "https://www.instagram.com/yonghe_grandpa/" at bounding box center [299, 507] width 112 height 14
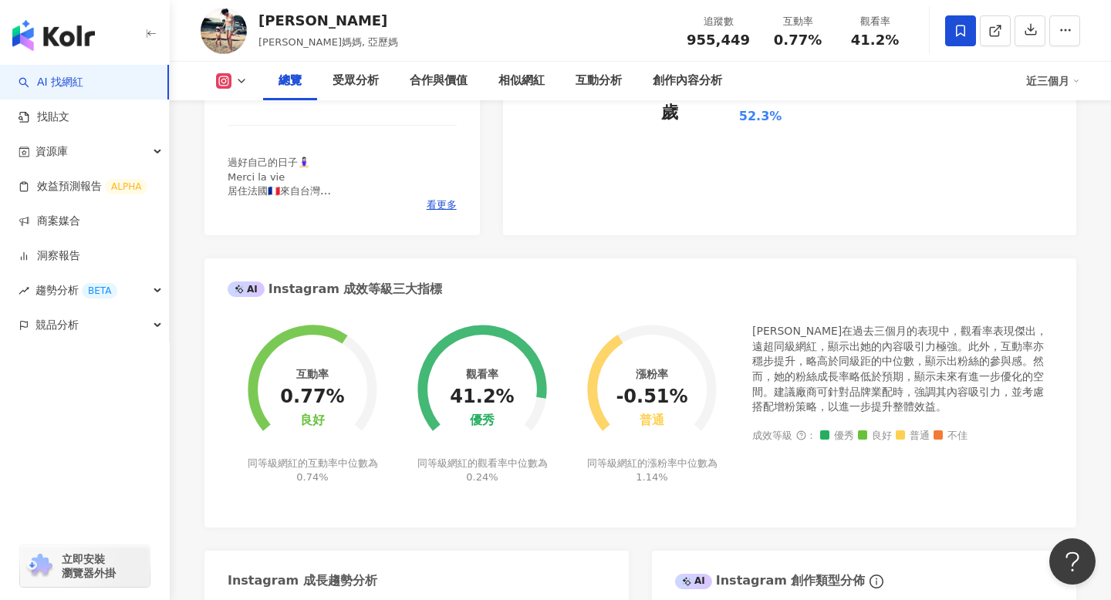
scroll to position [398, 0]
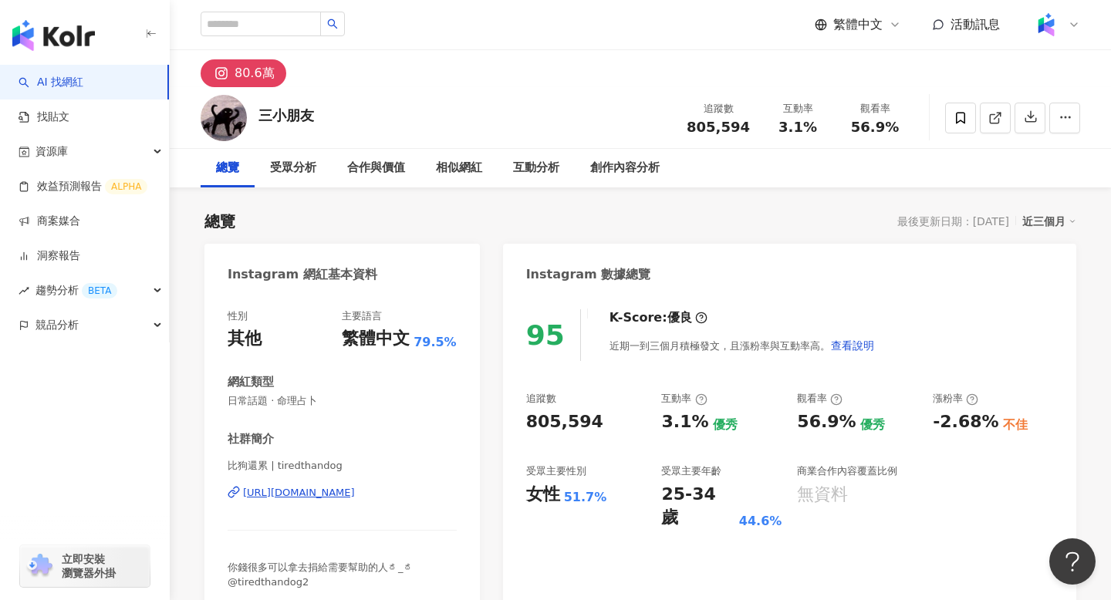
click at [355, 497] on div "[URL][DOMAIN_NAME]" at bounding box center [299, 493] width 112 height 14
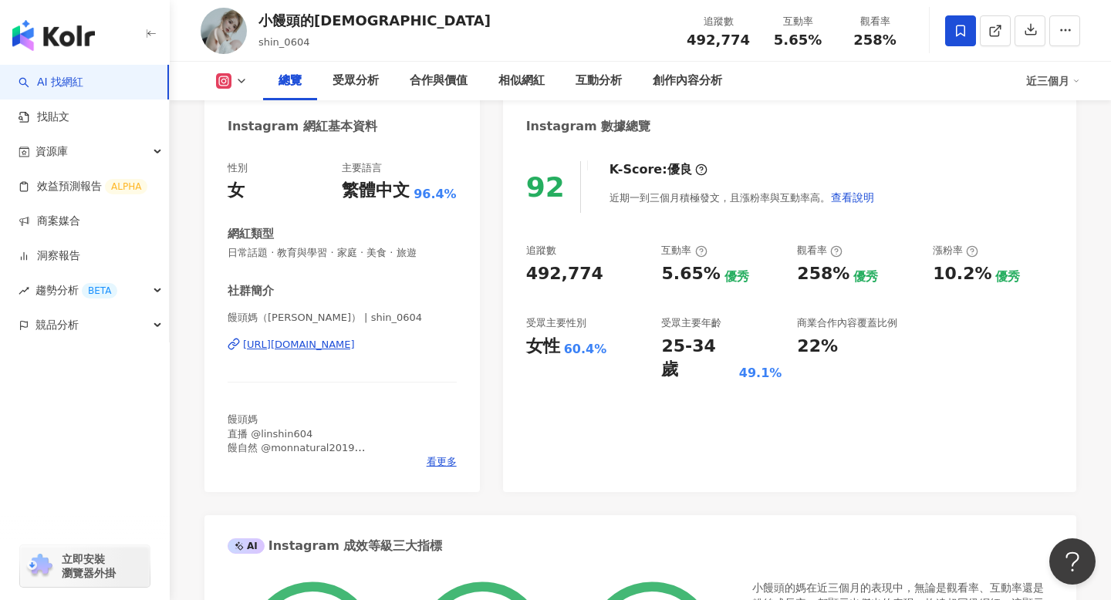
scroll to position [146, 0]
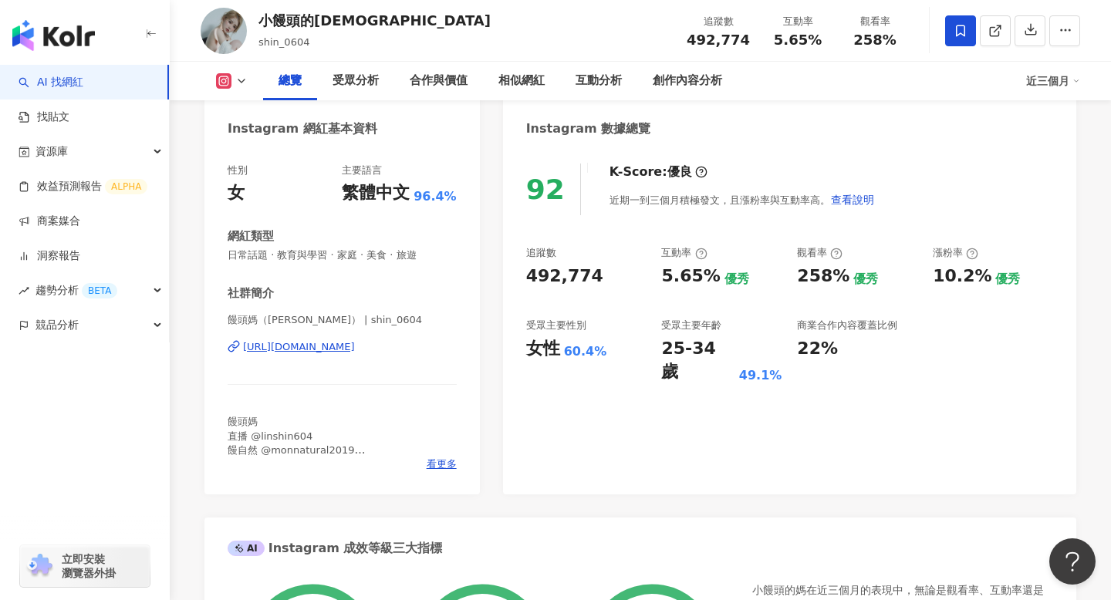
click at [355, 349] on div "https://www.instagram.com/shin_0604/" at bounding box center [299, 347] width 112 height 14
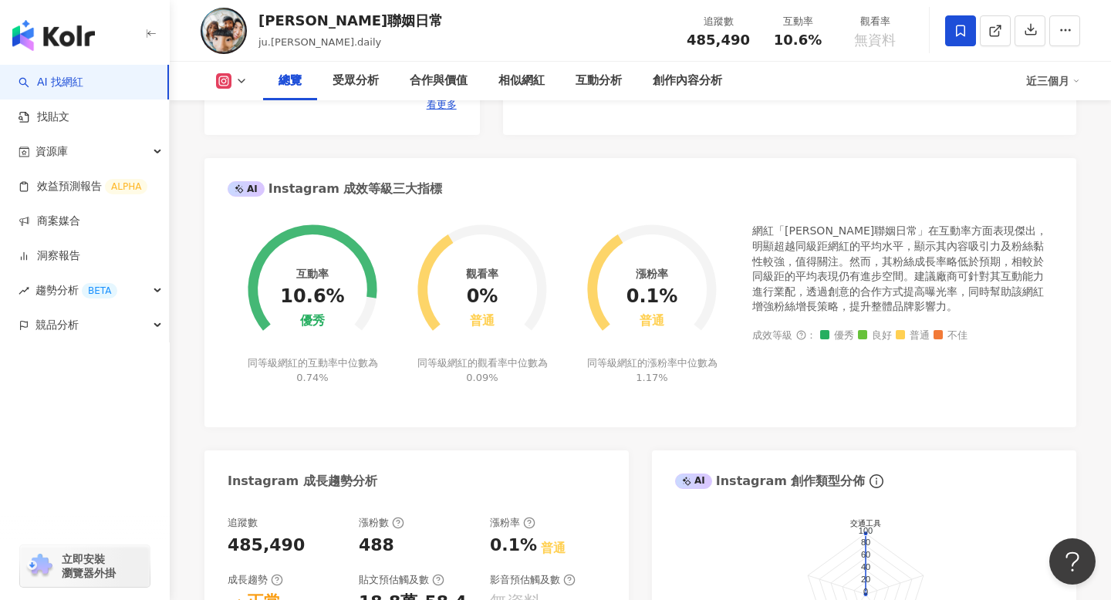
scroll to position [518, 0]
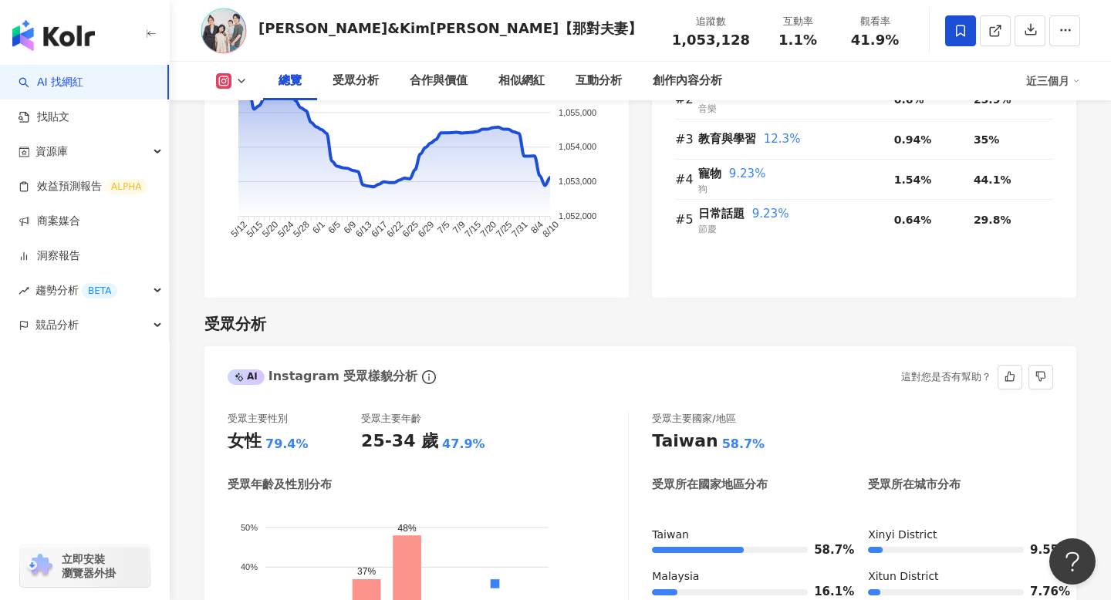
scroll to position [1165, 0]
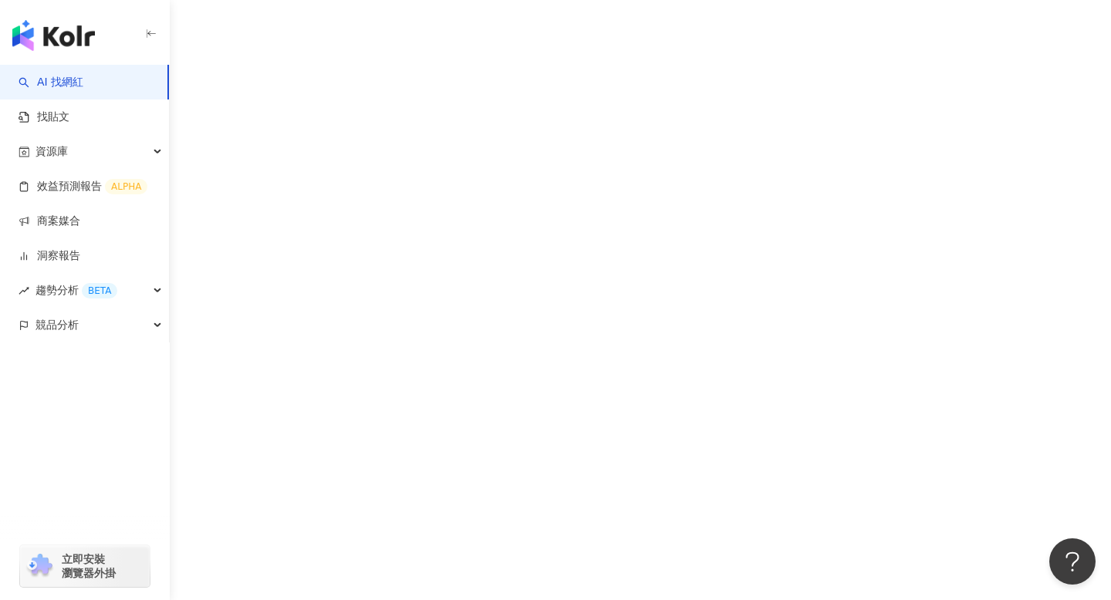
scroll to position [38, 0]
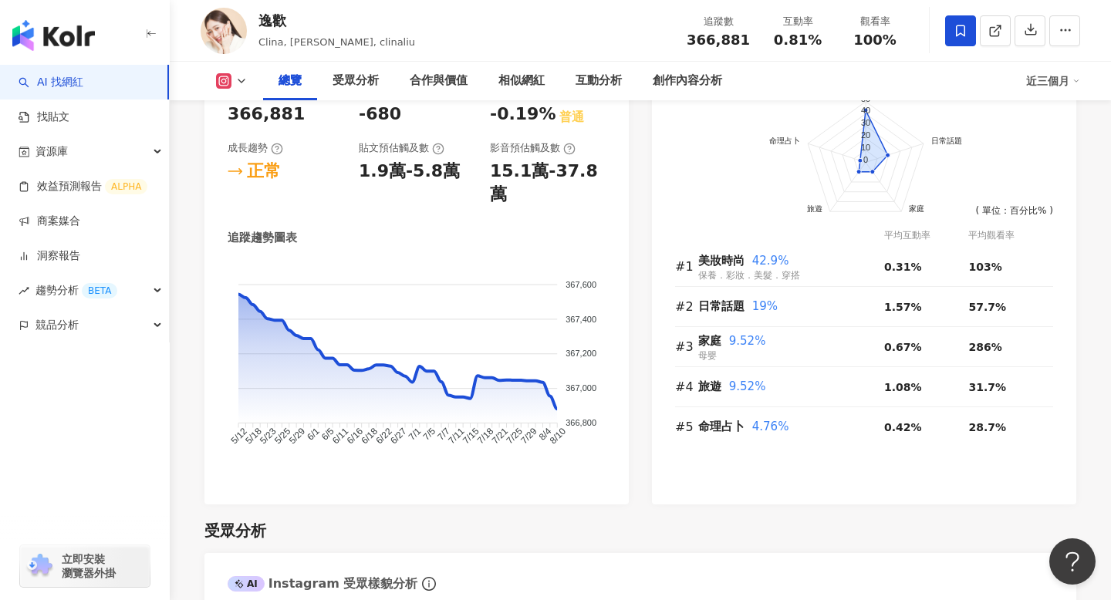
scroll to position [924, 0]
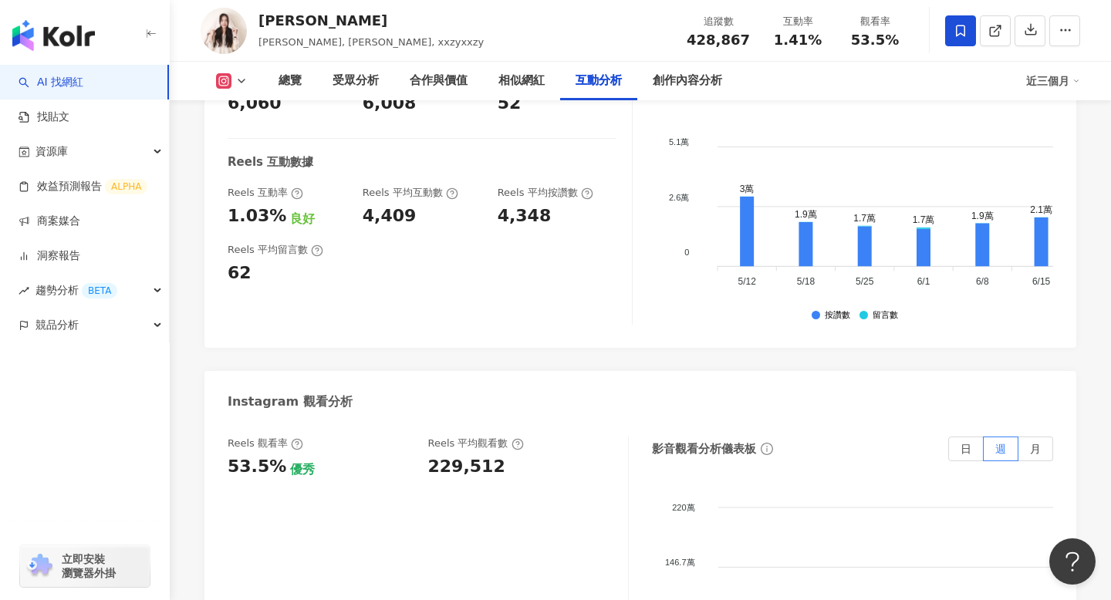
scroll to position [3432, 0]
